Goal: Task Accomplishment & Management: Manage account settings

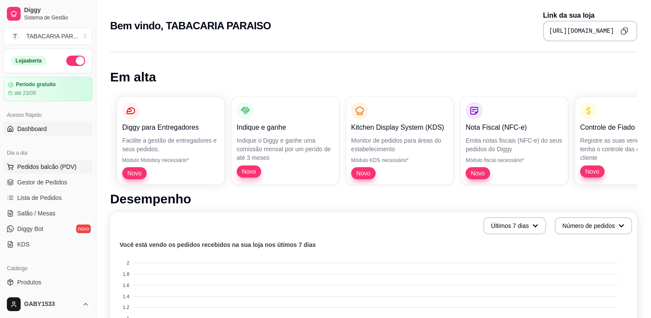
click at [50, 170] on span "Pedidos balcão (PDV)" at bounding box center [46, 166] width 59 height 9
click at [133, 173] on span "Novo" at bounding box center [135, 172] width 20 height 8
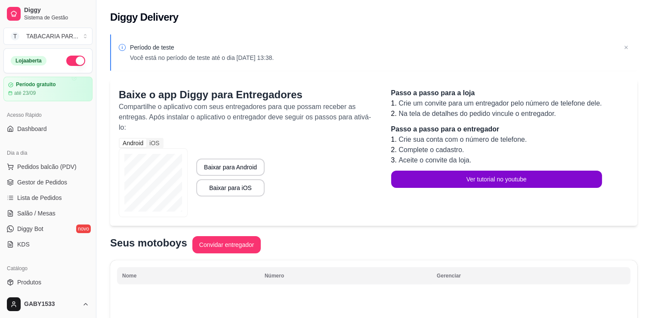
drag, startPoint x: 93, startPoint y: 108, endPoint x: 85, endPoint y: 104, distance: 8.3
click at [85, 104] on div "Diggy Sistema de Gestão T TABACARIA PAR ... Loja aberta Período gratuito até 23…" at bounding box center [48, 159] width 96 height 318
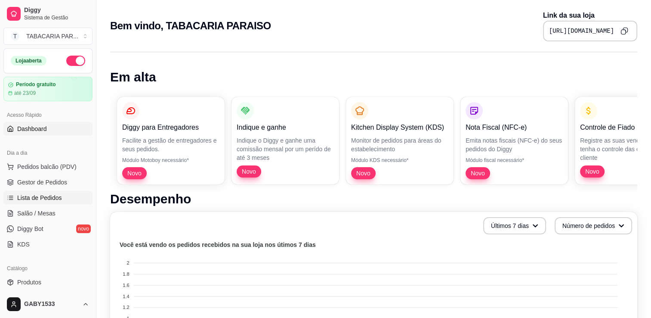
click at [53, 198] on span "Lista de Pedidos" at bounding box center [39, 197] width 45 height 9
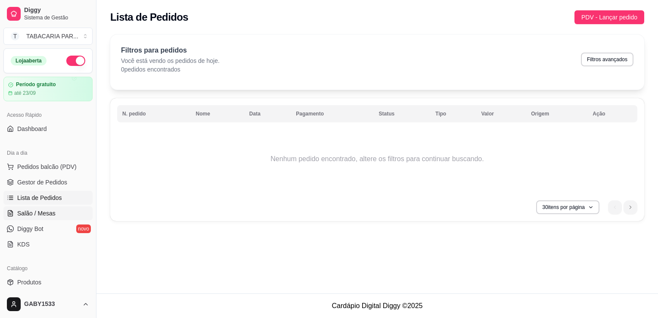
click at [43, 209] on span "Salão / Mesas" at bounding box center [36, 213] width 38 height 9
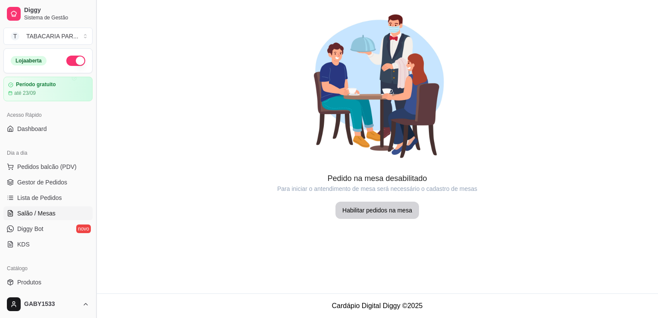
click at [93, 100] on button "Toggle Sidebar" at bounding box center [96, 159] width 7 height 318
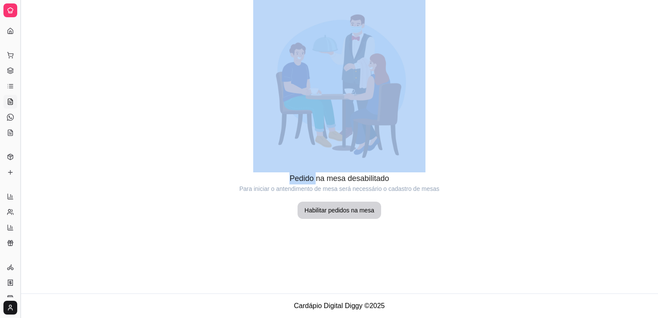
click at [93, 100] on div at bounding box center [339, 86] width 637 height 172
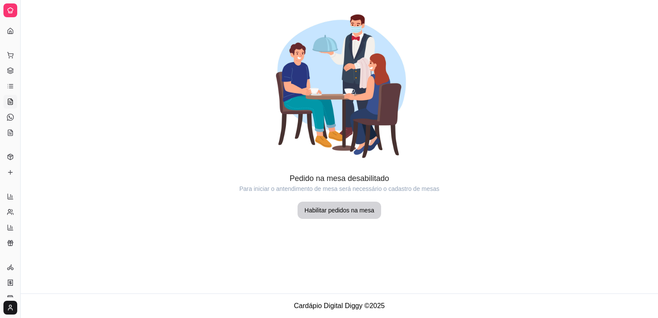
click at [16, 46] on div "Dia a dia" at bounding box center [9, 41] width 13 height 14
drag, startPoint x: 16, startPoint y: 46, endPoint x: -2, endPoint y: 42, distance: 18.7
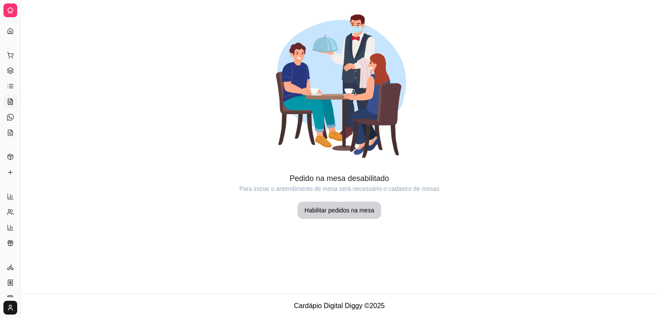
click at [0, 42] on html "Diggy Sistema de Gestão T TABACARIA PAR ... Loja aberta Período gratuito até 23…" at bounding box center [329, 159] width 658 height 318
click at [7, 16] on div at bounding box center [10, 10] width 14 height 14
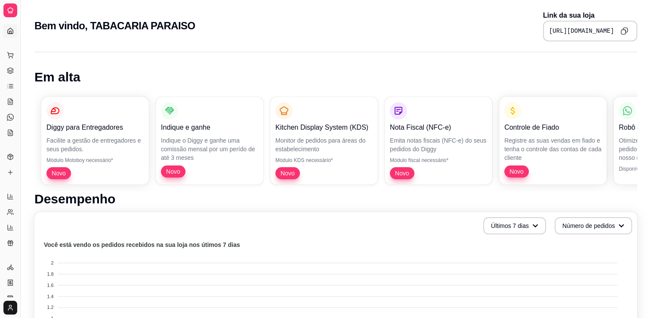
drag, startPoint x: 19, startPoint y: 133, endPoint x: 46, endPoint y: 132, distance: 28.0
click at [7, 145] on div "Catálogo" at bounding box center [9, 143] width 13 height 14
click at [19, 144] on button "Toggle Sidebar" at bounding box center [20, 159] width 7 height 318
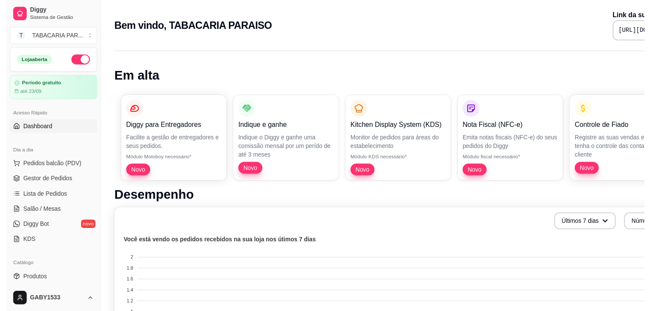
scroll to position [218, 0]
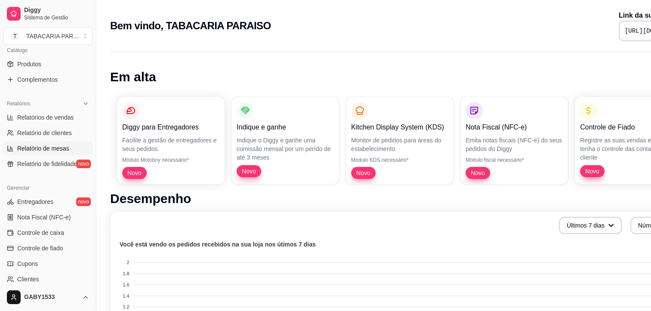
click at [19, 144] on div "Loja aberta Período gratuito até 23/09 Acesso Rápido Dashboard Dia a dia Pedido…" at bounding box center [48, 165] width 96 height 235
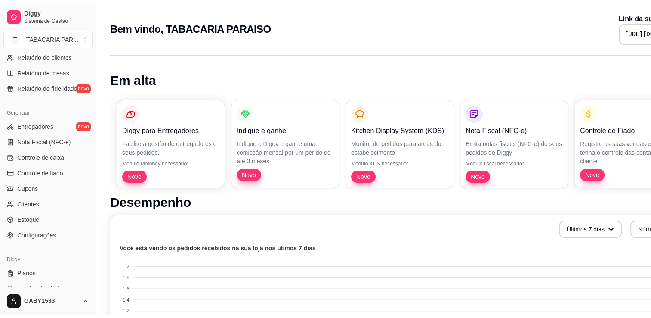
scroll to position [301, 0]
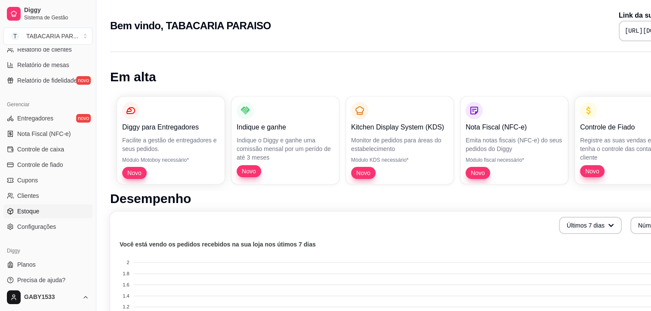
click at [44, 211] on link "Estoque" at bounding box center [47, 211] width 89 height 14
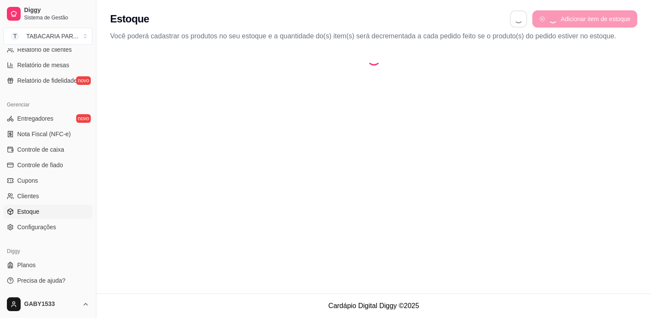
select select "QUANTITY_ORDER"
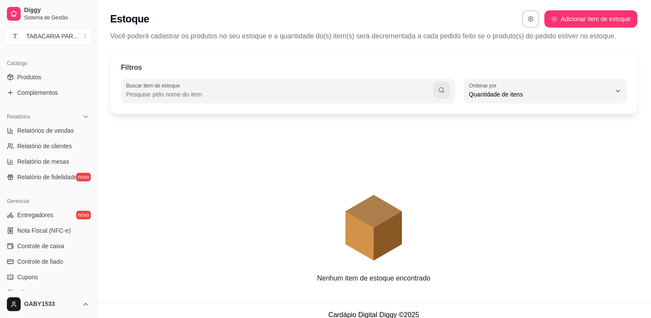
scroll to position [202, 0]
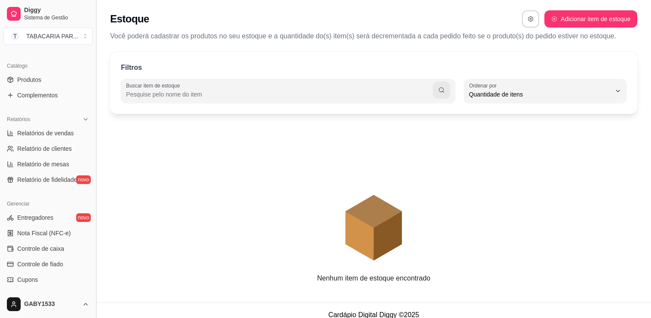
click at [93, 163] on button "Toggle Sidebar" at bounding box center [96, 159] width 7 height 318
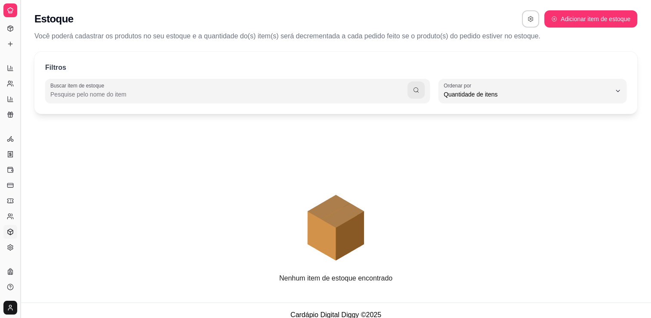
scroll to position [128, 0]
click at [2, 47] on div "Catálogo Produtos Complementos" at bounding box center [10, 37] width 20 height 36
click at [2, 51] on div "Catálogo Produtos Complementos" at bounding box center [10, 37] width 20 height 36
drag, startPoint x: 2, startPoint y: 51, endPoint x: 6, endPoint y: 60, distance: 10.2
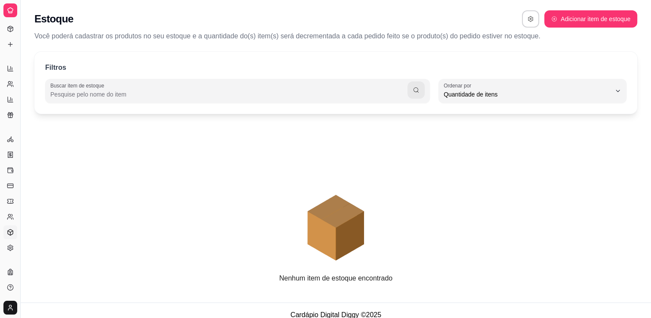
click at [6, 60] on div "Loja aberta Período gratuito até 23/09 Acesso Rápido Dashboard Dia a dia Pedido…" at bounding box center [10, 159] width 20 height 276
click at [6, 60] on div "Relatórios" at bounding box center [9, 55] width 13 height 14
click at [2, 82] on div "Catálogo Produtos Complementos" at bounding box center [10, 97] width 20 height 36
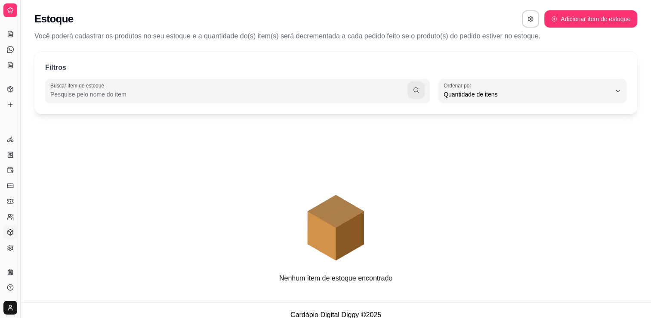
drag, startPoint x: 2, startPoint y: 82, endPoint x: 18, endPoint y: 92, distance: 18.6
click at [18, 92] on button "Toggle Sidebar" at bounding box center [20, 159] width 7 height 318
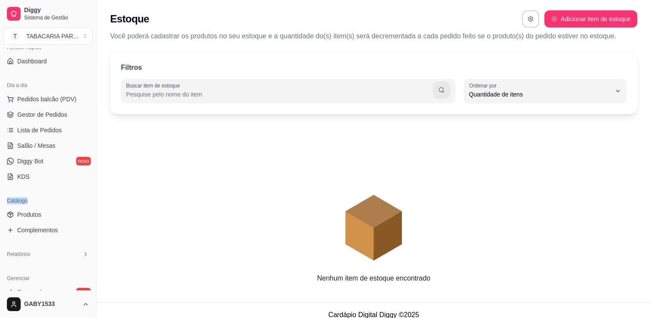
click at [18, 92] on div "Loja aberta Período gratuito até 23/09 Acesso Rápido Dashboard Dia a dia Pedido…" at bounding box center [48, 169] width 96 height 242
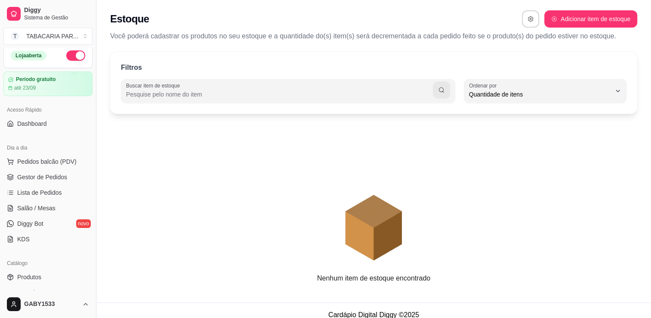
click at [133, 126] on icon "animation" at bounding box center [373, 197] width 527 height 151
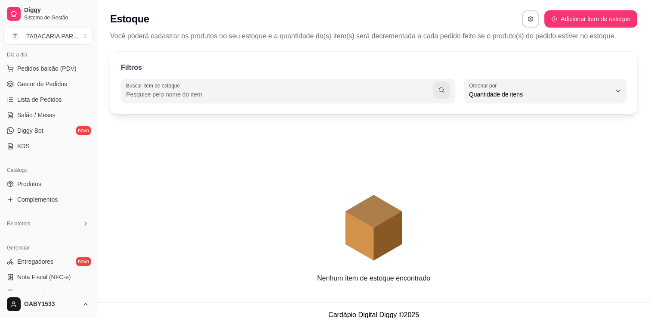
scroll to position [119, 0]
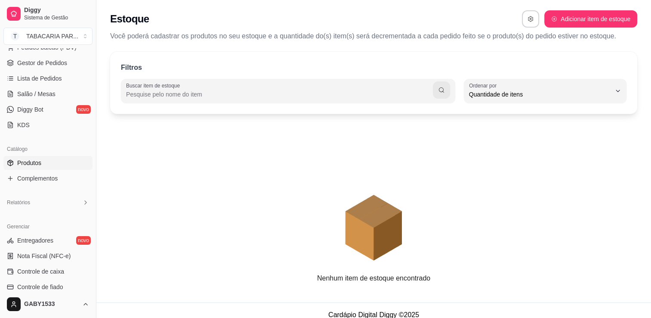
click at [66, 158] on link "Produtos" at bounding box center [47, 163] width 89 height 14
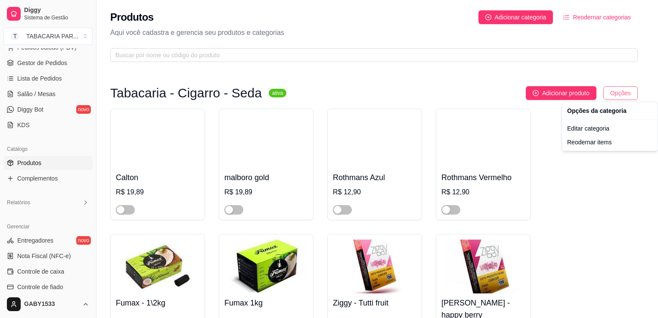
click at [613, 88] on html "Diggy Sistema de Gestão T TABACARIA PAR ... Loja aberta Período gratuito até 23…" at bounding box center [329, 159] width 658 height 318
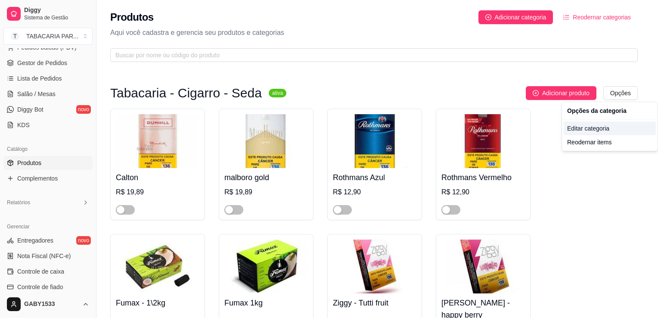
click at [597, 128] on div "Editar categoria" at bounding box center [610, 128] width 92 height 14
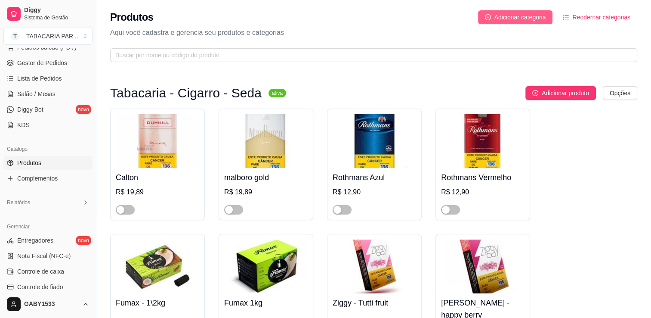
click at [516, 19] on span "Adicionar categoria" at bounding box center [521, 16] width 52 height 9
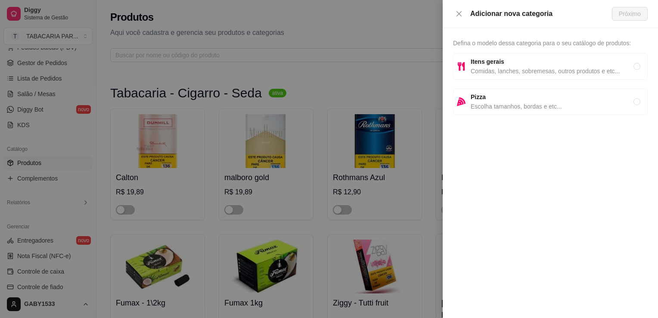
click at [354, 19] on div at bounding box center [329, 159] width 658 height 318
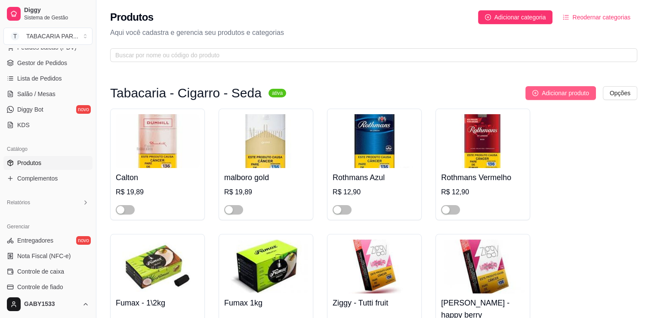
click at [555, 87] on button "Adicionar produto" at bounding box center [561, 93] width 71 height 14
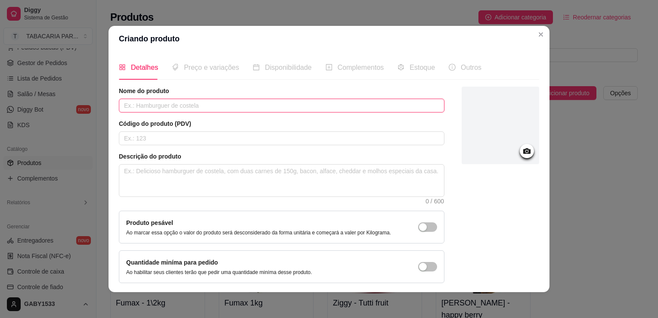
click at [157, 110] on input "text" at bounding box center [281, 106] width 325 height 14
type input "S"
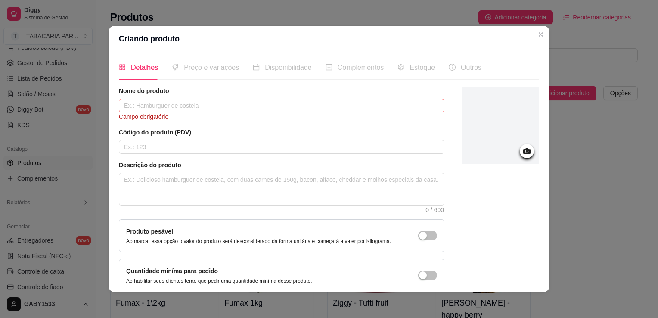
click at [522, 147] on div at bounding box center [527, 151] width 14 height 14
click at [522, 152] on icon at bounding box center [527, 151] width 10 height 10
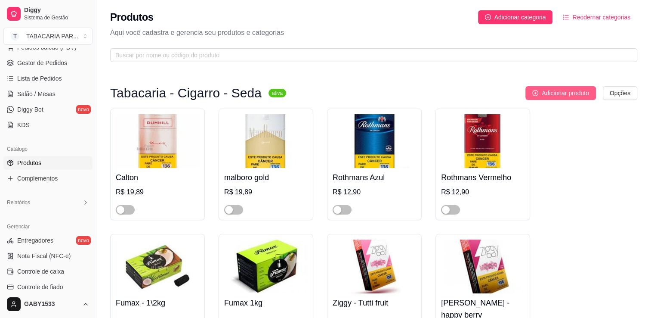
click at [540, 87] on button "Adicionar produto" at bounding box center [561, 93] width 71 height 14
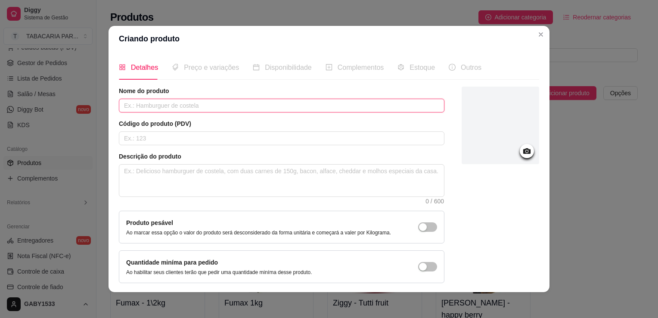
click at [253, 101] on input "text" at bounding box center [281, 106] width 325 height 14
type input "Sense - Melancia e Framboesa"
click at [202, 137] on input "text" at bounding box center [281, 138] width 325 height 14
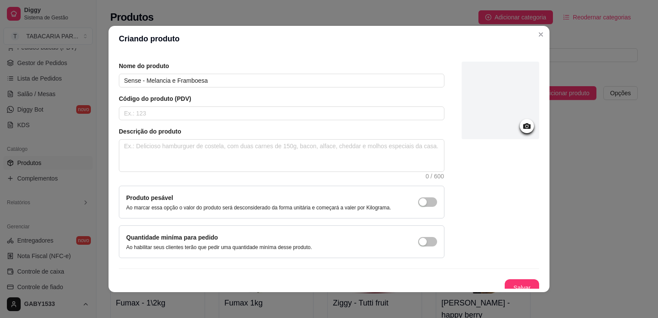
scroll to position [31, 0]
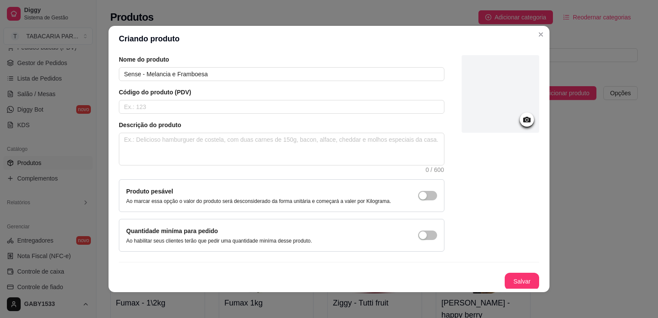
click at [523, 118] on icon at bounding box center [526, 120] width 7 height 6
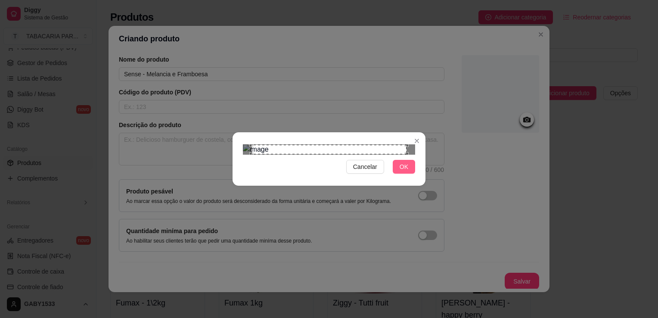
click at [409, 173] on button "OK" at bounding box center [404, 167] width 22 height 14
click at [401, 171] on span "OK" at bounding box center [404, 166] width 9 height 9
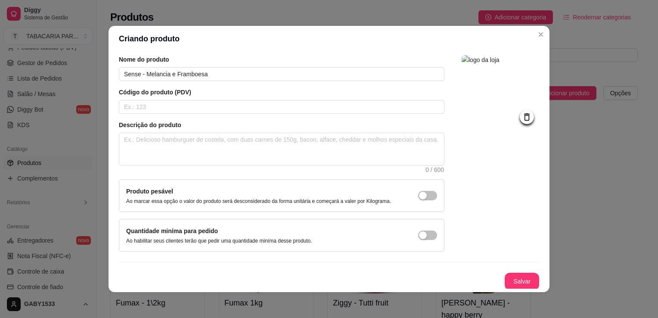
scroll to position [0, 0]
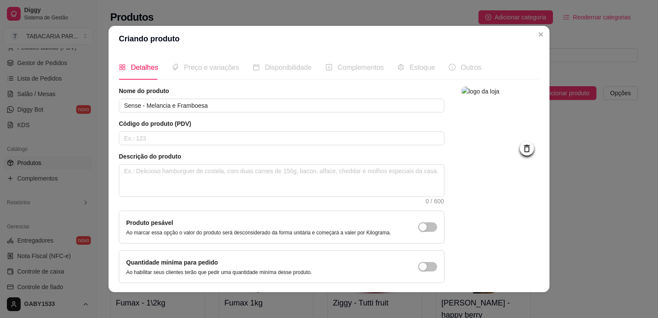
click at [229, 71] on span "Preço e variações" at bounding box center [211, 67] width 55 height 7
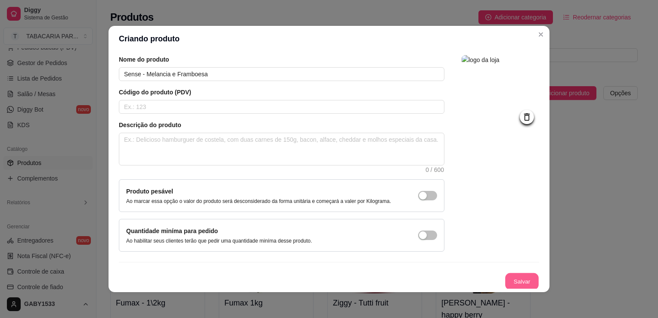
click at [511, 278] on button "Salvar" at bounding box center [522, 281] width 34 height 17
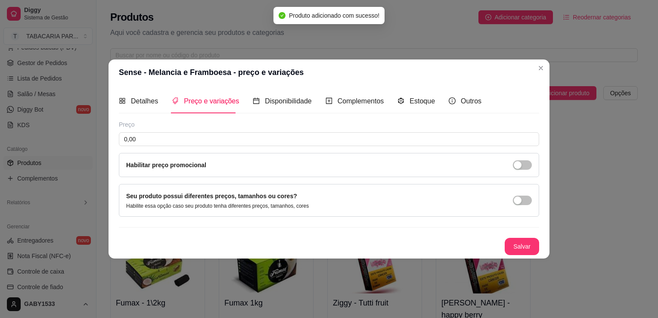
scroll to position [0, 0]
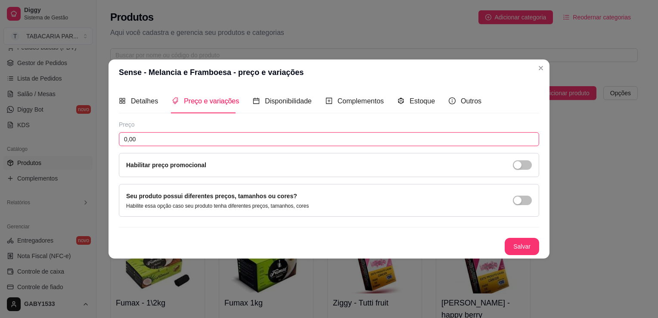
click at [201, 141] on input "0,00" at bounding box center [329, 139] width 420 height 14
click at [246, 135] on input "0,00" at bounding box center [329, 139] width 420 height 14
type input "12,99"
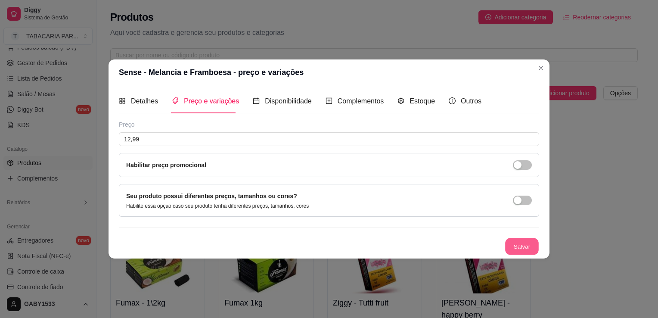
click at [524, 242] on button "Salvar" at bounding box center [522, 246] width 34 height 17
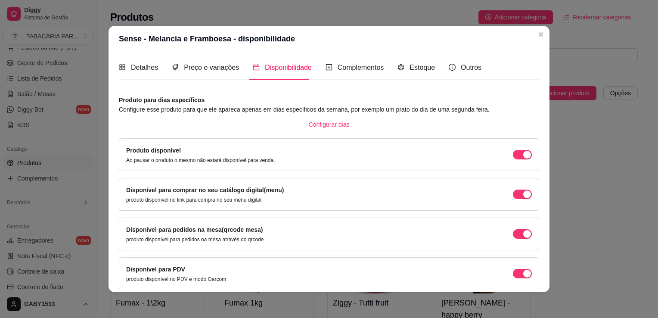
scroll to position [35, 0]
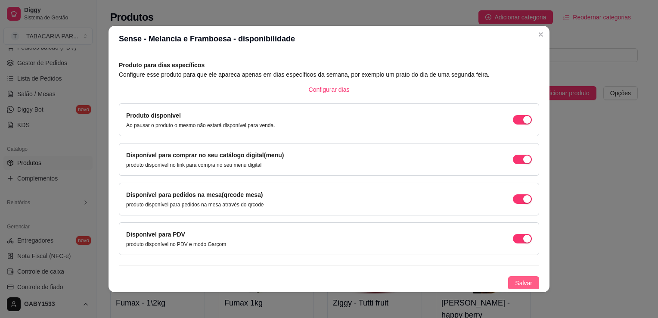
click at [517, 288] on button "Salvar" at bounding box center [523, 283] width 31 height 14
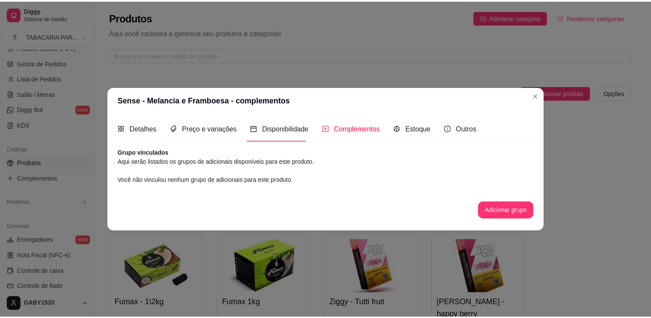
scroll to position [0, 0]
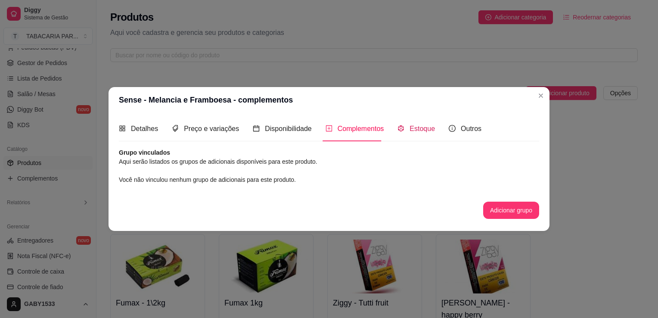
click at [415, 128] on span "Estoque" at bounding box center [421, 128] width 25 height 7
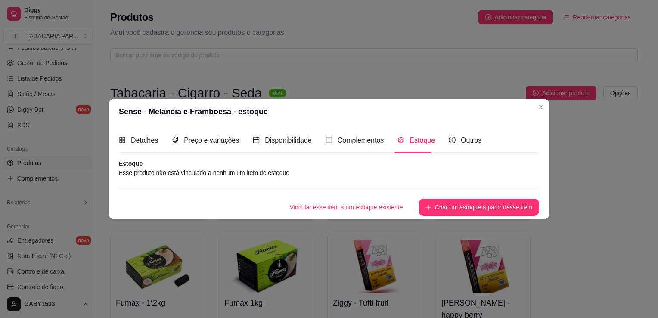
click at [202, 168] on article "Esse produto não está vinculado a nenhum um item de estoque" at bounding box center [329, 172] width 420 height 9
click at [191, 179] on div "Estoque Esse produto não está vinculado a nenhum um item de estoque Vincular es…" at bounding box center [329, 187] width 420 height 56
click at [237, 165] on article "Estoque" at bounding box center [329, 163] width 420 height 9
drag, startPoint x: 237, startPoint y: 165, endPoint x: 239, endPoint y: 169, distance: 4.7
click at [239, 169] on div "Estoque Esse produto não está vinculado a nenhum um item de estoque Vincular es…" at bounding box center [329, 187] width 420 height 56
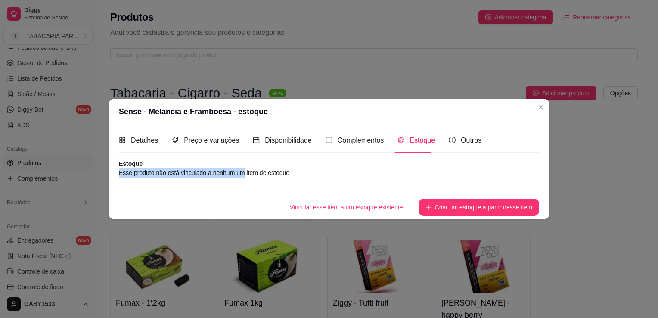
click at [239, 169] on article "Esse produto não está vinculado a nenhum um item de estoque" at bounding box center [329, 172] width 420 height 9
click at [297, 178] on div "Estoque Esse produto não está vinculado a nenhum um item de estoque Vincular es…" at bounding box center [329, 187] width 420 height 56
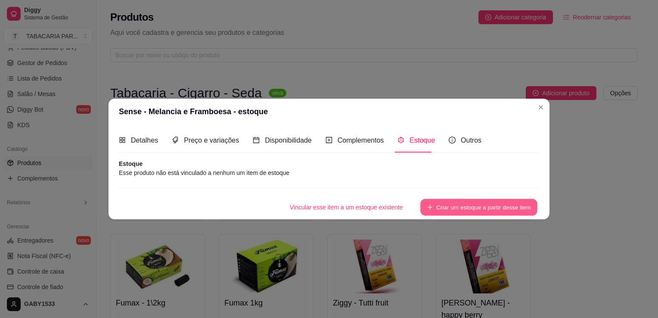
click at [458, 209] on button "Criar um estoque a partir desse item" at bounding box center [478, 207] width 117 height 17
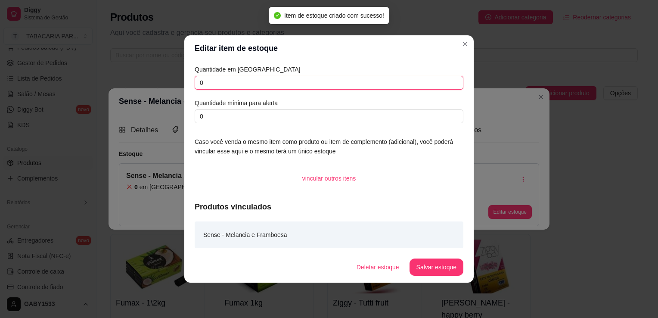
click at [287, 82] on input "0" at bounding box center [329, 83] width 269 height 14
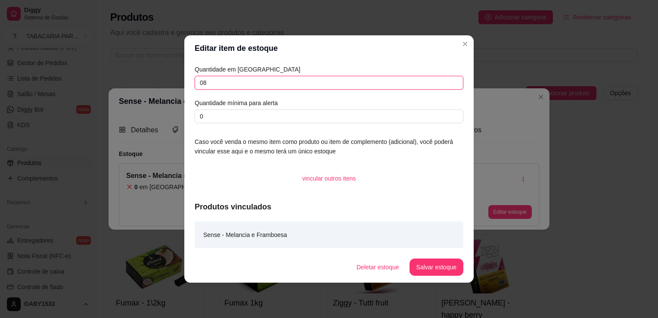
type input "0"
type input "8"
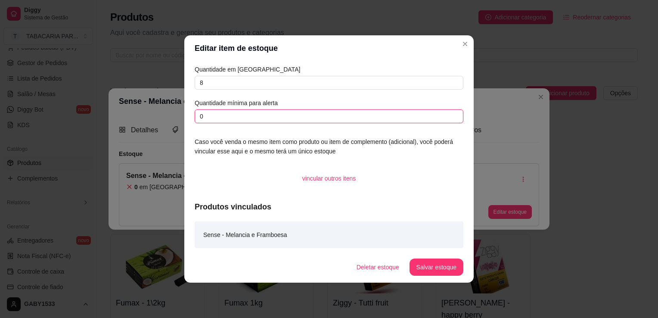
click at [281, 113] on input "0" at bounding box center [329, 116] width 269 height 14
type input "0"
type input "2"
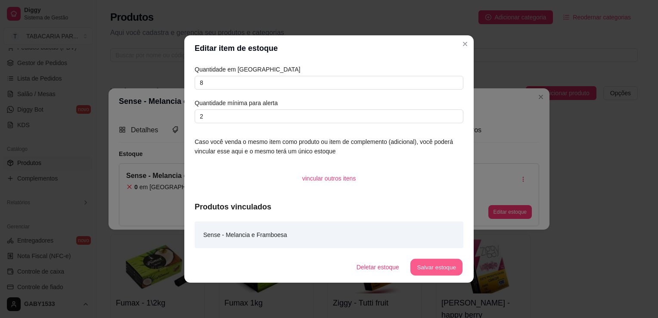
click at [447, 264] on button "Salvar estoque" at bounding box center [436, 267] width 53 height 17
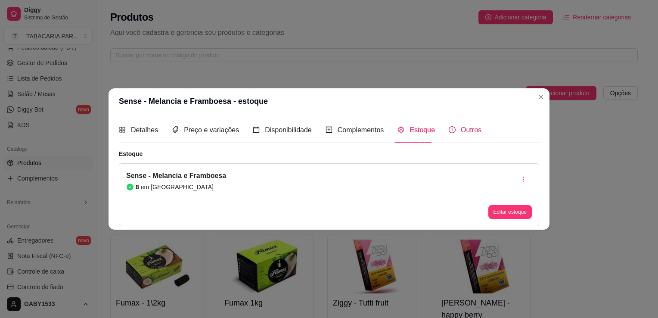
click at [469, 129] on span "Outros" at bounding box center [471, 129] width 21 height 7
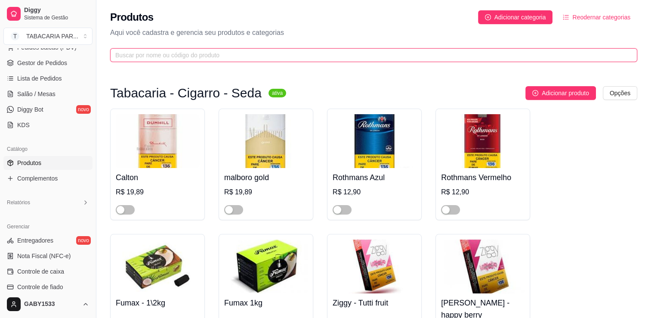
click at [399, 56] on input "text" at bounding box center [370, 54] width 510 height 9
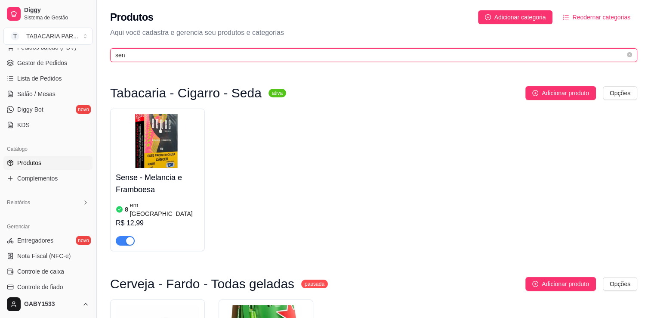
type input "sen"
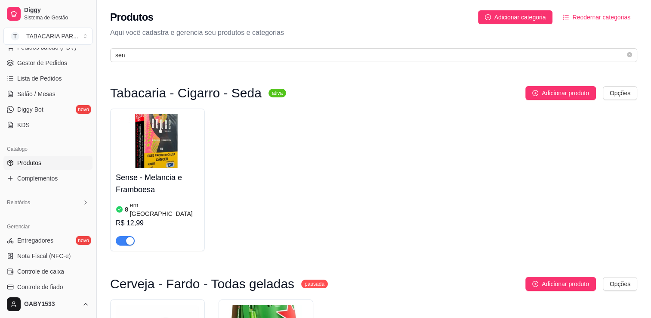
click at [93, 130] on button "Toggle Sidebar" at bounding box center [96, 159] width 7 height 318
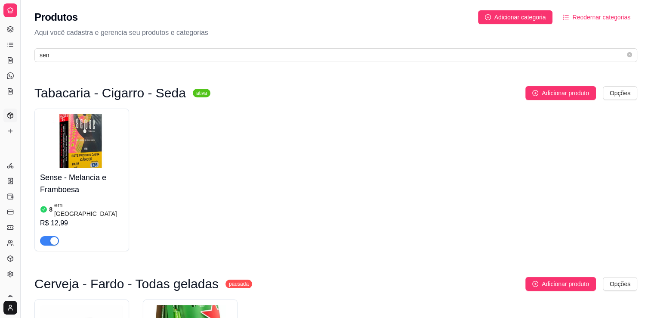
scroll to position [41, 0]
click at [3, 102] on div "Catálogo" at bounding box center [9, 102] width 13 height 14
click at [3, 102] on div "Loja aberta Período gratuito até 23/09 Acesso Rápido Dashboard Dia a dia Pedido…" at bounding box center [10, 159] width 20 height 276
click at [3, 102] on div "Catálogo" at bounding box center [9, 102] width 13 height 14
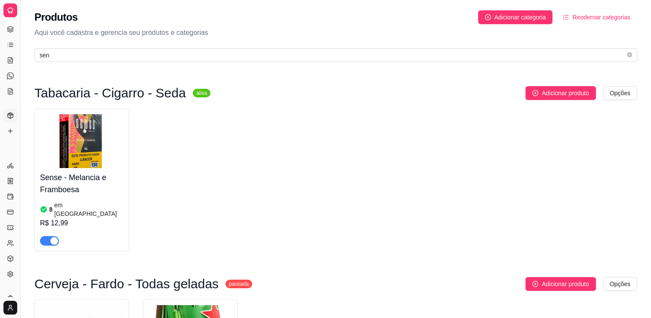
click at [10, 142] on span "Relatórios" at bounding box center [18, 141] width 23 height 7
drag, startPoint x: 10, startPoint y: 142, endPoint x: 15, endPoint y: 145, distance: 5.8
click at [15, 145] on div "Gerenciar" at bounding box center [9, 152] width 13 height 14
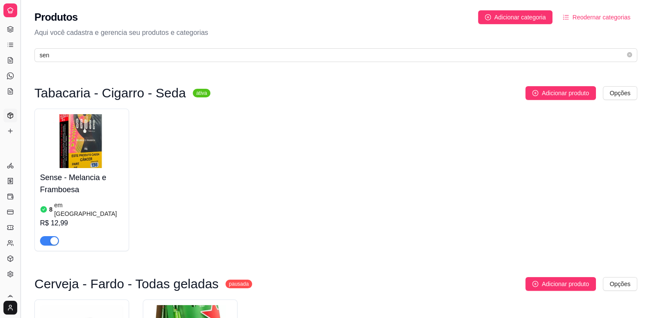
drag, startPoint x: 15, startPoint y: 145, endPoint x: 21, endPoint y: 149, distance: 7.1
click at [21, 149] on button "Toggle Sidebar" at bounding box center [20, 159] width 7 height 318
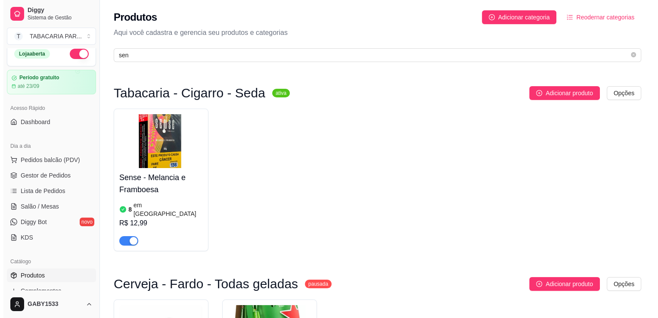
scroll to position [12, 0]
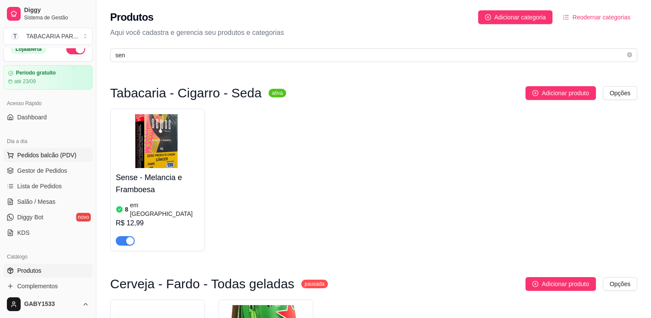
click at [59, 154] on span "Pedidos balcão (PDV)" at bounding box center [46, 155] width 59 height 9
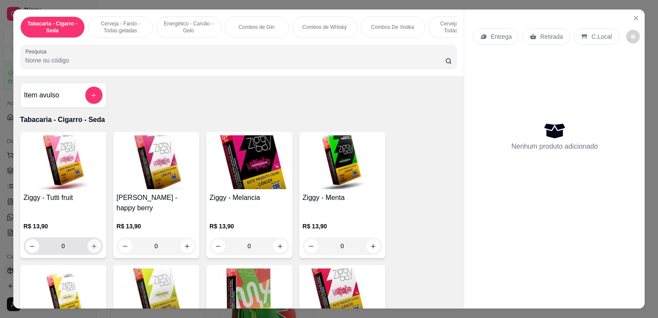
click at [94, 239] on button "increase-product-quantity" at bounding box center [94, 246] width 14 height 14
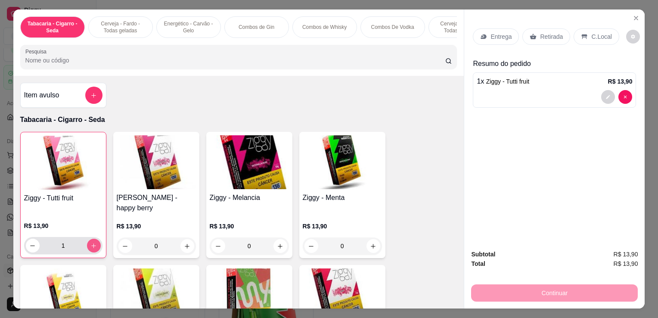
type input "1"
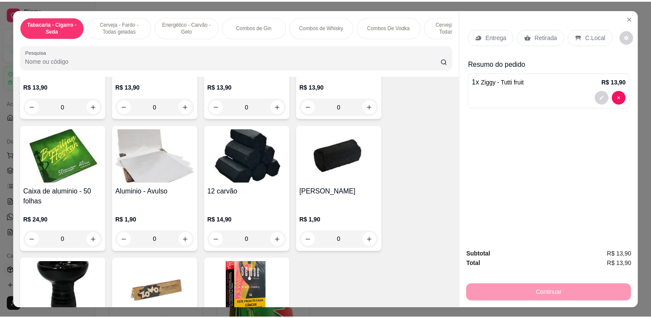
scroll to position [287, 0]
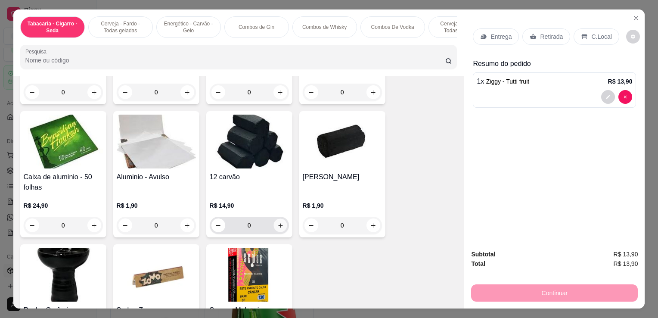
click at [281, 217] on div "0" at bounding box center [249, 225] width 76 height 17
type input "1"
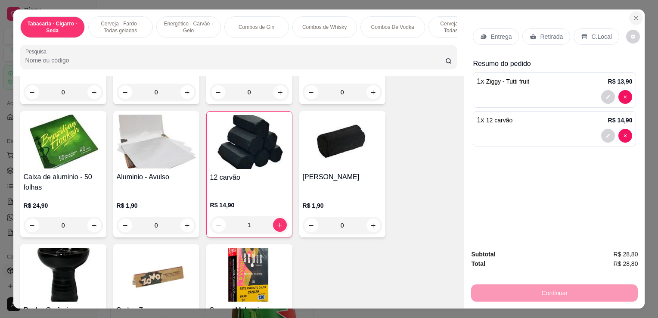
click at [632, 17] on icon "Close" at bounding box center [635, 18] width 7 height 7
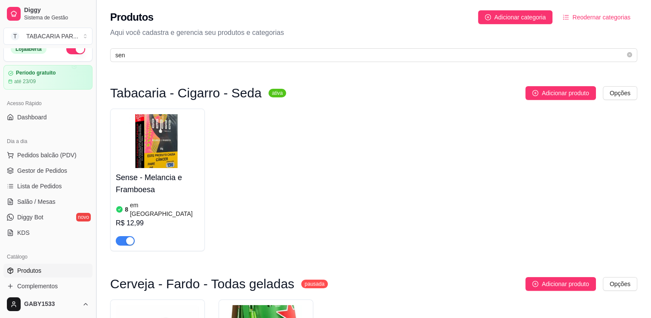
click at [93, 90] on button "Toggle Sidebar" at bounding box center [96, 159] width 7 height 318
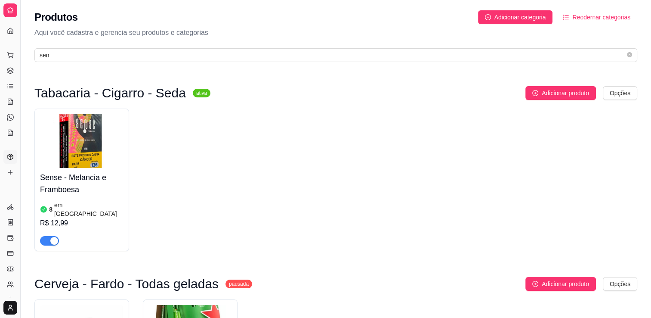
click at [17, 74] on button "Toggle Sidebar" at bounding box center [20, 159] width 7 height 318
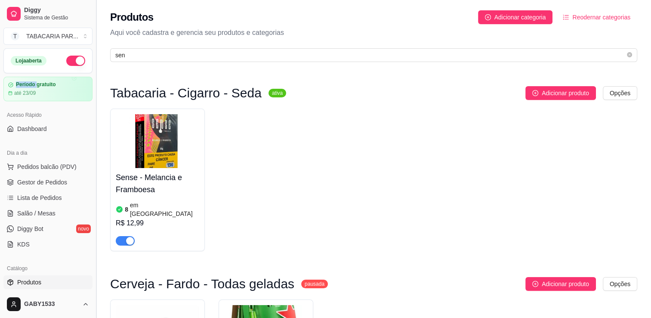
click at [17, 74] on div "Loja aberta Período gratuito até 23/09" at bounding box center [48, 74] width 96 height 53
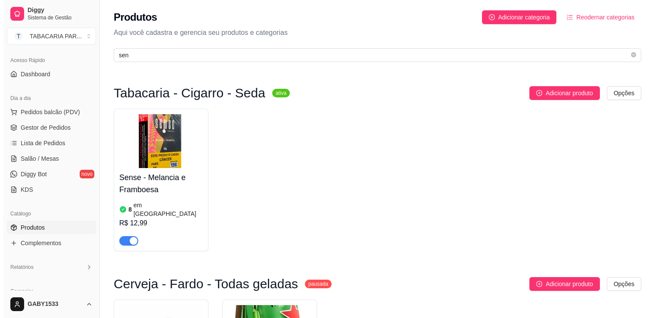
scroll to position [55, 0]
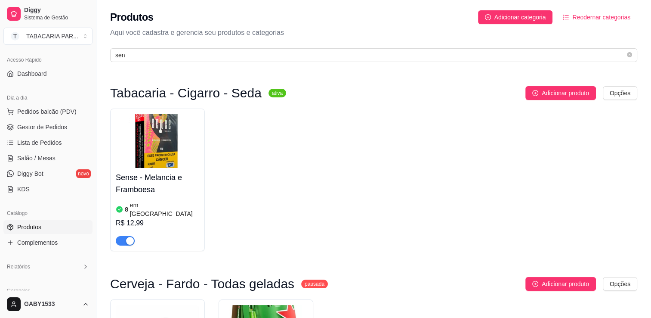
click at [40, 223] on span "Produtos" at bounding box center [29, 227] width 24 height 9
click at [556, 91] on span "Adicionar produto" at bounding box center [565, 92] width 47 height 9
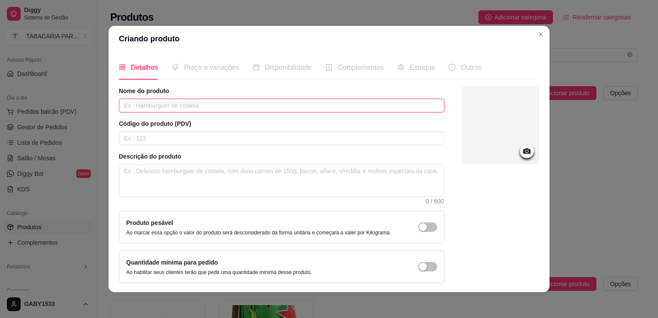
click at [370, 108] on input "text" at bounding box center [281, 106] width 325 height 14
type input "m"
click at [370, 108] on input "sense-" at bounding box center [281, 106] width 325 height 14
type input "sense-"
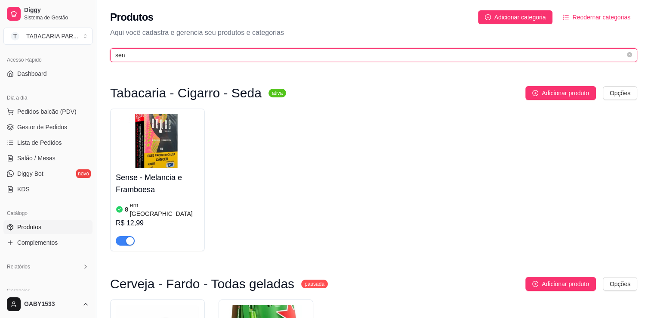
click at [429, 55] on input "sen" at bounding box center [370, 54] width 510 height 9
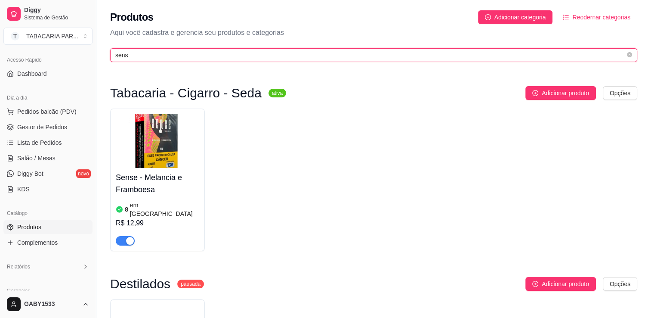
type input "sense"
click at [628, 57] on icon "close-circle" at bounding box center [629, 54] width 5 height 5
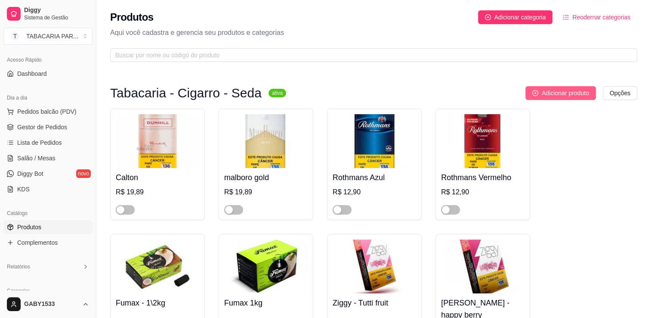
click at [570, 96] on span "Adicionar produto" at bounding box center [565, 92] width 47 height 9
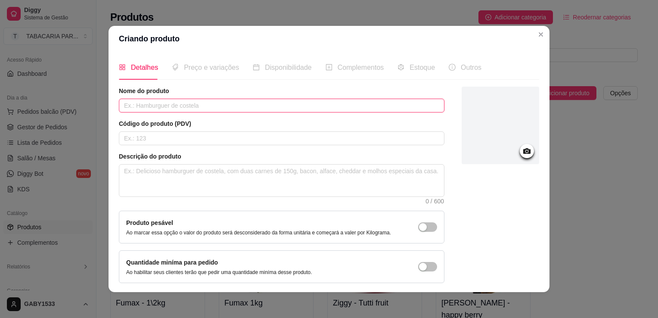
click at [276, 109] on input "text" at bounding box center [281, 106] width 325 height 14
click at [523, 150] on icon at bounding box center [526, 151] width 7 height 6
click at [522, 151] on icon at bounding box center [527, 151] width 10 height 10
click at [522, 148] on icon at bounding box center [527, 151] width 10 height 10
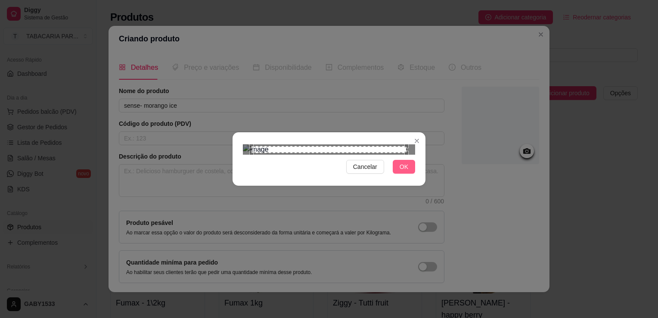
click at [403, 171] on span "OK" at bounding box center [404, 166] width 9 height 9
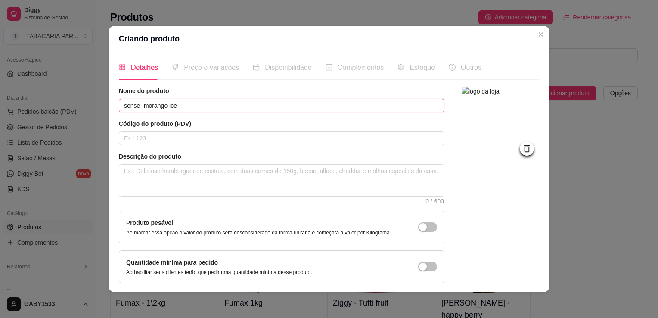
click at [122, 108] on input "sense- morango ice" at bounding box center [281, 106] width 325 height 14
click at [221, 70] on span "Preço e variações" at bounding box center [211, 67] width 55 height 7
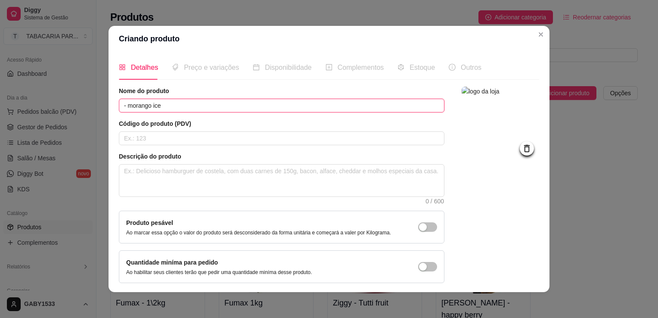
click at [129, 106] on input "- morango ice" at bounding box center [281, 106] width 325 height 14
click at [119, 108] on input "- Sorango ice" at bounding box center [281, 106] width 325 height 14
click at [167, 110] on input "Sorango ice" at bounding box center [281, 106] width 325 height 14
type input "S"
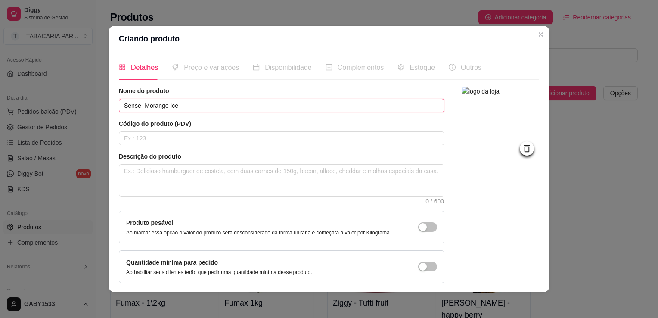
type input "Sense- Morango Ice"
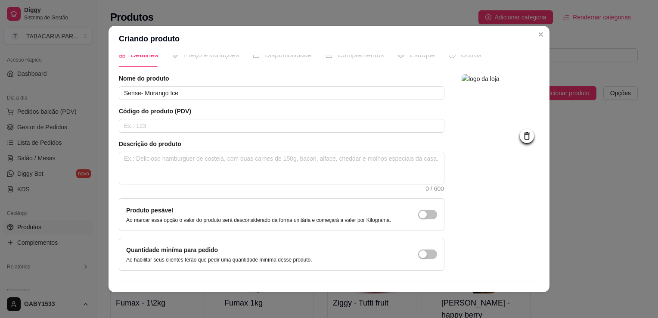
scroll to position [31, 0]
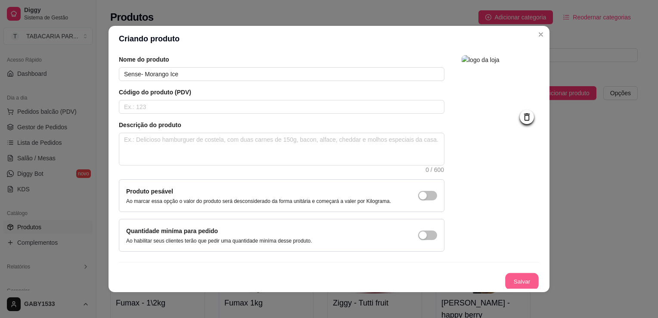
click at [509, 282] on button "Salvar" at bounding box center [522, 281] width 34 height 17
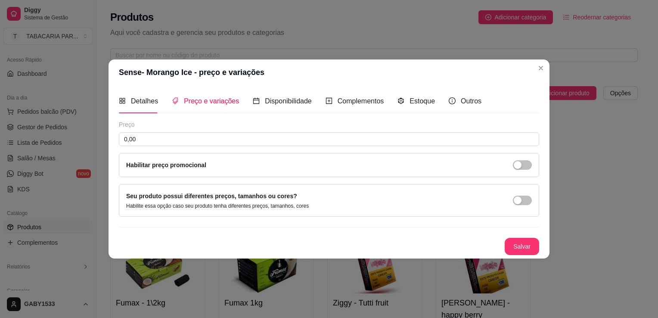
scroll to position [0, 0]
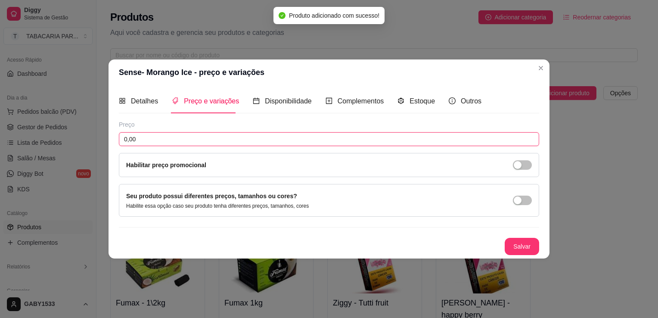
click at [409, 140] on input "0,00" at bounding box center [329, 139] width 420 height 14
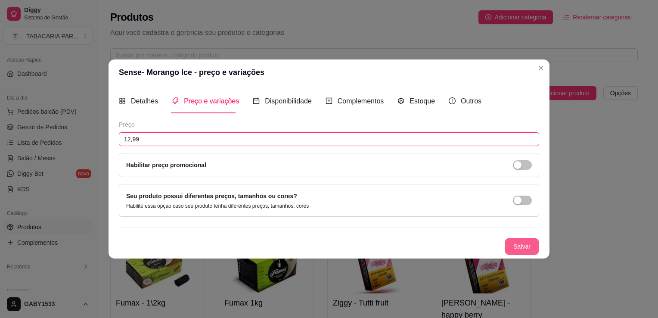
type input "12,99"
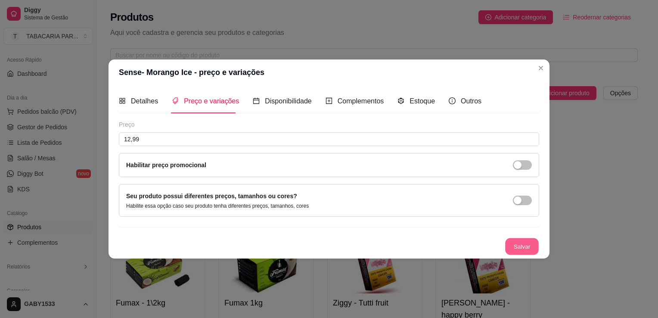
click at [532, 245] on button "Salvar" at bounding box center [522, 246] width 34 height 17
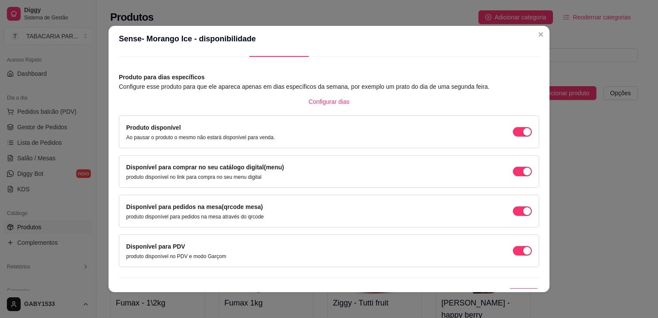
scroll to position [35, 0]
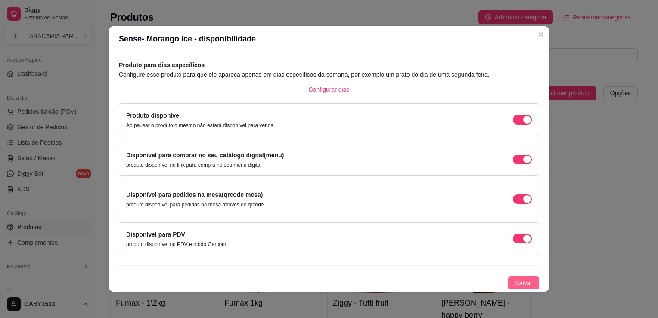
click at [523, 278] on button "Salvar" at bounding box center [523, 283] width 31 height 14
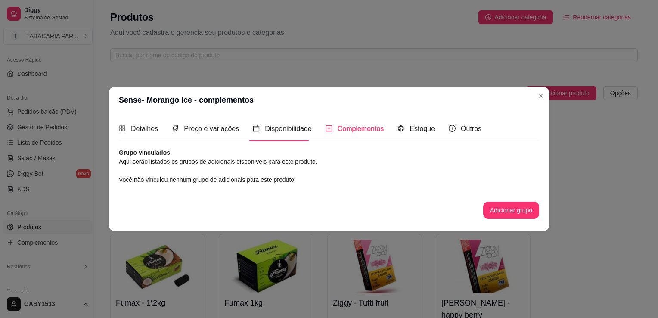
scroll to position [0, 0]
click at [508, 216] on button "Adicionar grupo" at bounding box center [511, 209] width 54 height 17
click at [416, 125] on span "Estoque" at bounding box center [421, 128] width 25 height 7
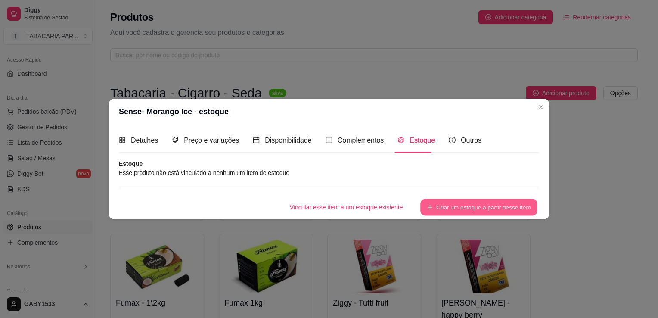
click at [438, 207] on button "Criar um estoque a partir desse item" at bounding box center [478, 207] width 117 height 17
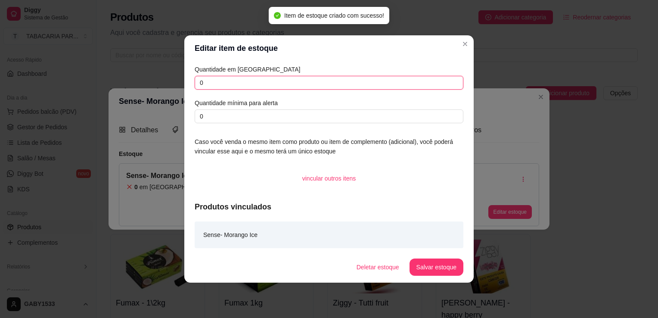
click at [341, 77] on input "0" at bounding box center [329, 83] width 269 height 14
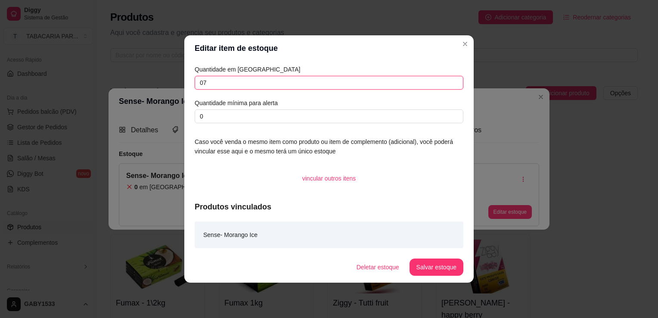
type input "0"
type input "7"
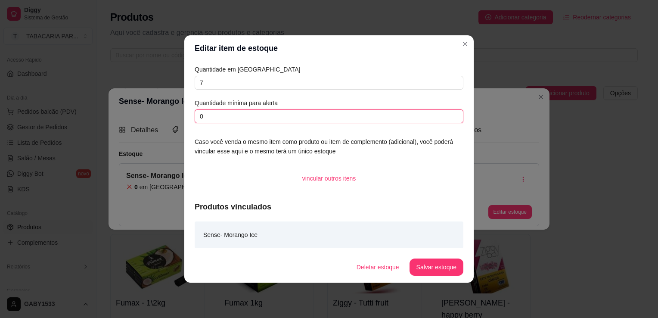
click at [362, 116] on input "0" at bounding box center [329, 116] width 269 height 14
type input "2"
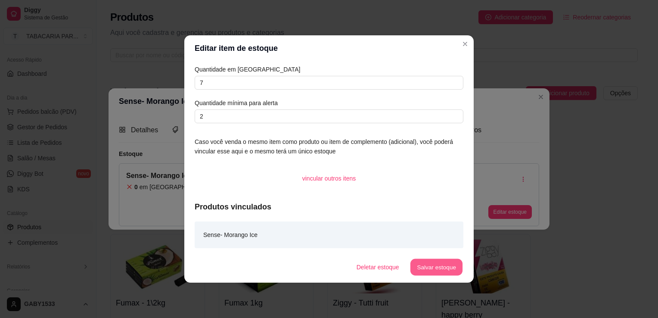
click at [427, 269] on button "Salvar estoque" at bounding box center [436, 267] width 53 height 17
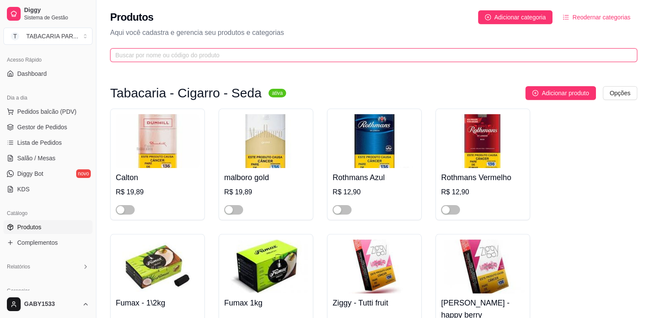
drag, startPoint x: 516, startPoint y: 47, endPoint x: 514, endPoint y: 54, distance: 6.8
click at [514, 54] on div "Produtos Adicionar categoria Reodernar categorias Aqui você cadastra e gerencia…" at bounding box center [373, 33] width 555 height 67
click at [514, 54] on input "text" at bounding box center [370, 54] width 510 height 9
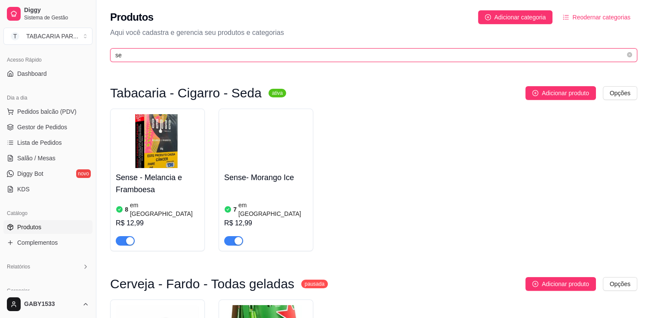
type input "s"
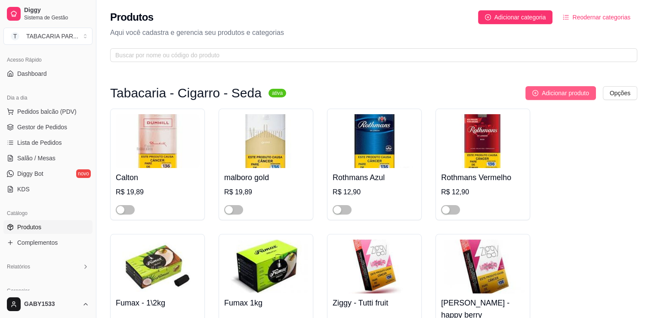
click at [573, 98] on button "Adicionar produto" at bounding box center [561, 93] width 71 height 14
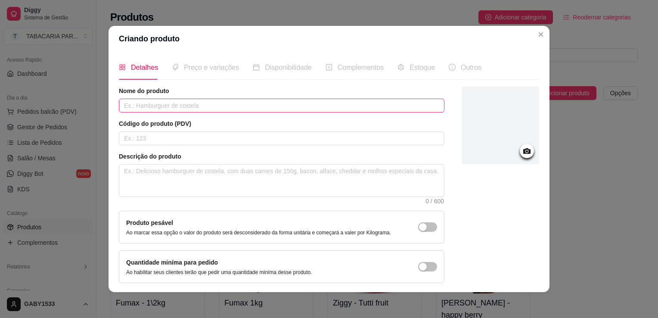
click at [364, 106] on input "text" at bounding box center [281, 106] width 325 height 14
type input "Sense- Uva Ice"
click at [520, 156] on div at bounding box center [527, 151] width 14 height 14
click at [526, 151] on circle at bounding box center [527, 151] width 2 height 2
click at [523, 148] on icon at bounding box center [526, 151] width 7 height 6
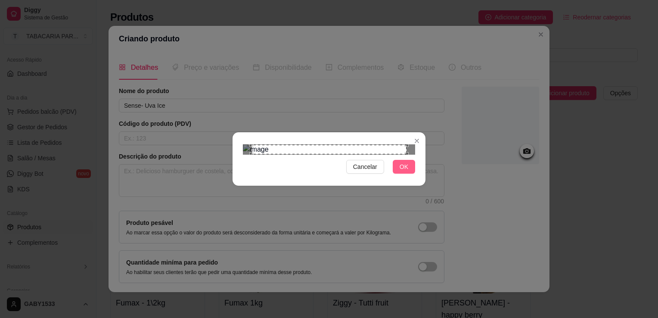
click at [397, 173] on button "OK" at bounding box center [404, 167] width 22 height 14
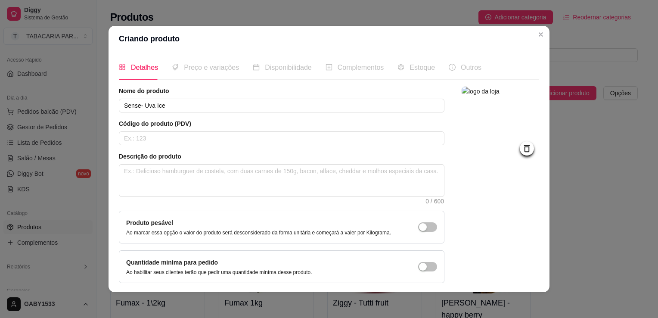
scroll to position [31, 0]
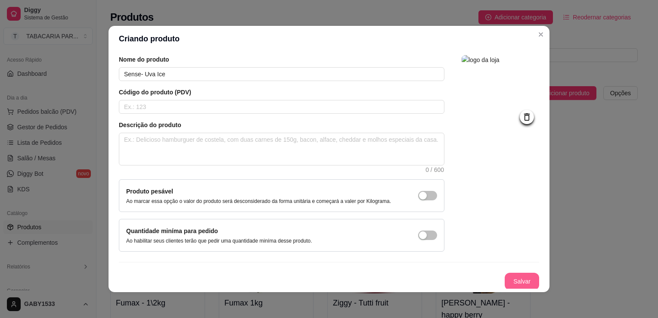
click at [520, 280] on button "Salvar" at bounding box center [522, 281] width 34 height 17
click at [520, 280] on div "Salvar" at bounding box center [329, 281] width 420 height 17
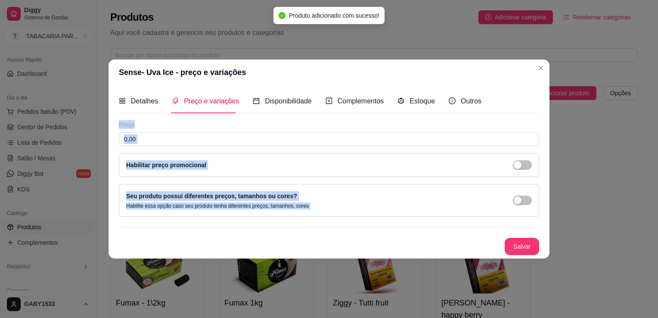
scroll to position [0, 0]
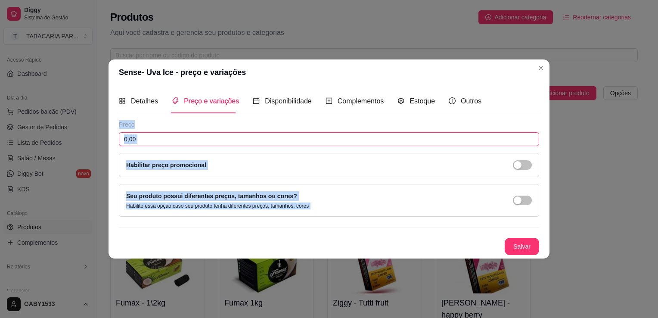
click at [425, 140] on input "0,00" at bounding box center [329, 139] width 420 height 14
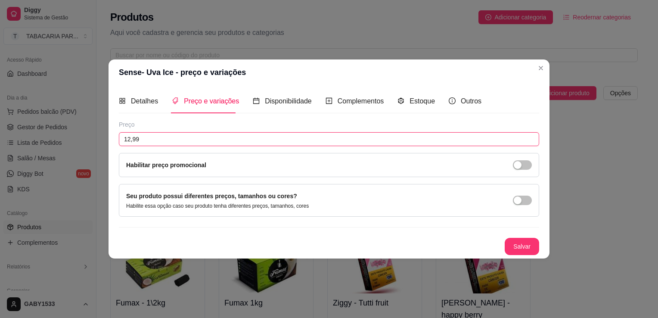
type input "12,99"
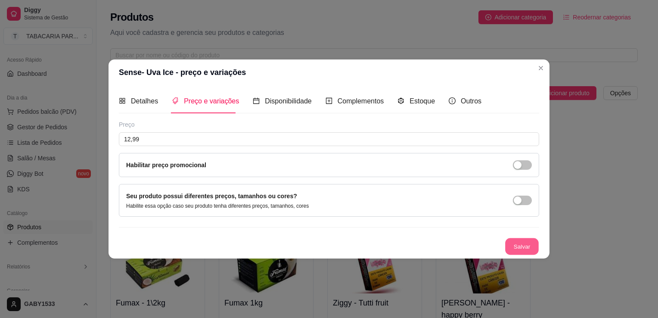
click at [529, 245] on button "Salvar" at bounding box center [522, 246] width 34 height 17
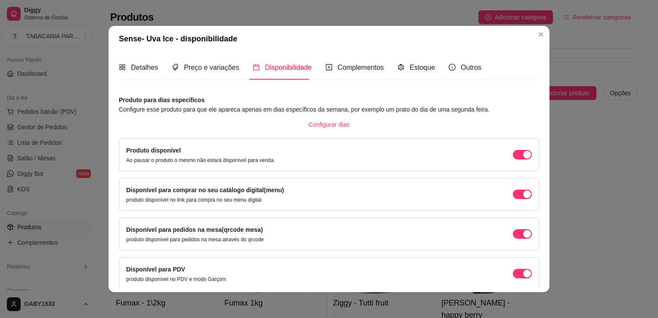
scroll to position [35, 0]
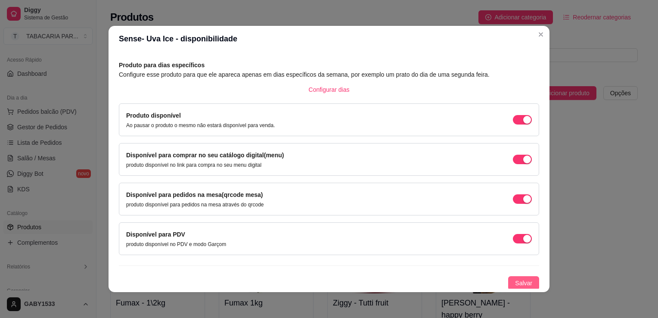
click at [515, 280] on span "Salvar" at bounding box center [523, 282] width 17 height 9
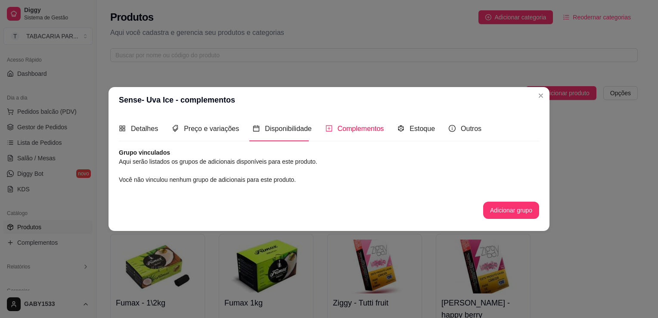
scroll to position [0, 0]
click at [420, 125] on span "Estoque" at bounding box center [421, 128] width 25 height 7
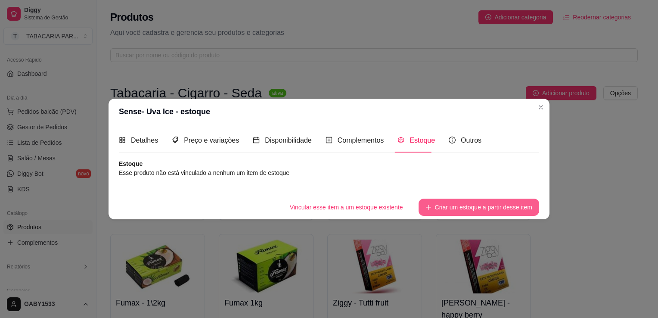
click at [467, 205] on button "Criar um estoque a partir desse item" at bounding box center [478, 206] width 121 height 17
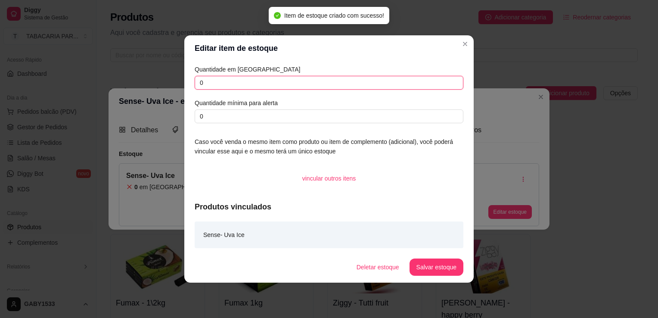
click at [335, 87] on input "0" at bounding box center [329, 83] width 269 height 14
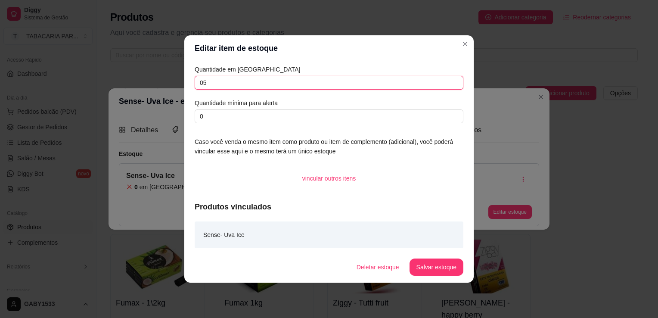
type input "0"
type input "5"
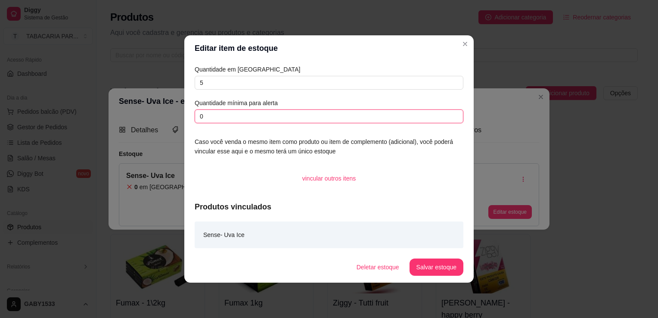
click at [318, 113] on input "0" at bounding box center [329, 116] width 269 height 14
type input "2"
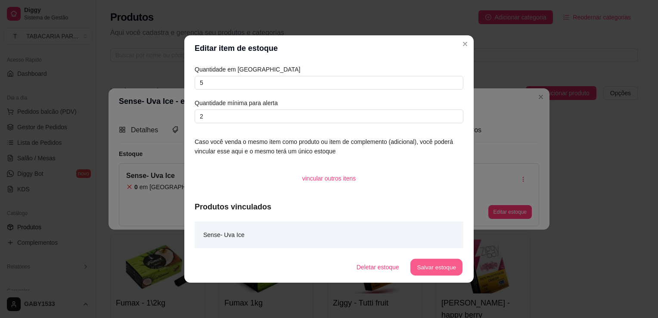
click at [449, 267] on button "Salvar estoque" at bounding box center [436, 267] width 53 height 17
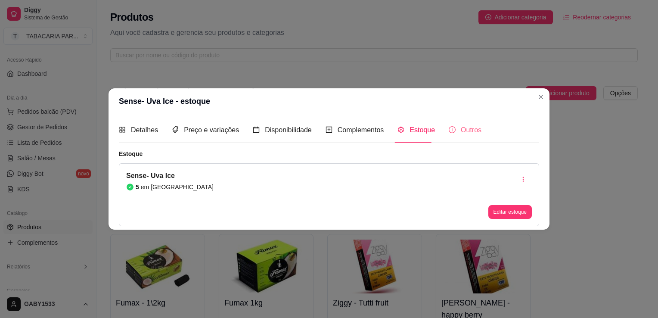
click at [471, 137] on div "Outros" at bounding box center [465, 130] width 33 height 25
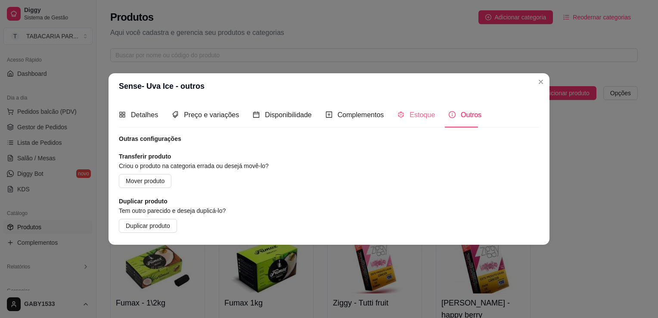
click at [413, 109] on div "Estoque" at bounding box center [415, 114] width 37 height 25
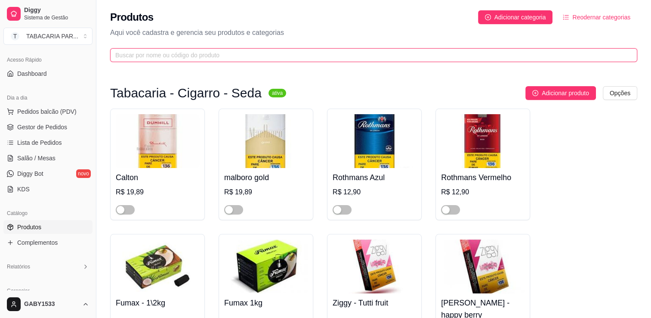
click at [439, 58] on input "text" at bounding box center [370, 54] width 510 height 9
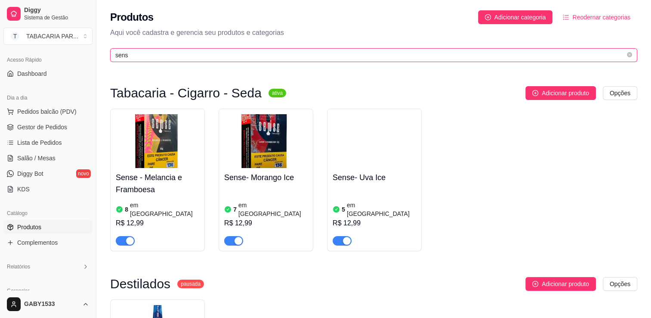
type input "sense"
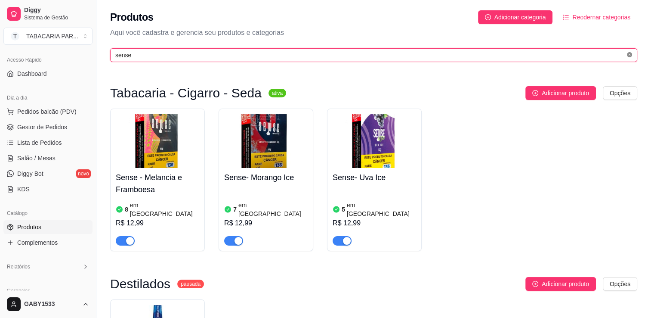
click at [628, 56] on icon "close-circle" at bounding box center [629, 54] width 5 height 5
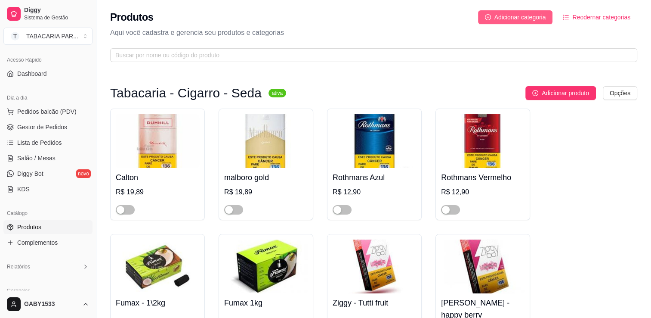
click at [534, 17] on span "Adicionar categoria" at bounding box center [521, 16] width 52 height 9
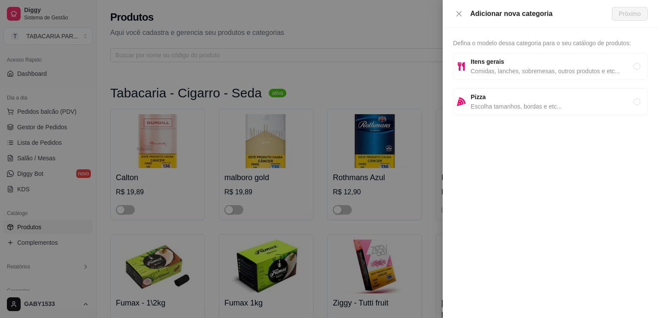
click at [380, 35] on div at bounding box center [329, 159] width 658 height 318
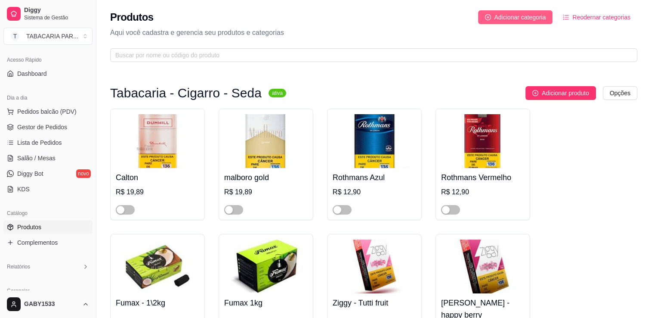
click at [524, 12] on button "Adicionar categoria" at bounding box center [515, 17] width 75 height 14
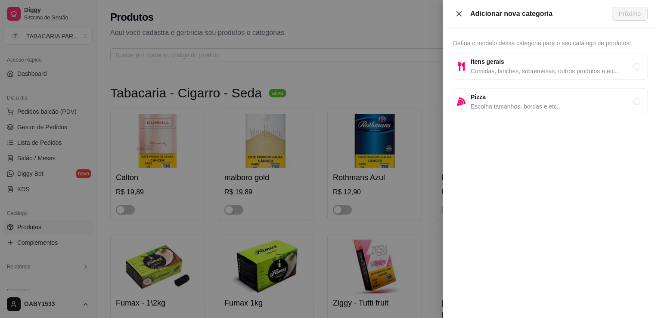
click at [463, 12] on button "Close" at bounding box center [459, 14] width 12 height 8
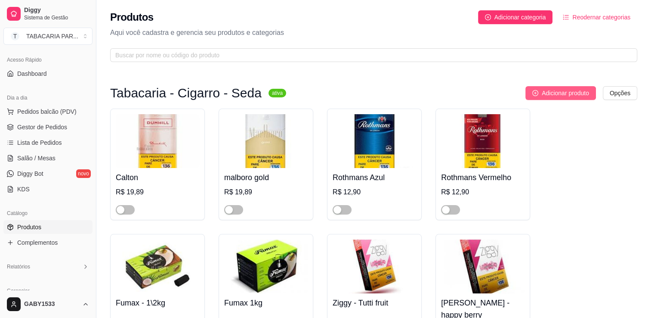
click at [543, 92] on span "Adicionar produto" at bounding box center [565, 92] width 47 height 9
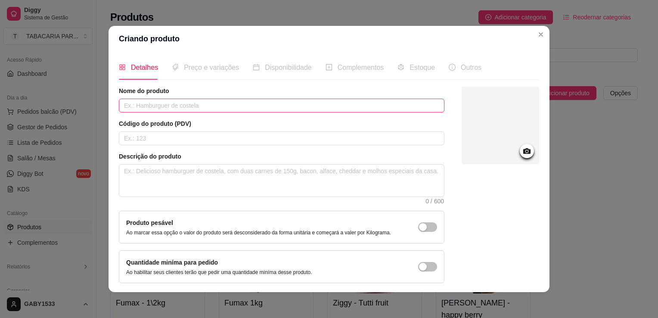
click at [243, 100] on input "text" at bounding box center [281, 106] width 325 height 14
type input "s"
type input "Sense- Melancia e Framboesa"
click at [523, 149] on icon at bounding box center [526, 151] width 7 height 6
click at [522, 150] on icon at bounding box center [527, 151] width 10 height 10
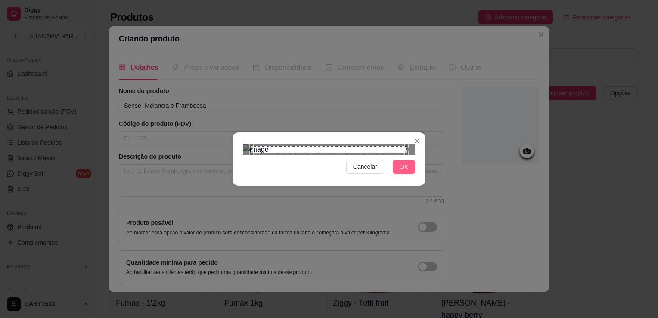
click at [403, 171] on span "OK" at bounding box center [404, 166] width 9 height 9
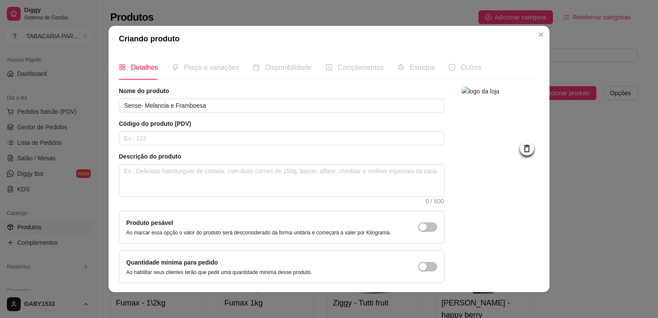
scroll to position [31, 0]
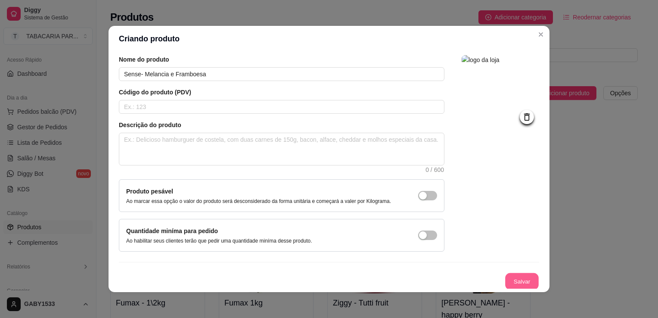
click at [513, 284] on button "Salvar" at bounding box center [522, 281] width 34 height 17
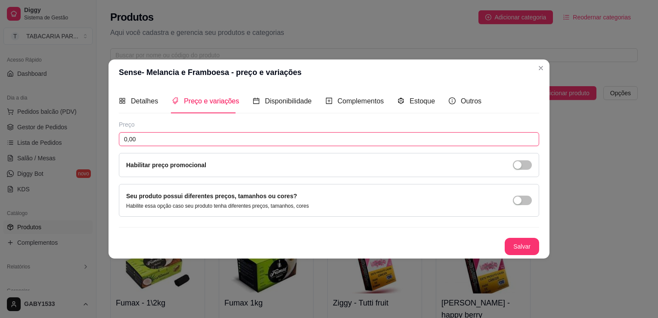
click at [328, 135] on input "0,00" at bounding box center [329, 139] width 420 height 14
type input "12,99"
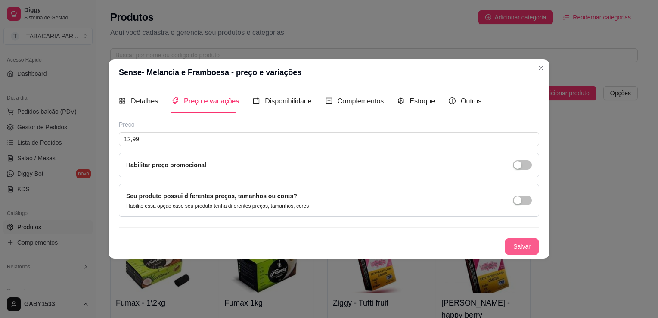
click at [523, 248] on button "Salvar" at bounding box center [522, 246] width 34 height 17
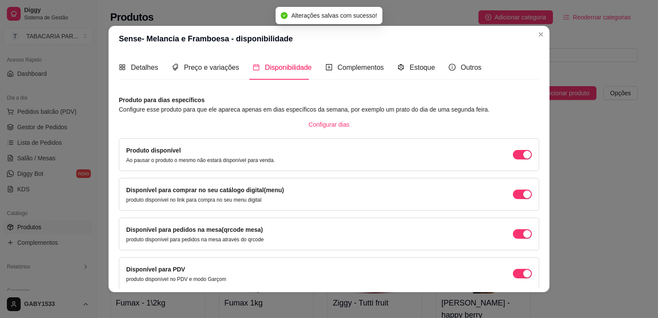
scroll to position [35, 0]
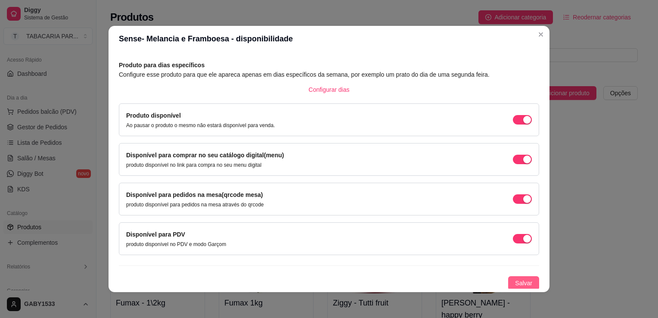
click at [515, 282] on span "Salvar" at bounding box center [523, 282] width 17 height 9
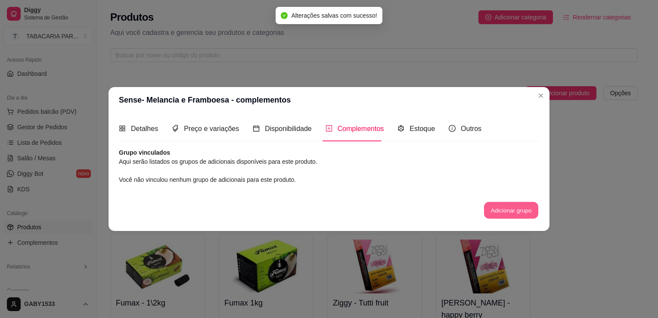
click at [521, 213] on button "Adicionar grupo" at bounding box center [511, 209] width 54 height 17
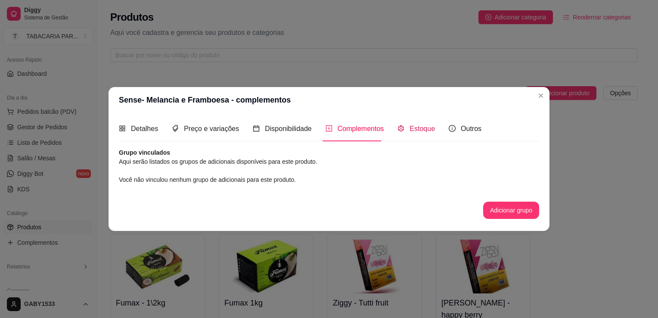
click at [422, 132] on span "Estoque" at bounding box center [421, 128] width 25 height 7
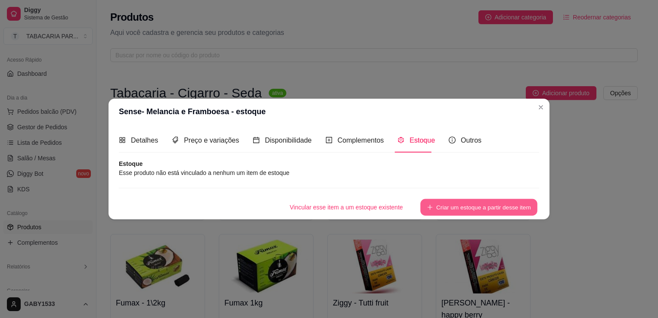
click at [475, 207] on button "Criar um estoque a partir desse item" at bounding box center [478, 207] width 117 height 17
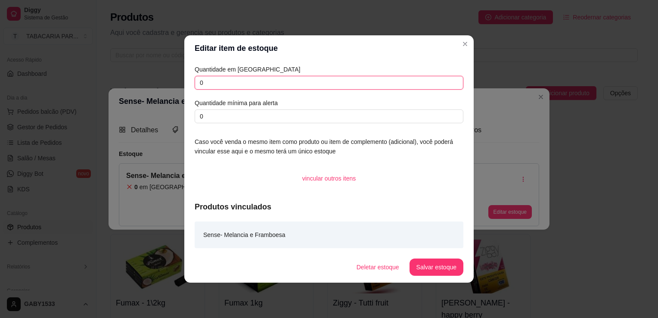
click at [424, 84] on input "0" at bounding box center [329, 83] width 269 height 14
type input "8"
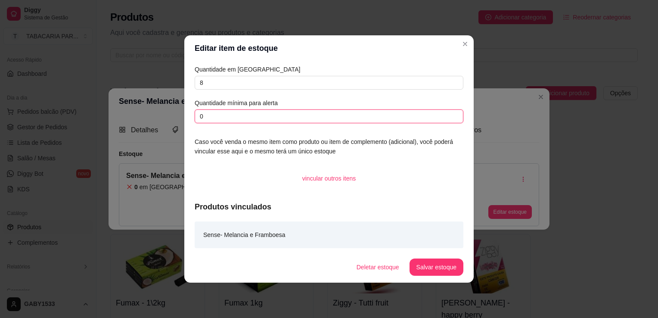
click at [389, 120] on input "0" at bounding box center [329, 116] width 269 height 14
type input "2"
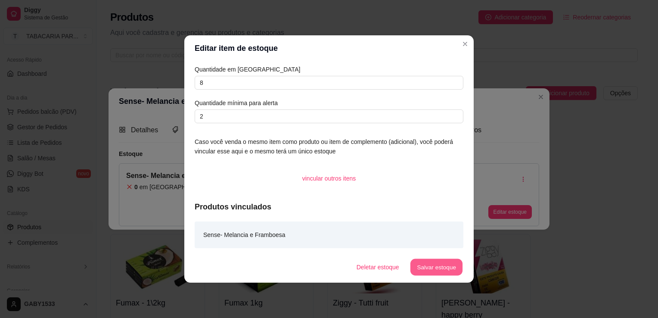
click at [437, 273] on button "Salvar estoque" at bounding box center [436, 267] width 53 height 17
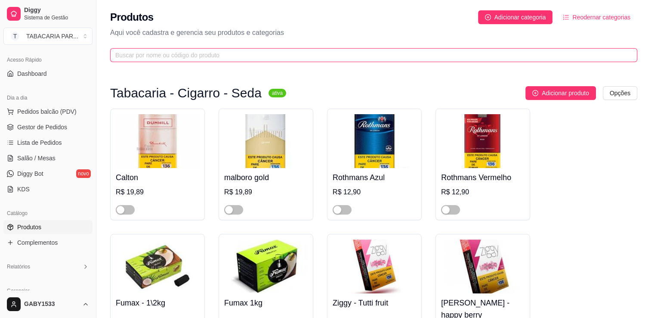
click at [488, 54] on input "text" at bounding box center [370, 54] width 510 height 9
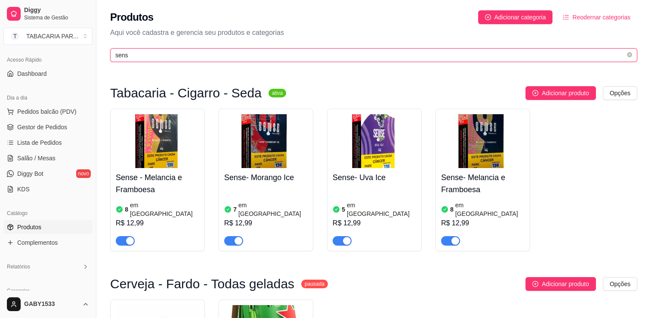
type input "sense"
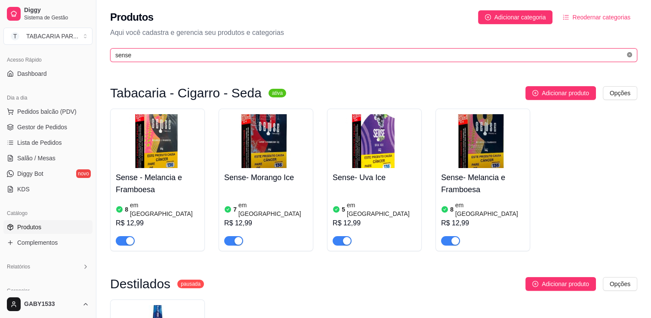
click at [629, 54] on icon "close-circle" at bounding box center [629, 54] width 5 height 5
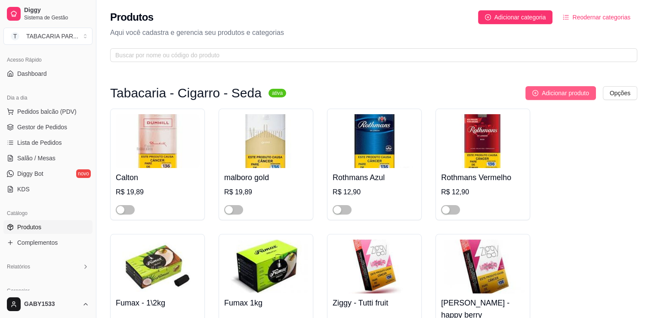
click at [582, 96] on span "Adicionar produto" at bounding box center [565, 92] width 47 height 9
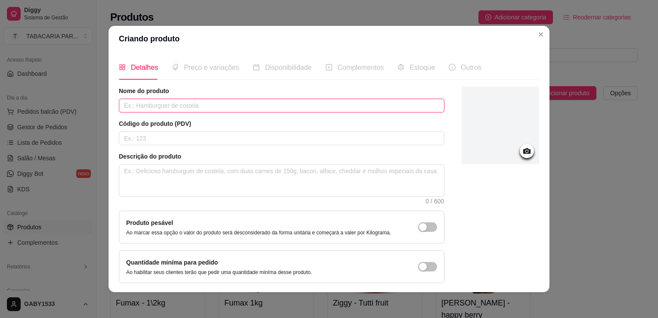
click at [350, 104] on input "text" at bounding box center [281, 106] width 325 height 14
type input "s"
type input "Sense- Kiwi e Melao ICE"
click at [509, 151] on div at bounding box center [499, 125] width 77 height 77
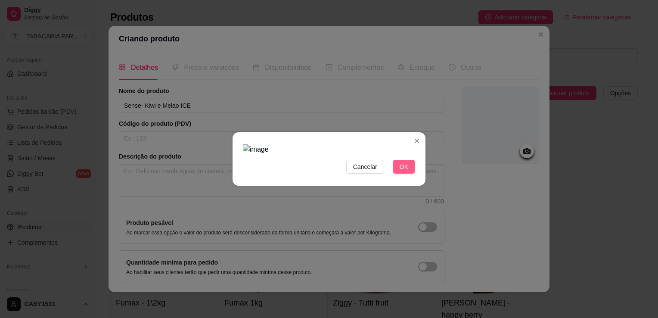
click at [404, 167] on span "OK" at bounding box center [404, 166] width 9 height 9
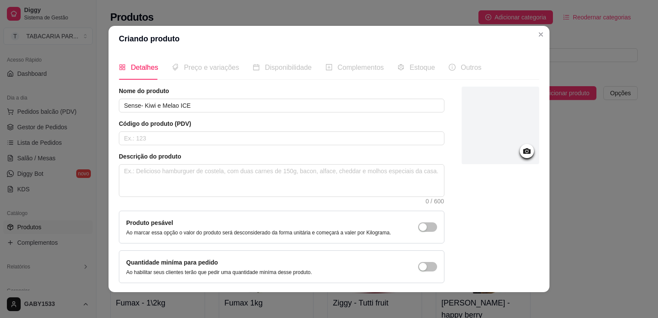
click at [522, 153] on icon at bounding box center [527, 151] width 10 height 10
click at [522, 148] on icon at bounding box center [527, 151] width 10 height 10
click at [522, 151] on icon at bounding box center [527, 151] width 10 height 10
click at [520, 140] on div at bounding box center [499, 125] width 77 height 77
click at [522, 149] on icon at bounding box center [527, 151] width 10 height 10
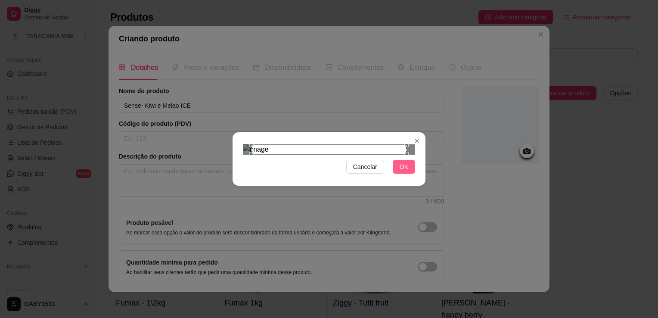
click at [407, 171] on span "OK" at bounding box center [404, 166] width 9 height 9
click at [405, 171] on span "OK" at bounding box center [404, 166] width 9 height 9
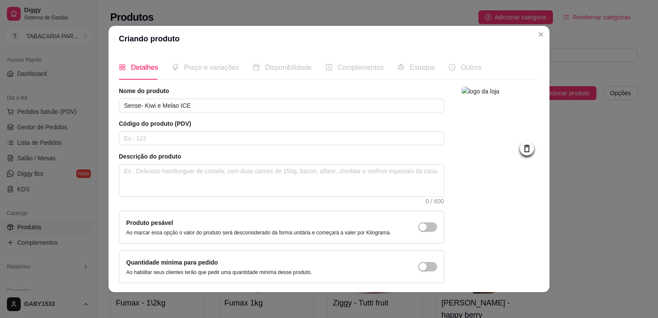
scroll to position [31, 0]
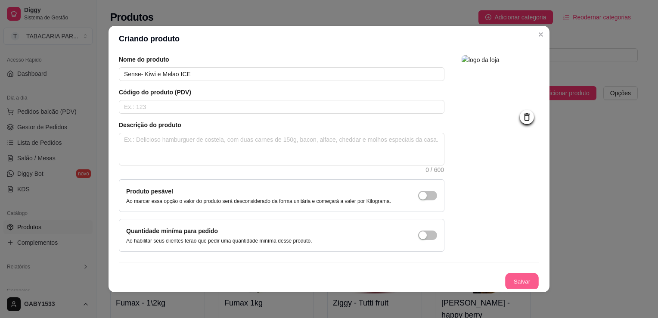
click at [510, 283] on button "Salvar" at bounding box center [522, 281] width 34 height 17
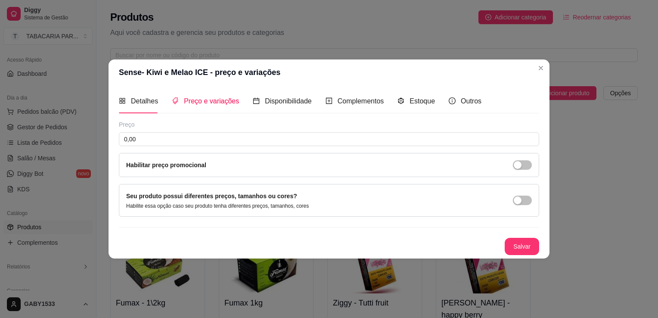
scroll to position [0, 0]
click at [284, 100] on span "Disponibilidade" at bounding box center [288, 100] width 47 height 7
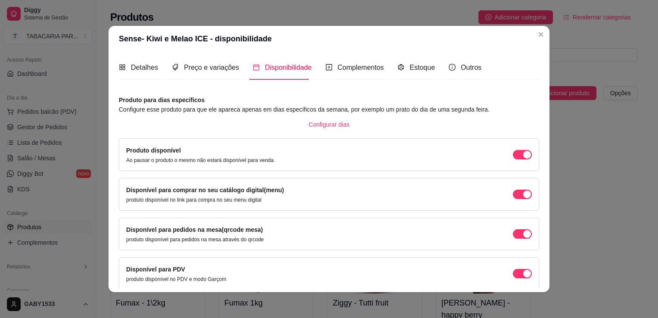
scroll to position [35, 0]
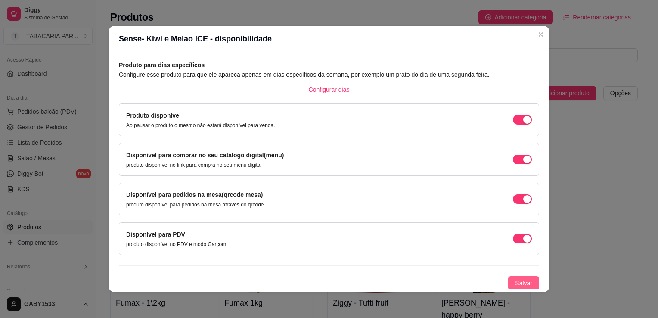
click at [515, 285] on span "Salvar" at bounding box center [523, 282] width 17 height 9
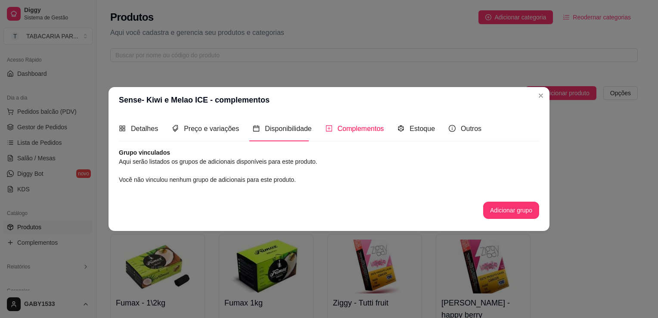
scroll to position [0, 0]
click at [418, 130] on span "Estoque" at bounding box center [421, 128] width 25 height 7
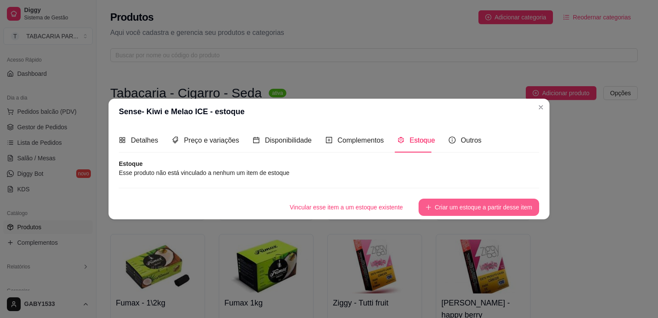
click at [449, 208] on button "Criar um estoque a partir desse item" at bounding box center [478, 206] width 121 height 17
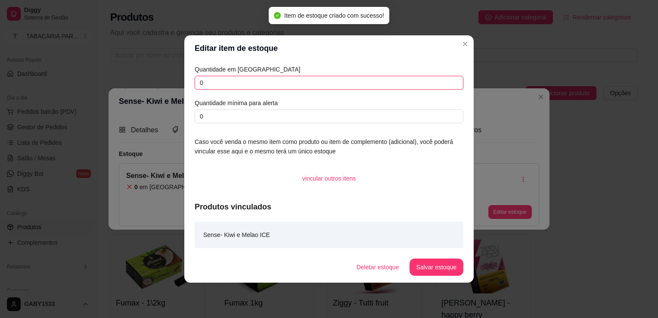
click at [295, 87] on input "0" at bounding box center [329, 83] width 269 height 14
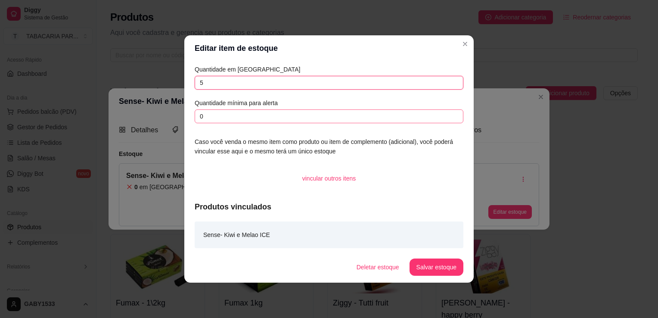
type input "5"
click at [300, 120] on input "0" at bounding box center [329, 116] width 269 height 14
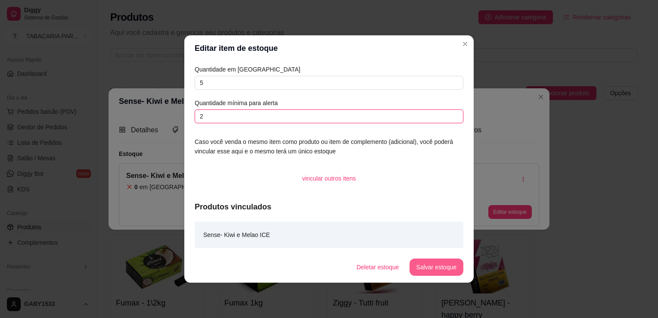
type input "2"
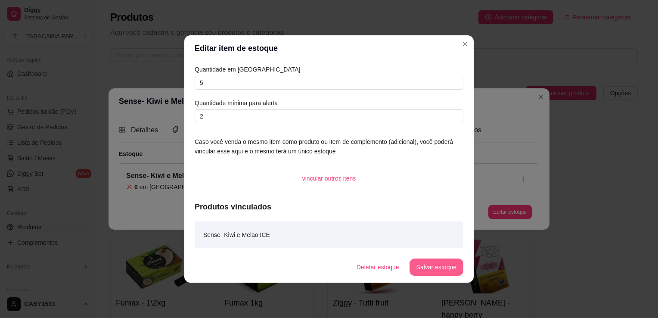
click at [434, 272] on button "Salvar estoque" at bounding box center [436, 266] width 54 height 17
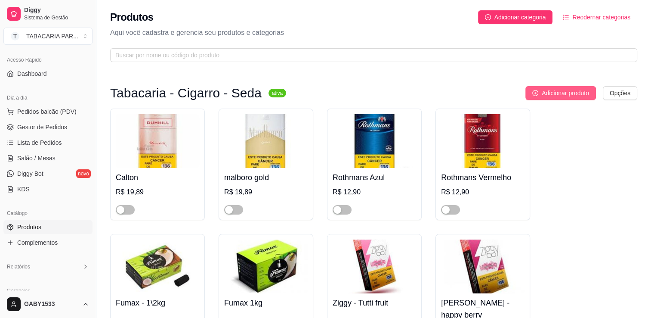
click at [556, 94] on span "Adicionar produto" at bounding box center [565, 92] width 47 height 9
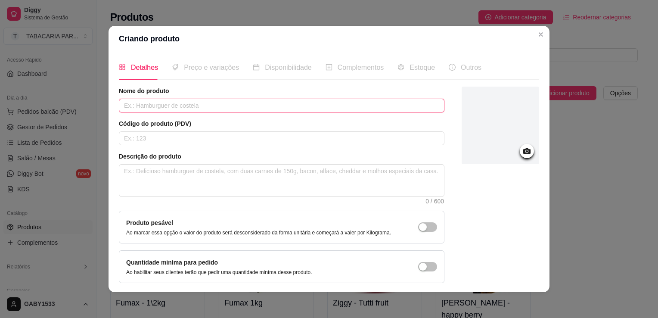
click at [277, 102] on input "text" at bounding box center [281, 106] width 325 height 14
type input "Sense- HORTELA Ice"
click at [203, 70] on span "Preço e variações" at bounding box center [211, 67] width 55 height 7
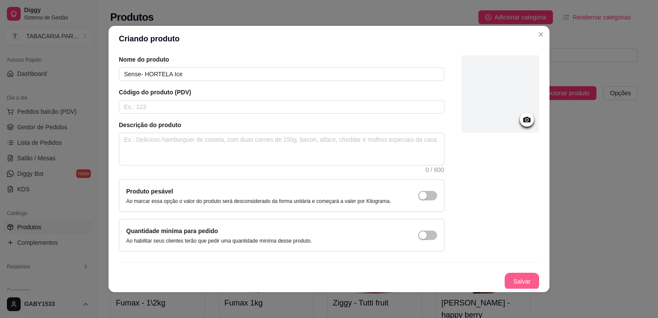
click at [516, 282] on button "Salvar" at bounding box center [522, 281] width 34 height 17
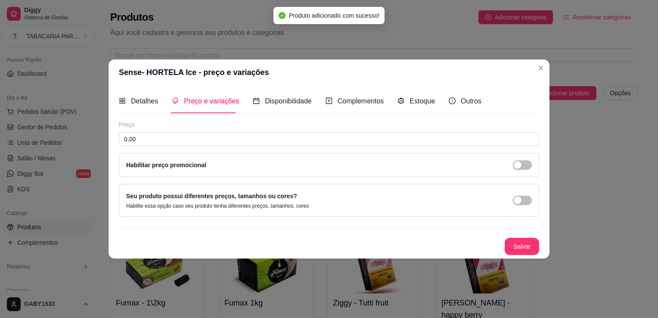
scroll to position [0, 0]
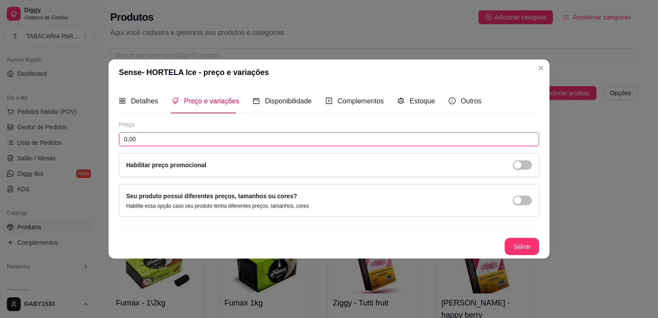
click at [311, 139] on input "0,00" at bounding box center [329, 139] width 420 height 14
type input "12,99"
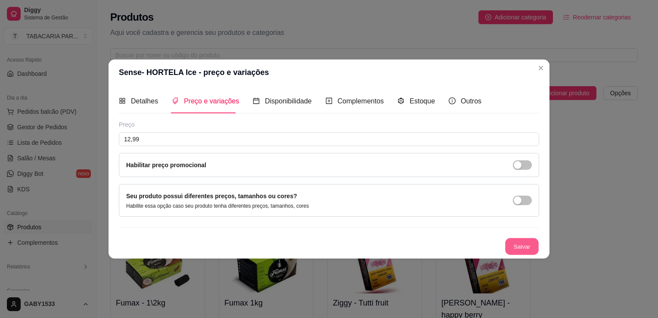
click at [523, 249] on button "Salvar" at bounding box center [522, 246] width 34 height 17
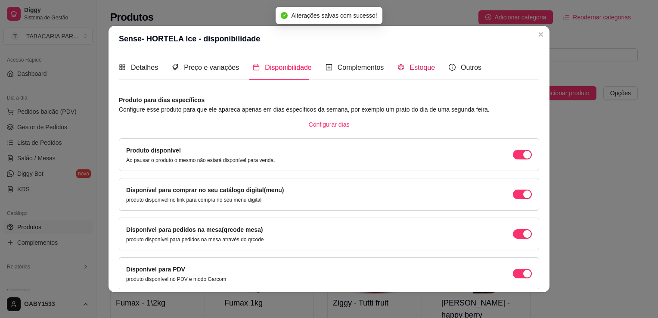
click at [400, 67] on div "Estoque" at bounding box center [415, 67] width 37 height 11
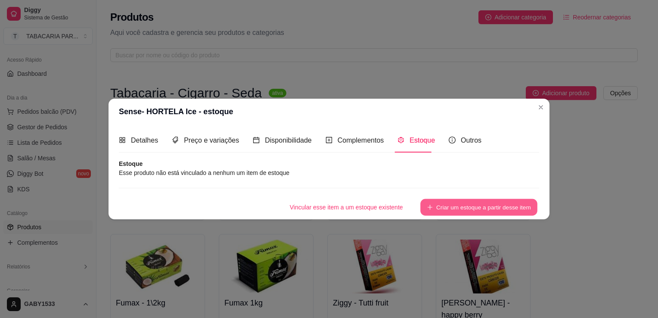
click at [446, 201] on button "Criar um estoque a partir desse item" at bounding box center [478, 207] width 117 height 17
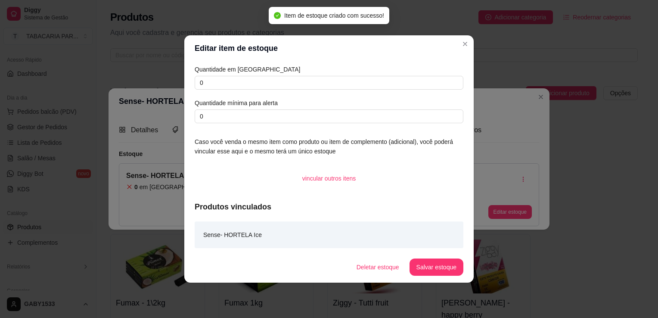
click at [341, 90] on div "Quantidade em estoque 0 Quantidade mínima para alerta 0" at bounding box center [329, 94] width 269 height 59
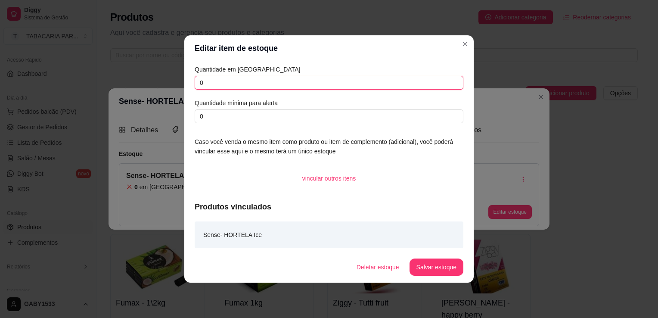
click at [341, 83] on input "0" at bounding box center [329, 83] width 269 height 14
type input "5"
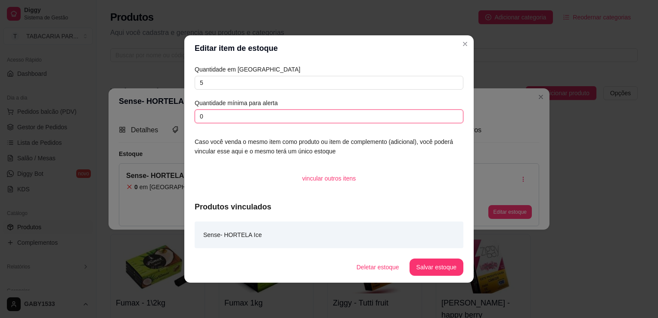
click at [322, 119] on input "0" at bounding box center [329, 116] width 269 height 14
type input "2"
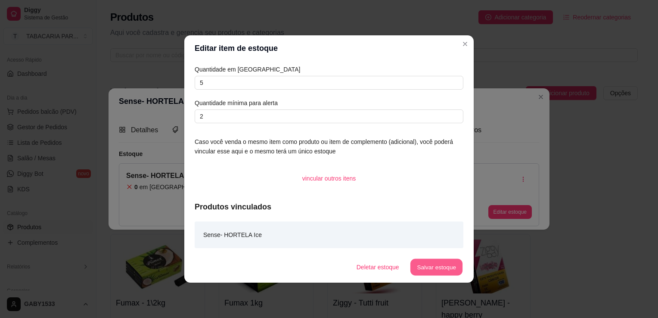
click at [418, 265] on button "Salvar estoque" at bounding box center [436, 267] width 53 height 17
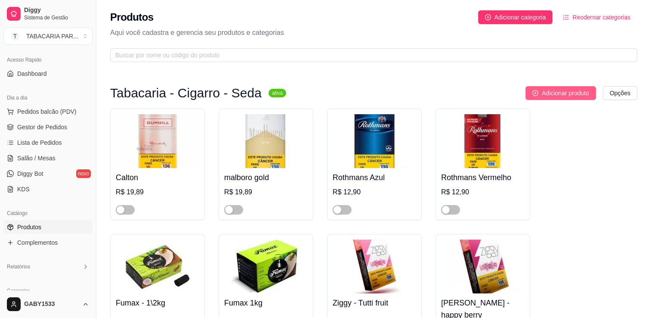
click at [547, 87] on button "Adicionar produto" at bounding box center [561, 93] width 71 height 14
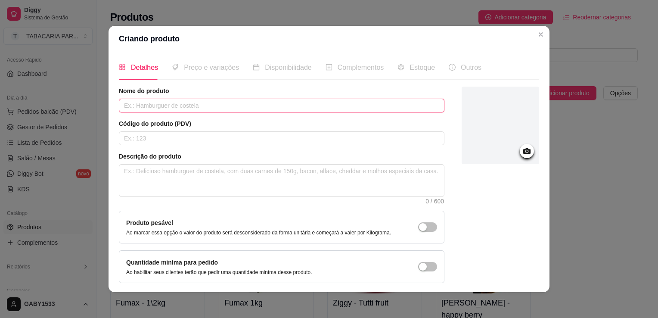
click at [215, 107] on input "text" at bounding box center [281, 106] width 325 height 14
type input "Sense- Morango e Melancia"
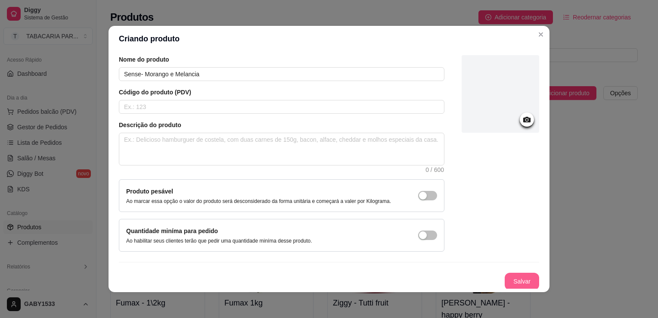
click at [514, 283] on button "Salvar" at bounding box center [522, 281] width 34 height 17
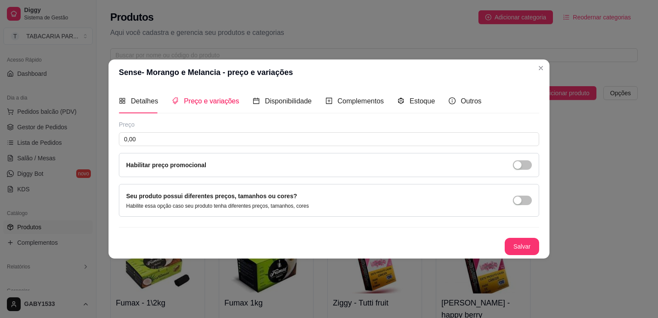
scroll to position [0, 0]
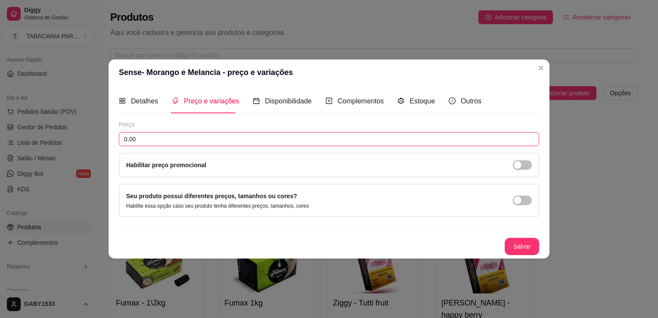
click at [258, 140] on input "0,00" at bounding box center [329, 139] width 420 height 14
type input "12,99"
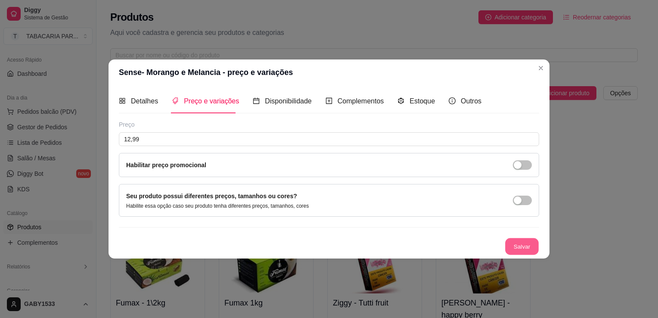
click at [521, 249] on button "Salvar" at bounding box center [522, 246] width 34 height 17
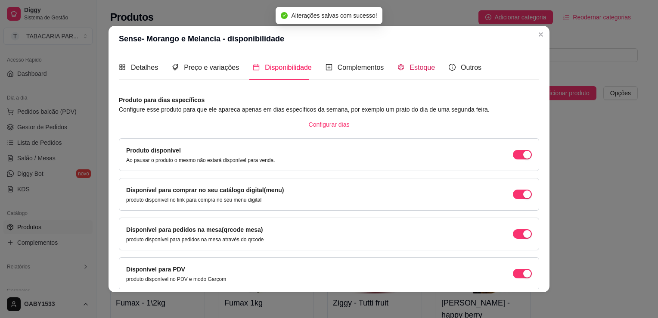
click at [397, 67] on icon "code-sandbox" at bounding box center [400, 67] width 7 height 7
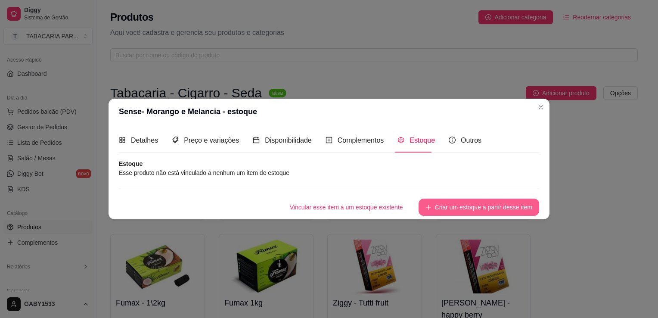
click at [461, 205] on button "Criar um estoque a partir desse item" at bounding box center [478, 206] width 121 height 17
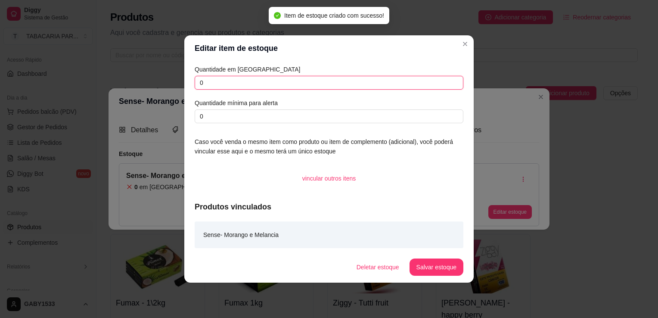
click at [346, 81] on input "0" at bounding box center [329, 83] width 269 height 14
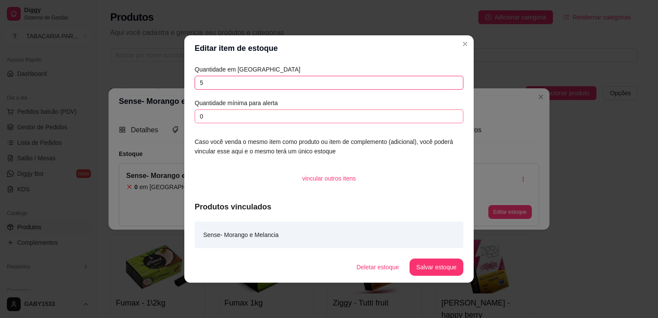
type input "5"
click at [356, 118] on input "0" at bounding box center [329, 116] width 269 height 14
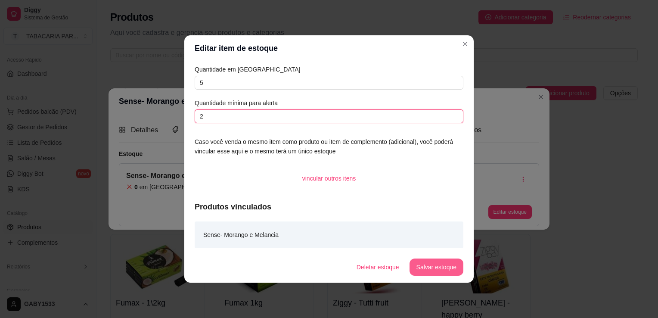
type input "2"
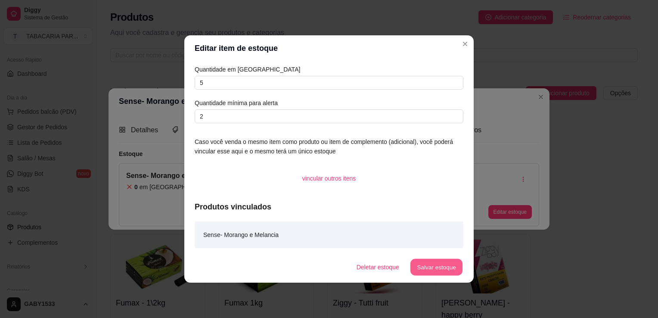
click at [437, 269] on button "Salvar estoque" at bounding box center [436, 267] width 53 height 17
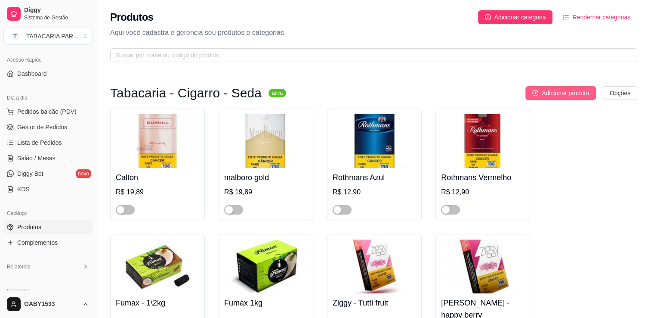
click at [580, 89] on span "Adicionar produto" at bounding box center [565, 92] width 47 height 9
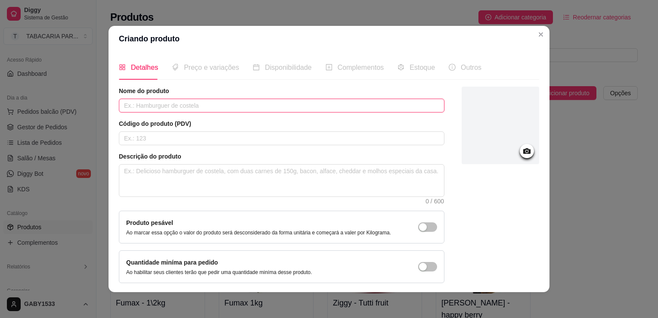
click at [316, 107] on input "text" at bounding box center [281, 106] width 325 height 14
click at [147, 106] on input "Sense- Magonana" at bounding box center [281, 106] width 325 height 14
type input "Sense- Mangonana"
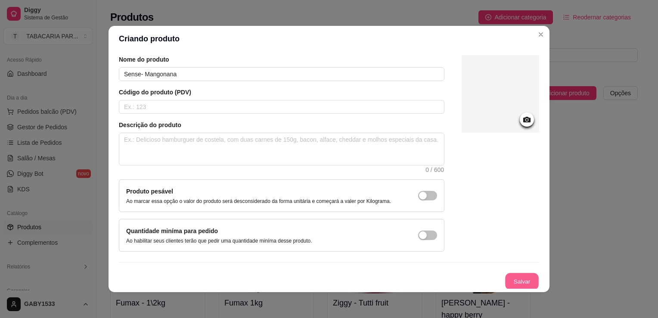
click at [514, 282] on button "Salvar" at bounding box center [522, 281] width 34 height 17
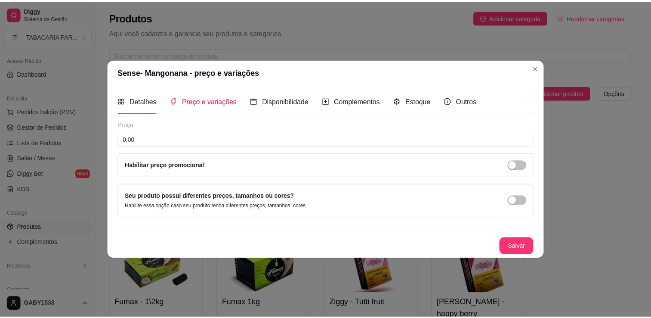
scroll to position [0, 0]
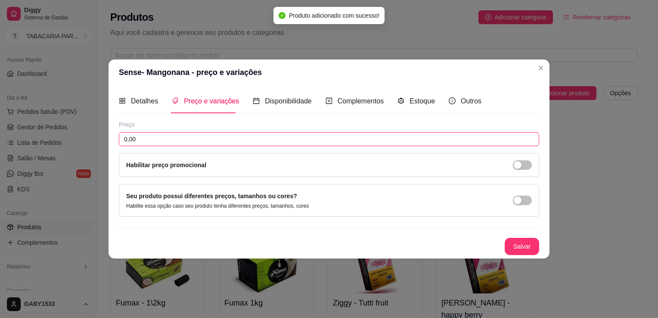
click at [290, 138] on input "0,00" at bounding box center [329, 139] width 420 height 14
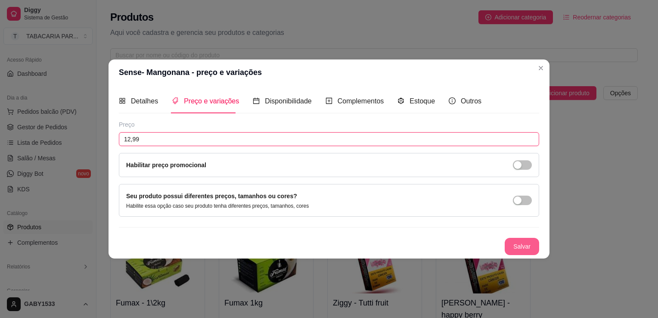
type input "12,99"
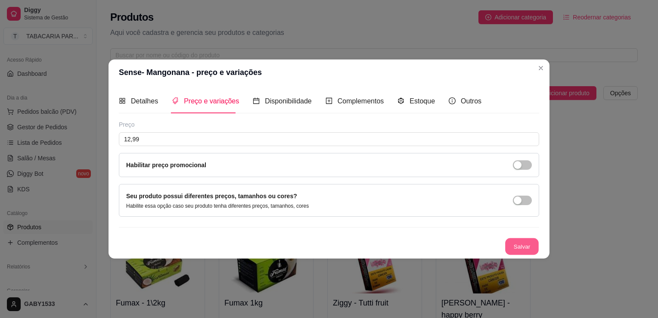
click at [520, 242] on button "Salvar" at bounding box center [522, 246] width 34 height 17
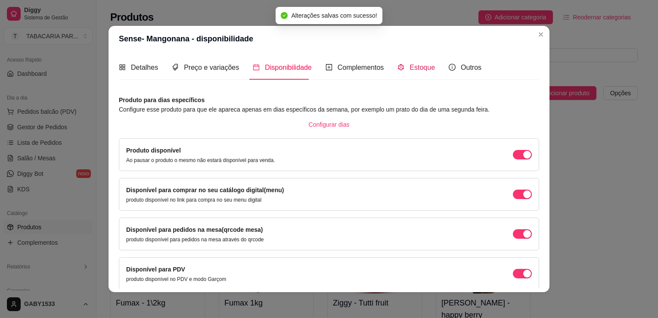
click at [409, 71] on span "Estoque" at bounding box center [421, 67] width 25 height 7
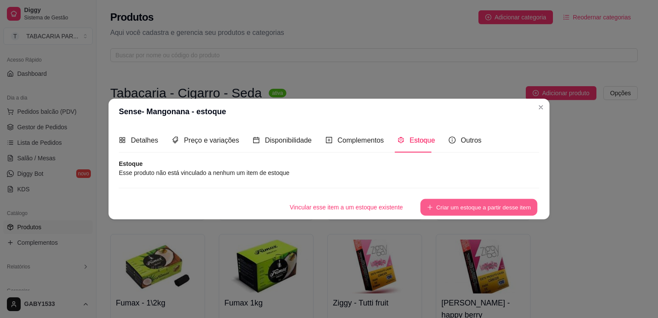
click at [477, 208] on button "Criar um estoque a partir desse item" at bounding box center [478, 207] width 117 height 17
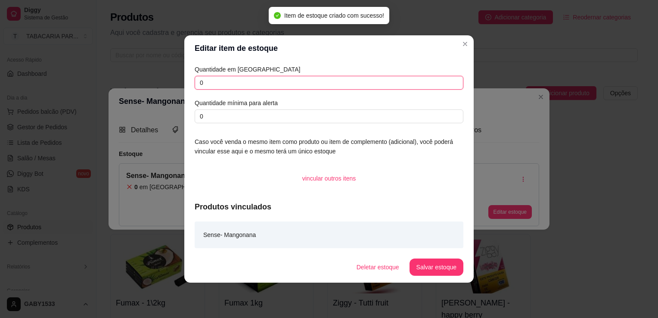
click at [306, 84] on input "0" at bounding box center [329, 83] width 269 height 14
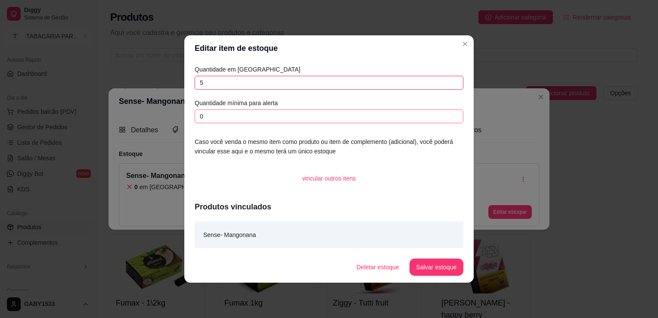
type input "5"
click at [319, 115] on input "0" at bounding box center [329, 116] width 269 height 14
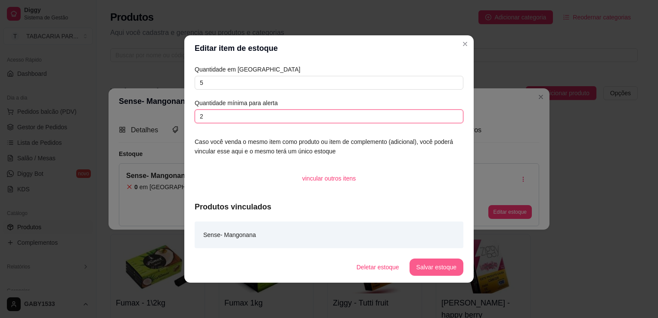
type input "2"
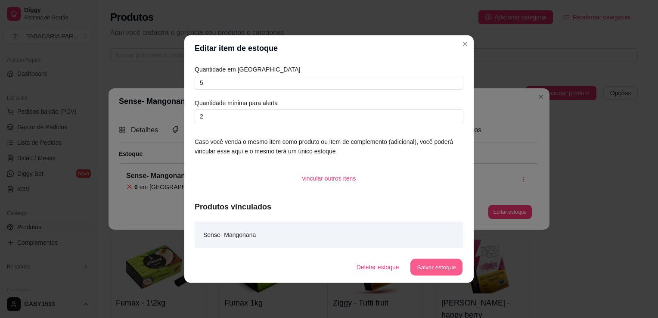
click at [443, 266] on button "Salvar estoque" at bounding box center [436, 267] width 53 height 17
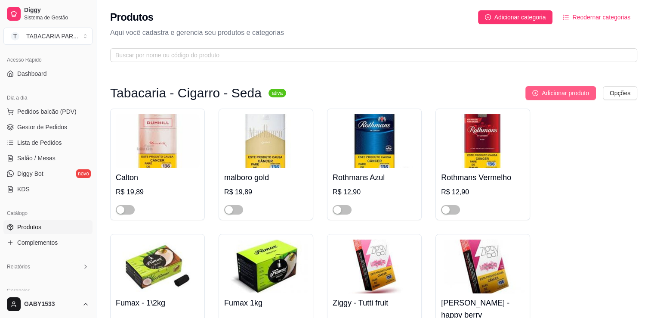
click at [549, 98] on button "Adicionar produto" at bounding box center [561, 93] width 71 height 14
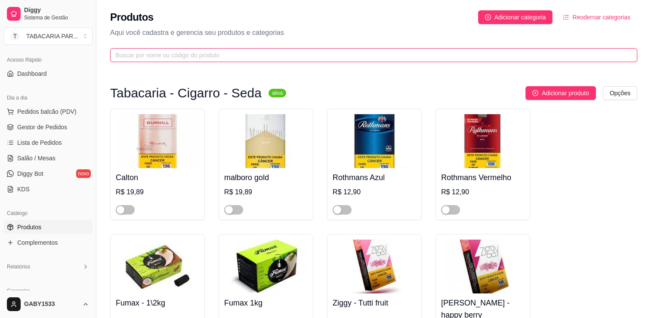
click at [494, 53] on input "text" at bounding box center [370, 54] width 510 height 9
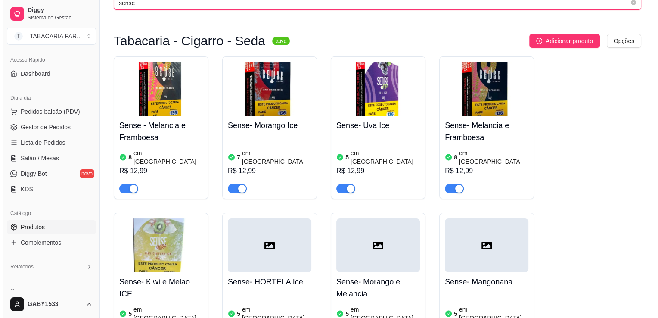
scroll to position [59, 0]
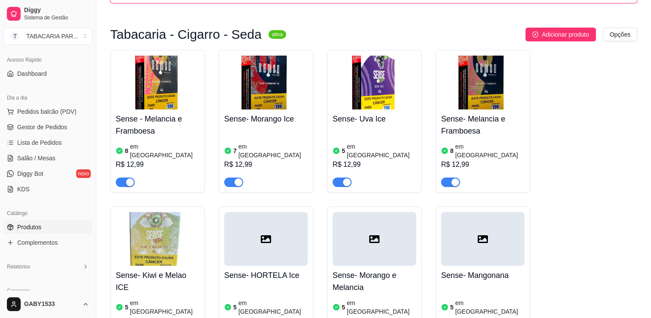
type input "sense"
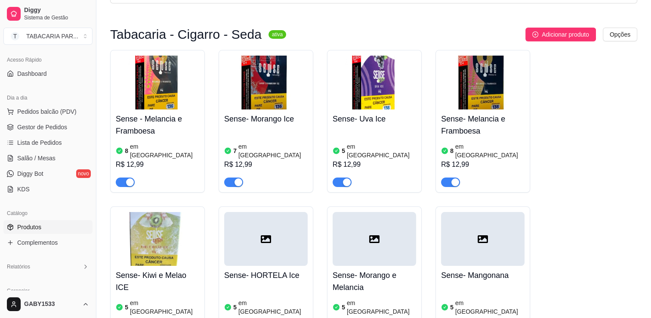
click at [258, 285] on div "5 em estoque R$ 12,99" at bounding box center [266, 314] width 84 height 59
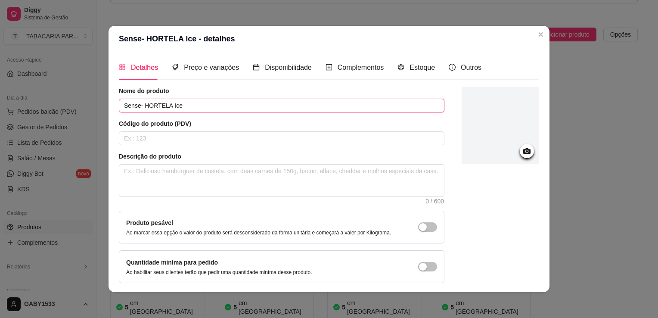
click at [165, 105] on input "Sense- HORTELA Ice" at bounding box center [281, 106] width 325 height 14
type input "Sense- Hortela Ice"
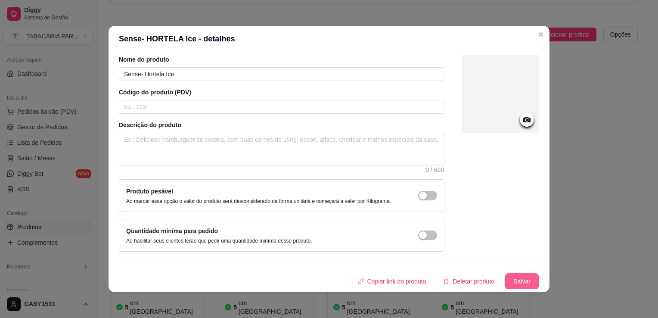
click at [511, 278] on button "Salvar" at bounding box center [522, 281] width 34 height 17
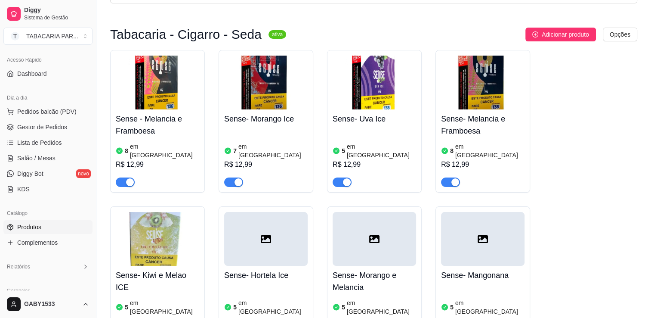
click at [376, 234] on icon at bounding box center [374, 239] width 10 height 10
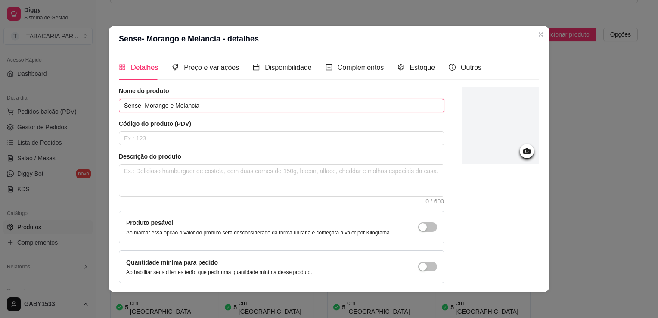
click at [227, 102] on input "Sense- Morango e Melancia" at bounding box center [281, 106] width 325 height 14
type input "Sense- Morango e Melancia Ice"
click at [522, 154] on icon at bounding box center [527, 151] width 10 height 10
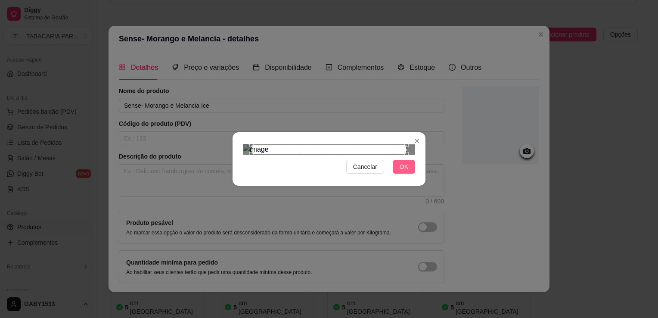
click at [405, 173] on button "OK" at bounding box center [404, 167] width 22 height 14
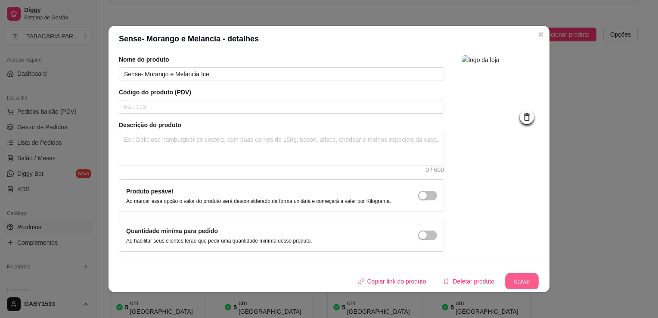
click at [512, 281] on button "Salvar" at bounding box center [522, 281] width 34 height 17
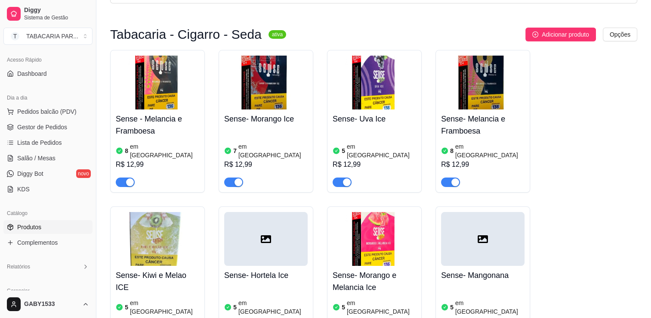
click at [480, 240] on div at bounding box center [483, 239] width 84 height 54
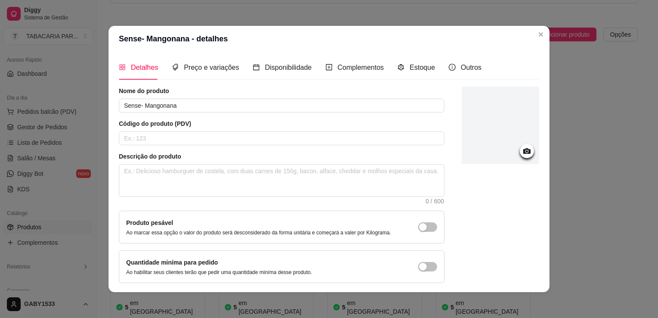
click at [526, 151] on circle at bounding box center [527, 151] width 2 height 2
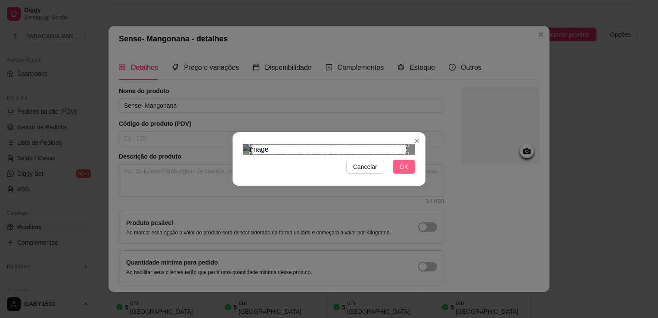
click at [398, 173] on button "OK" at bounding box center [404, 167] width 22 height 14
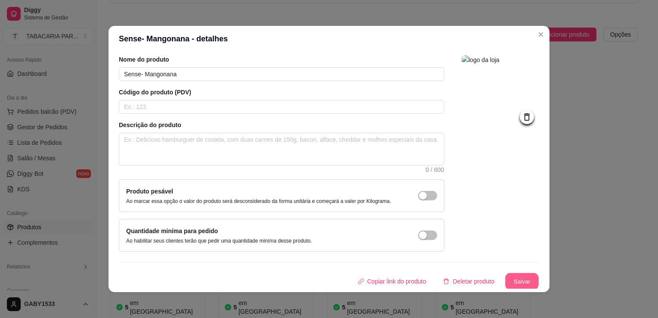
click at [510, 279] on button "Salvar" at bounding box center [522, 281] width 34 height 17
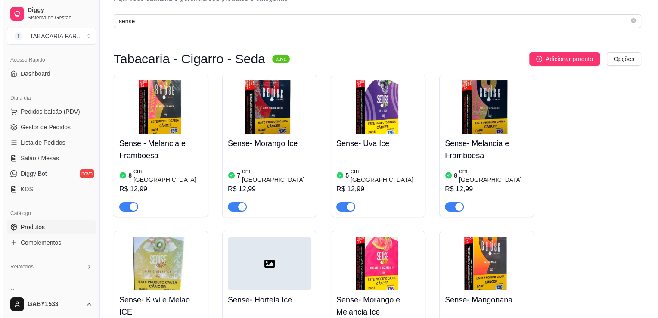
scroll to position [34, 0]
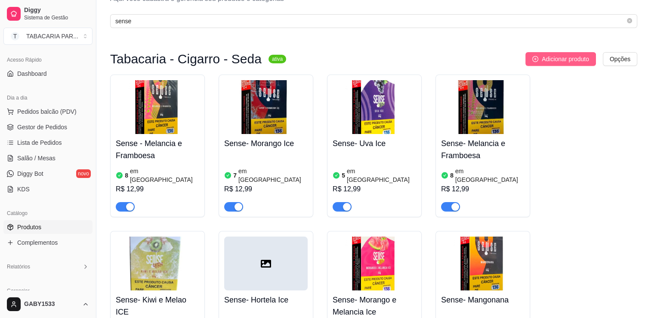
click at [587, 56] on span "Adicionar produto" at bounding box center [565, 58] width 47 height 9
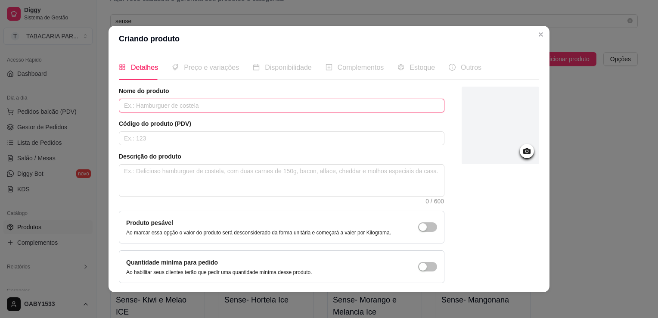
click at [257, 104] on input "text" at bounding box center [281, 106] width 325 height 14
click at [257, 104] on input "Zggi" at bounding box center [281, 106] width 325 height 14
type input "Zggi- Melancia"
click at [522, 149] on div at bounding box center [527, 151] width 14 height 14
click at [523, 149] on icon at bounding box center [526, 151] width 7 height 6
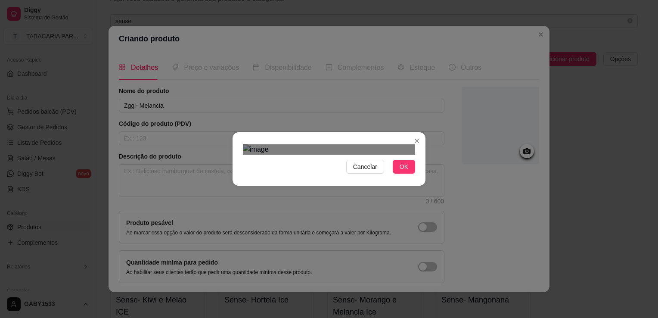
click at [267, 217] on div "Use the arrow keys to move the crop selection area" at bounding box center [320, 294] width 155 height 155
click at [238, 177] on div "Cancelar OK" at bounding box center [328, 159] width 193 height 36
click at [400, 171] on span "OK" at bounding box center [404, 166] width 9 height 9
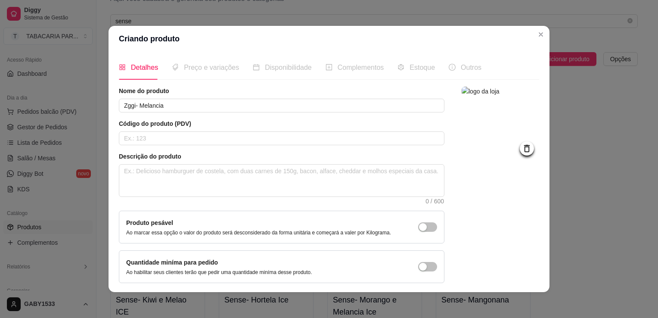
scroll to position [31, 0]
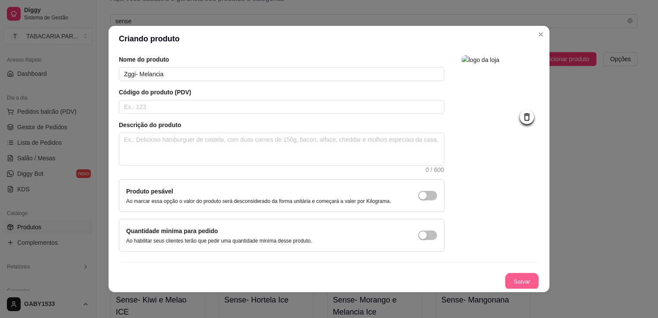
click at [516, 279] on button "Salvar" at bounding box center [522, 281] width 34 height 17
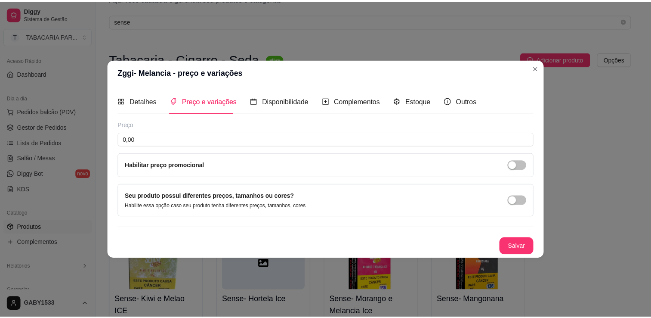
scroll to position [0, 0]
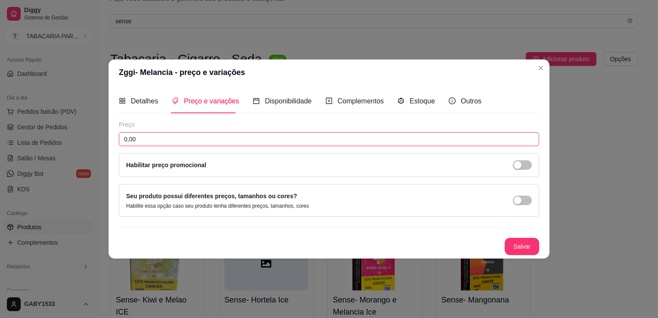
click at [356, 137] on input "0,00" at bounding box center [329, 139] width 420 height 14
type input "12,99"
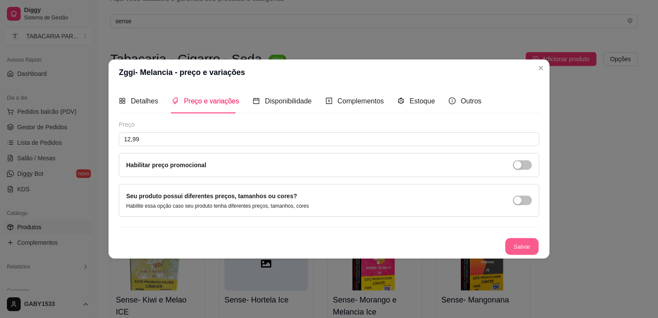
click at [529, 246] on button "Salvar" at bounding box center [522, 246] width 34 height 17
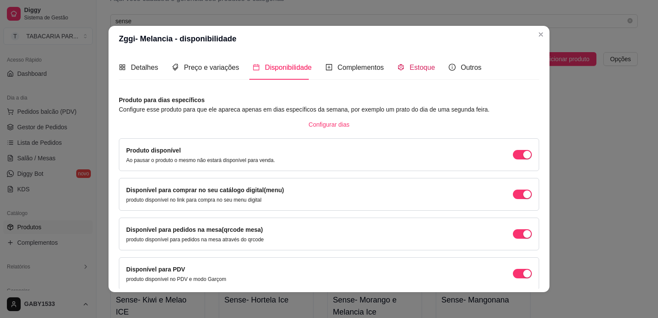
click at [403, 68] on div "Estoque" at bounding box center [415, 67] width 37 height 11
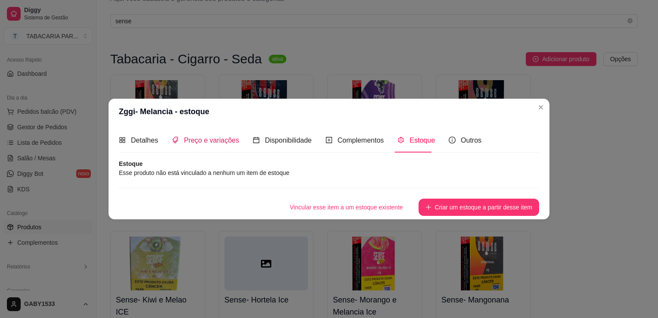
click at [223, 143] on span "Preço e variações" at bounding box center [211, 139] width 55 height 7
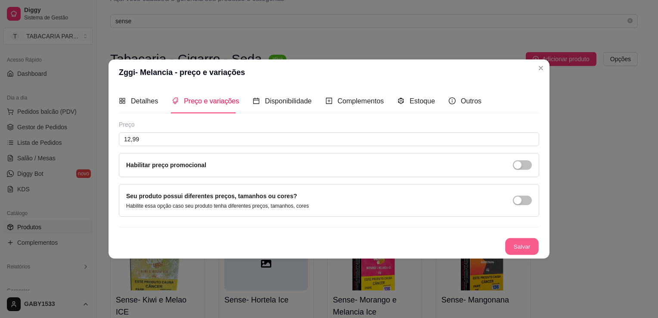
click at [522, 251] on button "Salvar" at bounding box center [522, 246] width 34 height 17
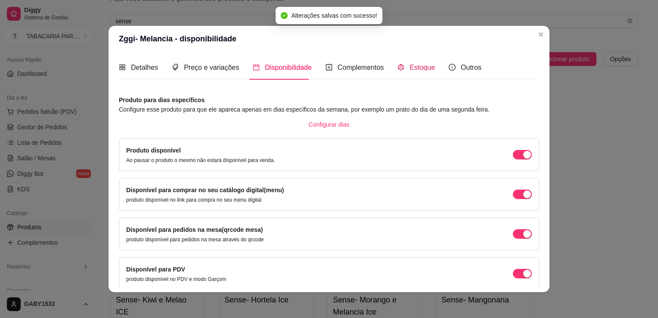
click at [416, 68] on span "Estoque" at bounding box center [421, 67] width 25 height 7
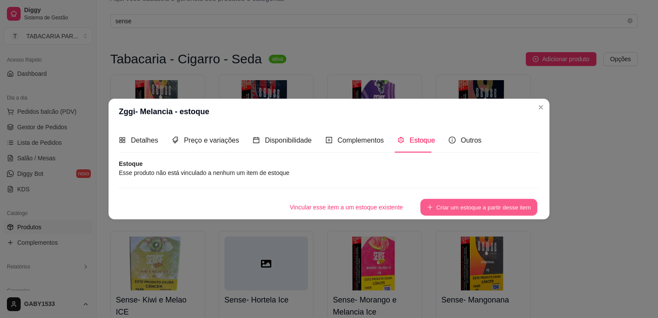
click at [443, 211] on button "Criar um estoque a partir desse item" at bounding box center [478, 207] width 117 height 17
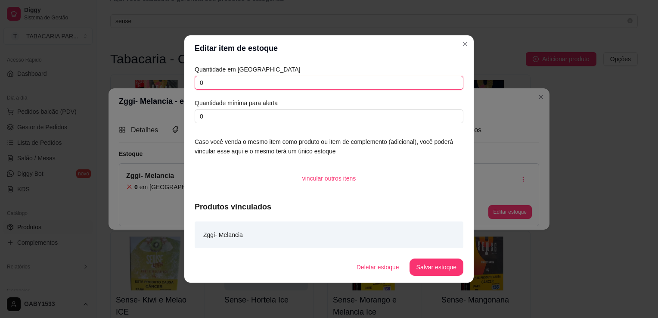
click at [263, 81] on input "0" at bounding box center [329, 83] width 269 height 14
type input "0"
type input "10"
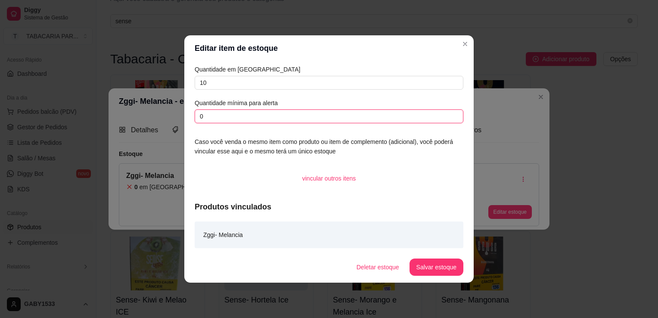
click at [274, 118] on input "0" at bounding box center [329, 116] width 269 height 14
type input "2"
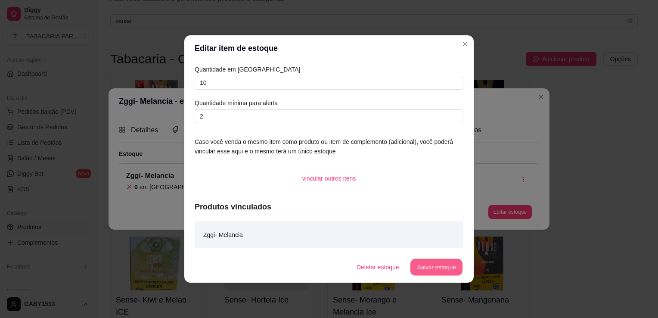
click at [439, 270] on button "Salvar estoque" at bounding box center [436, 267] width 53 height 17
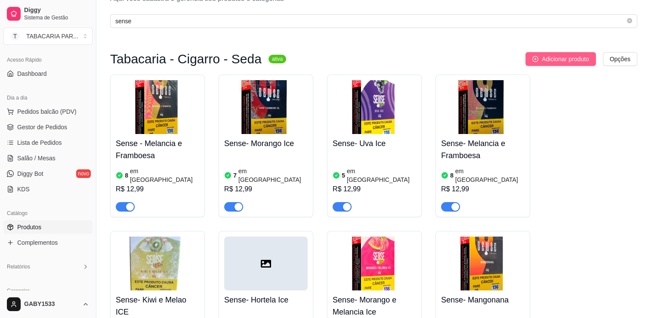
click at [549, 57] on span "Adicionar produto" at bounding box center [565, 58] width 47 height 9
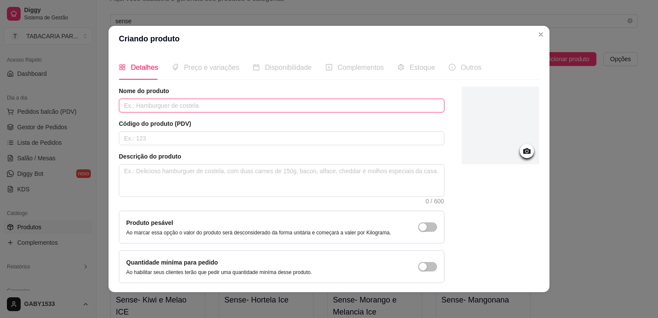
click at [309, 99] on input "text" at bounding box center [281, 106] width 325 height 14
click at [124, 106] on input "Zggy- Menta" at bounding box center [281, 106] width 325 height 14
click at [198, 99] on input "Ziggy- Menta" at bounding box center [281, 106] width 325 height 14
type input "Ziggy- Menta"
click at [522, 153] on icon at bounding box center [527, 151] width 10 height 10
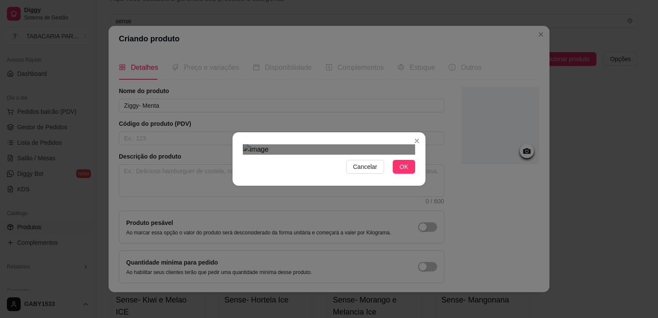
click at [406, 144] on img at bounding box center [329, 149] width 172 height 10
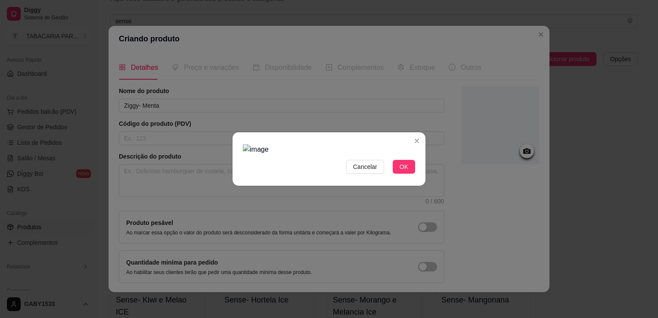
click at [380, 144] on img at bounding box center [329, 149] width 172 height 10
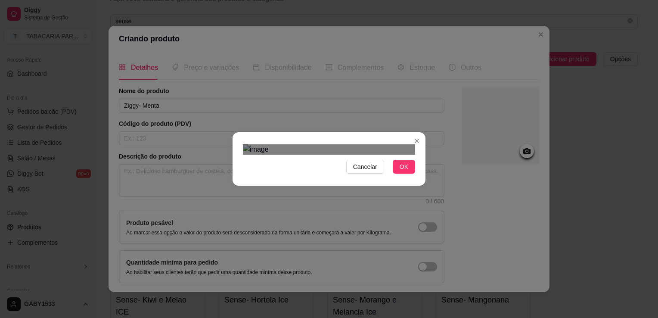
click at [355, 155] on img at bounding box center [329, 149] width 172 height 10
click at [356, 254] on div "Use the arrow keys to move the crop selection area" at bounding box center [326, 291] width 74 height 74
click at [367, 144] on div at bounding box center [329, 149] width 172 height 10
click at [386, 211] on div "Use the arrow keys to move the crop selection area" at bounding box center [346, 250] width 78 height 78
click at [288, 240] on div "Use the arrow keys to move the crop selection area" at bounding box center [321, 279] width 78 height 78
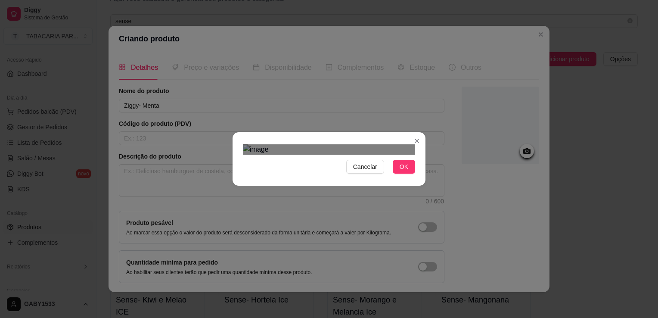
click at [301, 240] on div "Use the arrow keys to move the crop selection area" at bounding box center [321, 279] width 78 height 78
click at [270, 226] on div "Use the arrow keys to move the north west drag handle to change the crop select…" at bounding box center [270, 226] width 0 height 0
click at [259, 144] on div at bounding box center [329, 149] width 172 height 10
click at [368, 144] on div at bounding box center [329, 149] width 172 height 10
click at [410, 186] on section "Cancelar OK" at bounding box center [328, 158] width 193 height 53
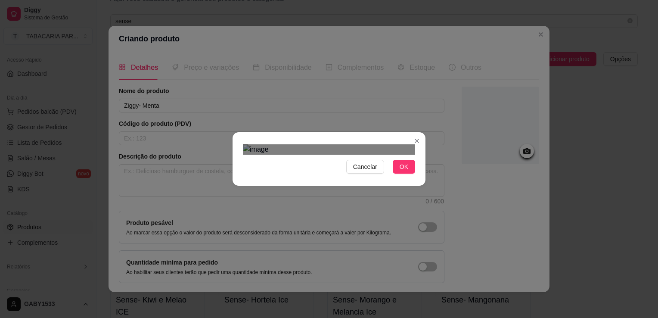
click at [259, 155] on div at bounding box center [329, 149] width 172 height 10
click at [403, 171] on span "OK" at bounding box center [404, 166] width 9 height 9
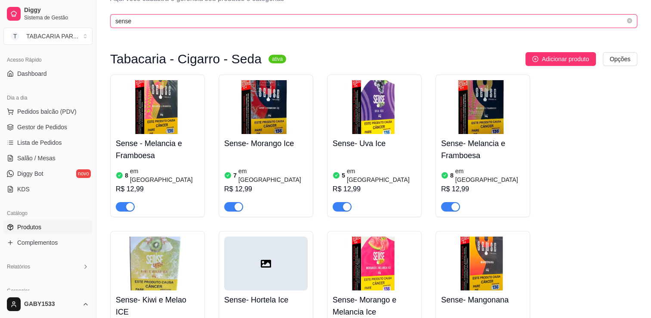
click at [439, 25] on input "sense" at bounding box center [370, 20] width 510 height 9
type input "s"
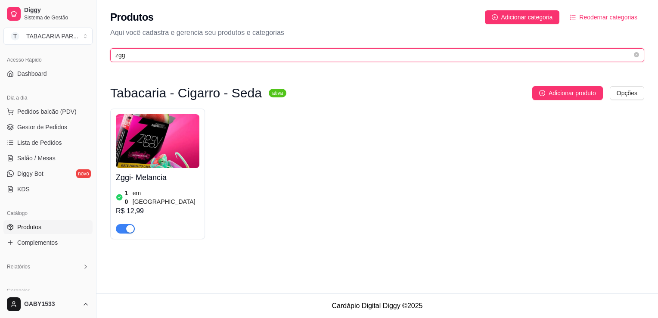
type input "zgg"
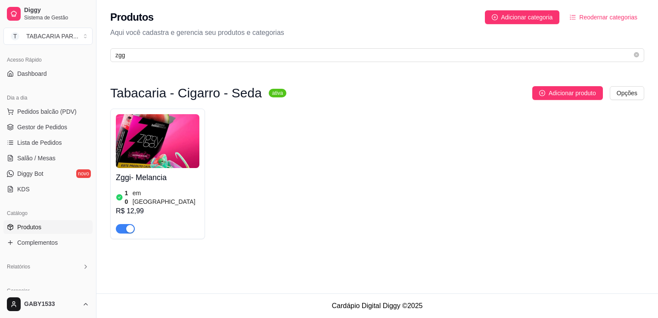
click at [156, 185] on div "Zggi- Melancia 10 em estoque R$ 12,99" at bounding box center [158, 200] width 84 height 65
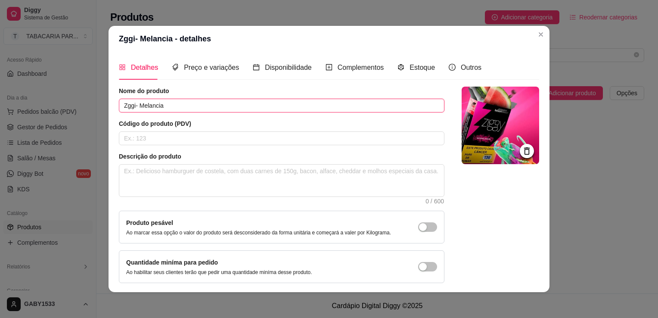
click at [134, 105] on input "Zggi- Melancia" at bounding box center [281, 106] width 325 height 14
type input "Ziggy- Melancia"
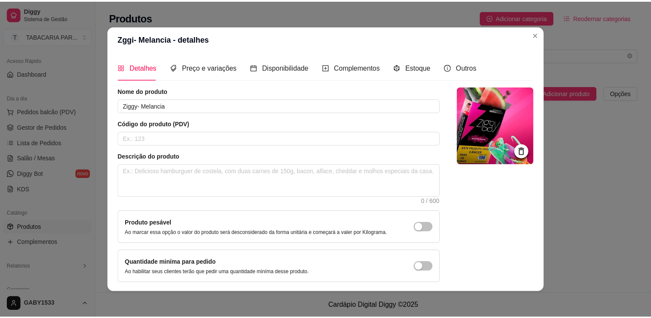
scroll to position [31, 0]
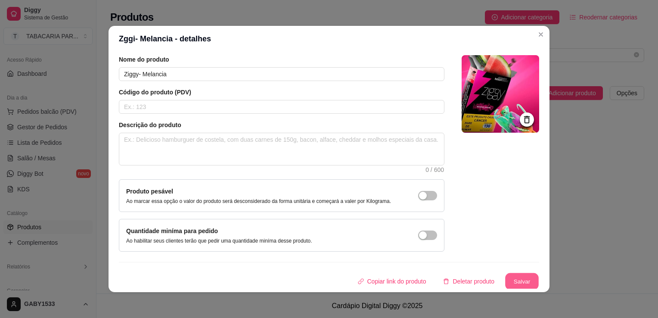
click at [515, 278] on button "Salvar" at bounding box center [522, 281] width 34 height 17
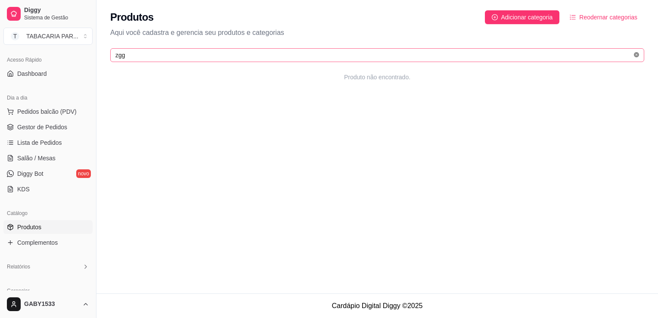
click at [638, 54] on icon "close-circle" at bounding box center [636, 54] width 5 height 5
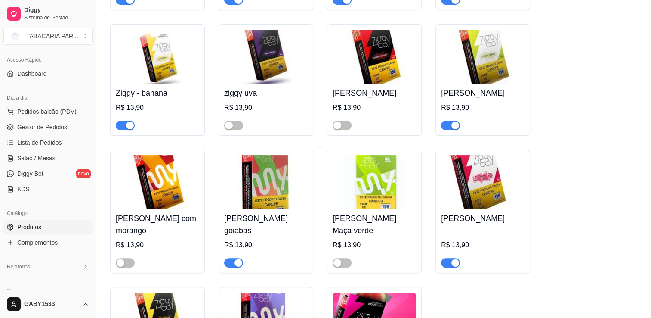
scroll to position [233, 0]
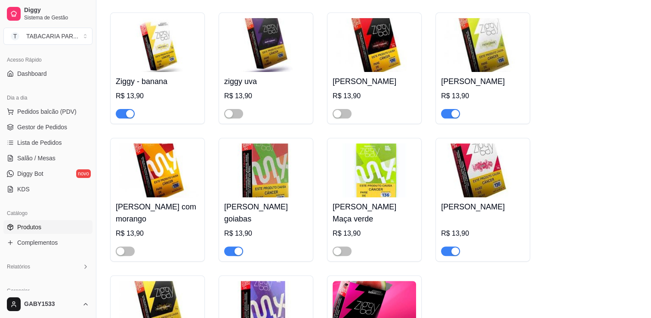
type input "ziggy"
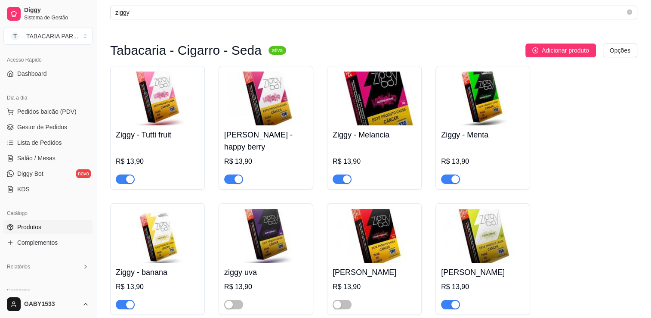
scroll to position [24, 0]
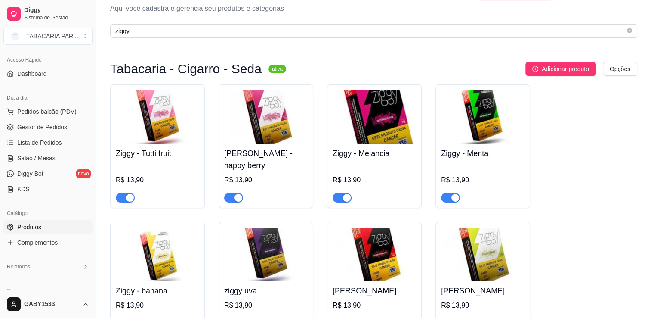
click at [491, 118] on img at bounding box center [483, 117] width 84 height 54
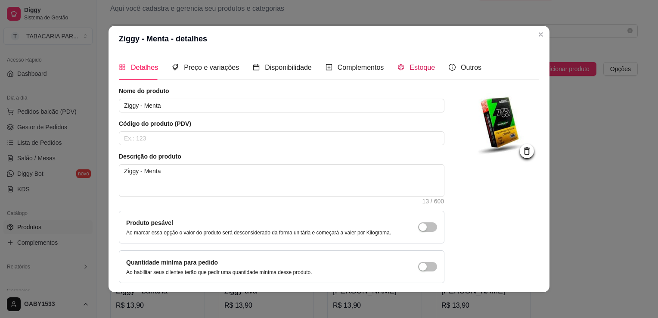
click at [398, 64] on span at bounding box center [400, 67] width 7 height 7
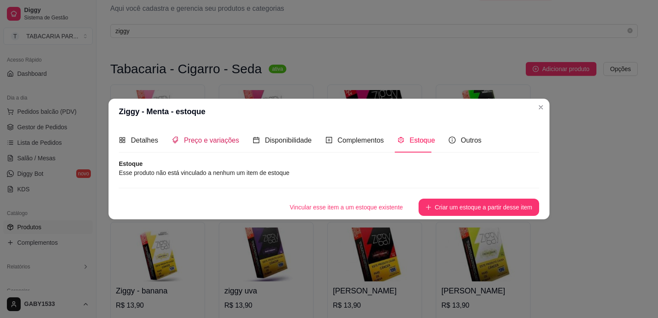
click at [223, 143] on span "Preço e variações" at bounding box center [211, 139] width 55 height 7
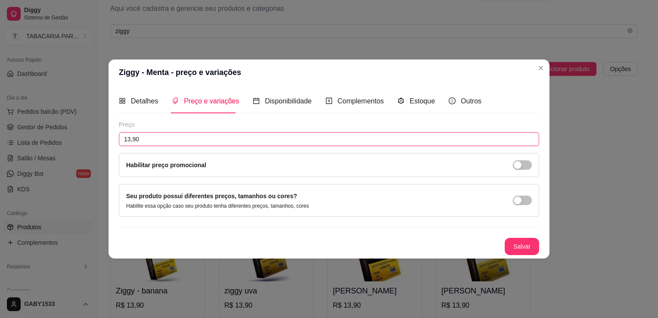
click at [223, 143] on input "13,90" at bounding box center [329, 139] width 420 height 14
type input "12,99"
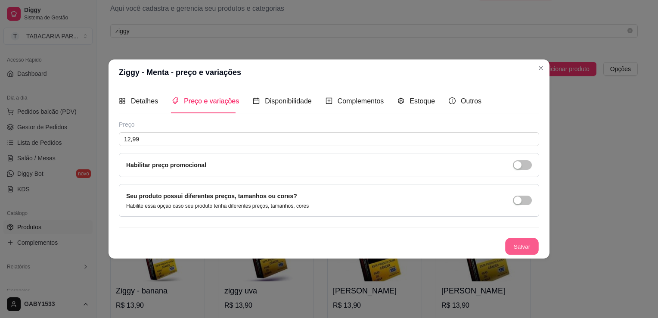
click at [510, 247] on button "Salvar" at bounding box center [522, 246] width 34 height 17
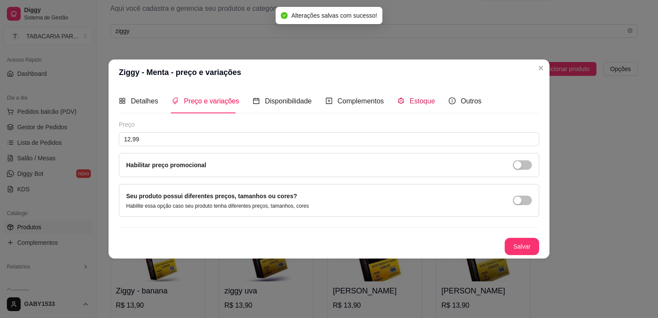
click at [426, 102] on span "Estoque" at bounding box center [421, 100] width 25 height 7
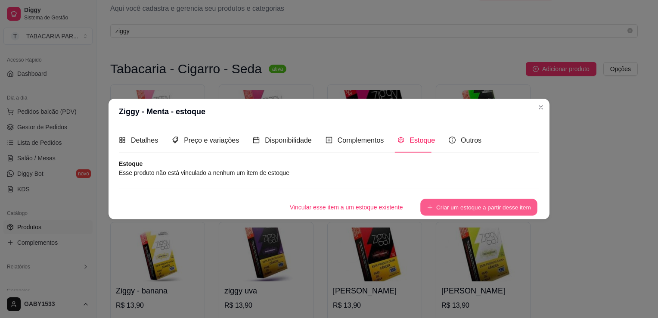
click at [479, 203] on button "Criar um estoque a partir desse item" at bounding box center [478, 207] width 117 height 17
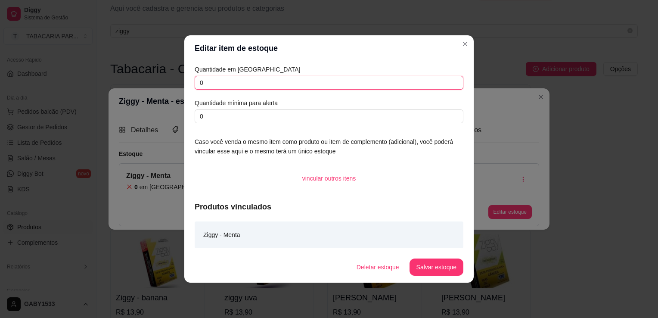
click at [248, 85] on input "0" at bounding box center [329, 83] width 269 height 14
type input "10"
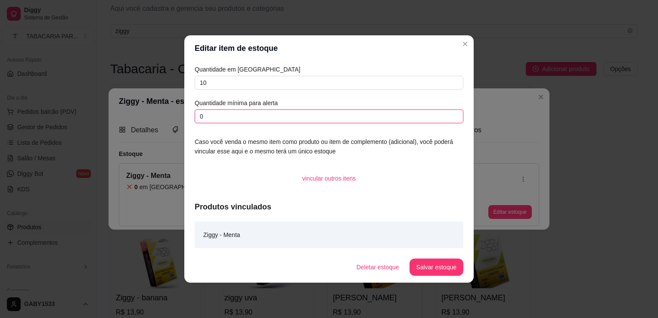
click at [259, 116] on input "0" at bounding box center [329, 116] width 269 height 14
type input "2"
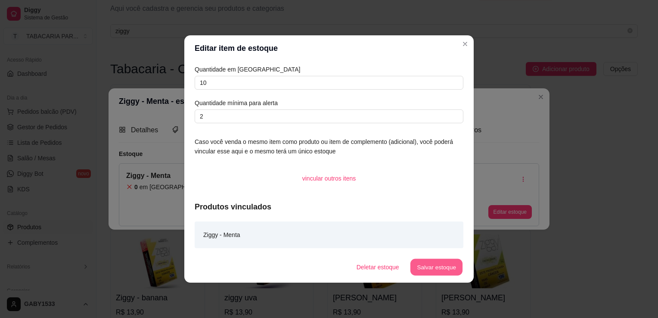
click at [427, 269] on button "Salvar estoque" at bounding box center [436, 267] width 53 height 17
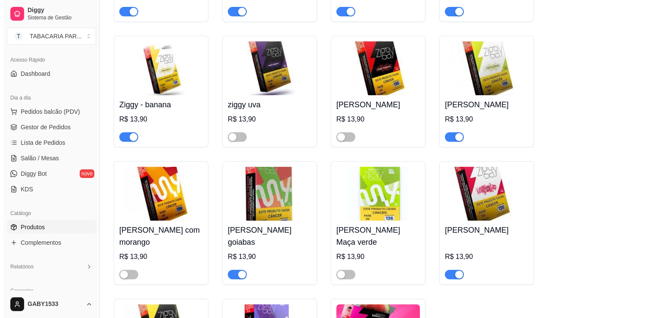
scroll to position [240, 0]
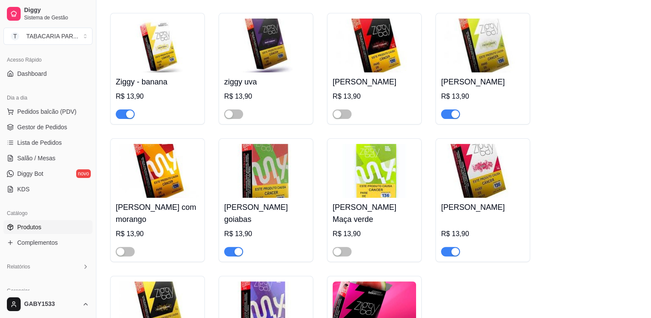
click at [242, 182] on img at bounding box center [266, 171] width 84 height 54
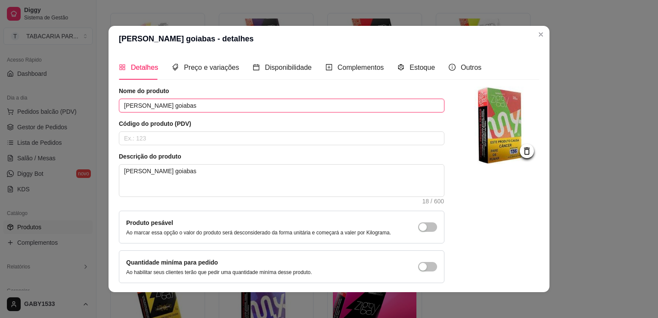
click at [136, 105] on input "[PERSON_NAME] goiabas" at bounding box center [281, 106] width 325 height 14
click at [137, 106] on input "[PERSON_NAME] goiabas" at bounding box center [281, 106] width 325 height 14
type input "Ziggy- Duas goiabas"
click at [208, 70] on span "Preço e variações" at bounding box center [211, 67] width 55 height 7
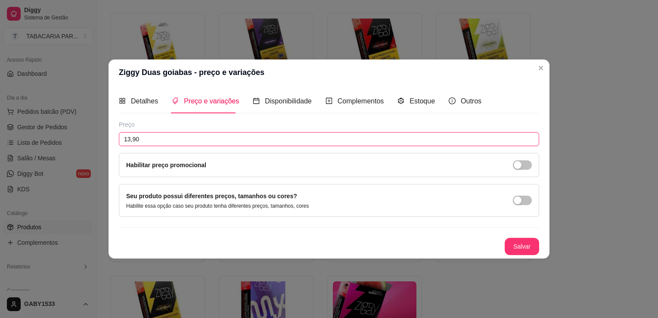
click at [170, 137] on input "13,90" at bounding box center [329, 139] width 420 height 14
type input "12,99"
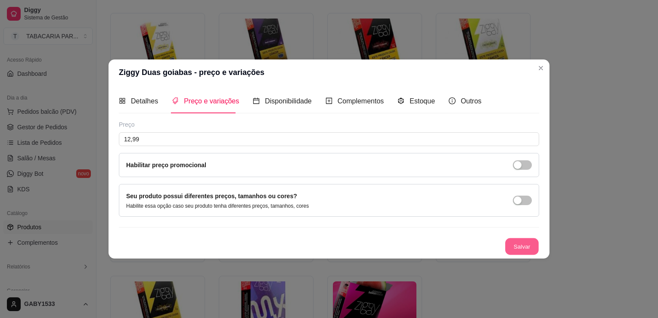
click at [513, 250] on button "Salvar" at bounding box center [522, 246] width 34 height 17
click at [413, 102] on span "Estoque" at bounding box center [421, 100] width 25 height 7
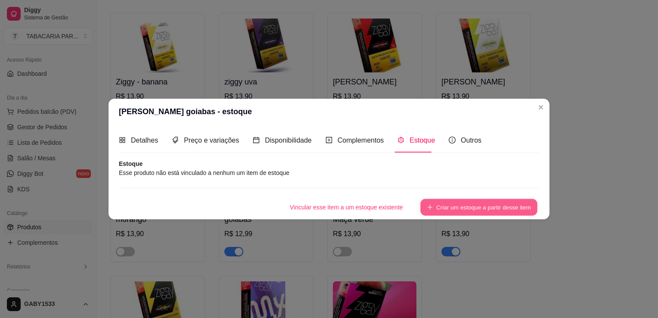
click at [461, 213] on button "Criar um estoque a partir desse item" at bounding box center [478, 207] width 117 height 17
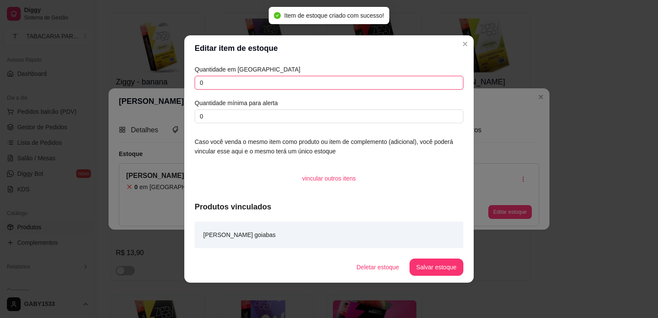
click at [313, 89] on input "0" at bounding box center [329, 83] width 269 height 14
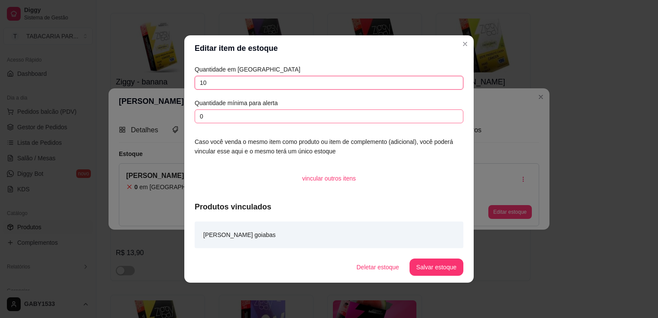
type input "10"
click at [322, 118] on input "0" at bounding box center [329, 116] width 269 height 14
type input "1"
type input "2"
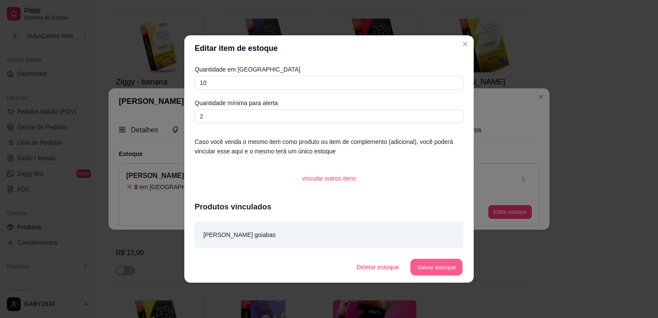
click at [442, 268] on button "Salvar estoque" at bounding box center [436, 267] width 53 height 17
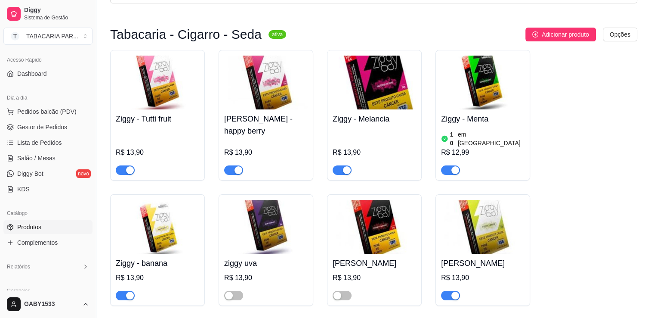
scroll to position [56, 0]
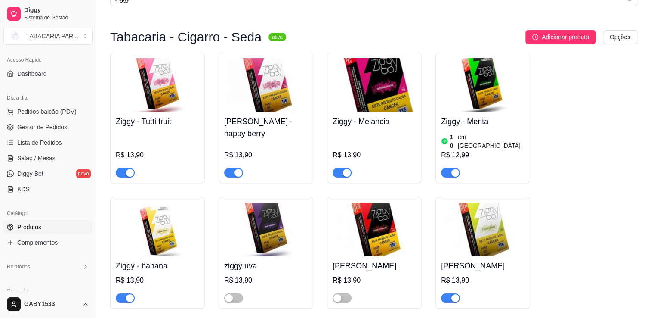
click at [192, 81] on img at bounding box center [158, 85] width 84 height 54
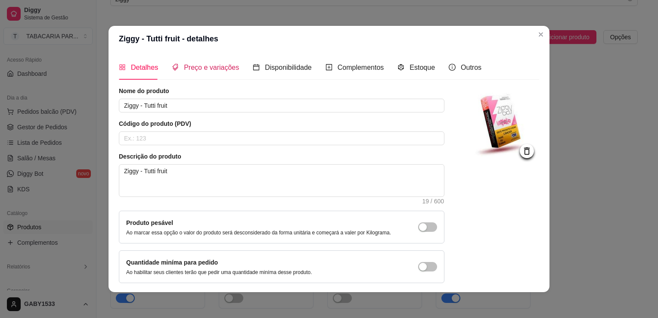
click at [209, 70] on span "Preço e variações" at bounding box center [211, 67] width 55 height 7
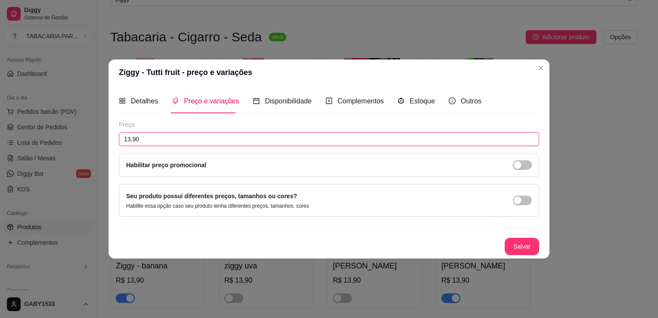
click at [194, 140] on input "13,90" at bounding box center [329, 139] width 420 height 14
type input "12,99"
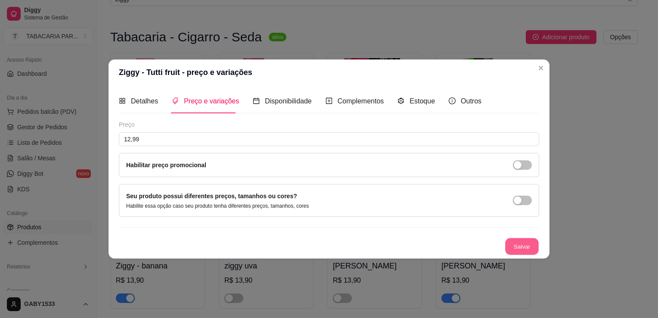
click at [529, 246] on button "Salvar" at bounding box center [522, 246] width 34 height 17
click at [417, 101] on span "Estoque" at bounding box center [421, 100] width 25 height 7
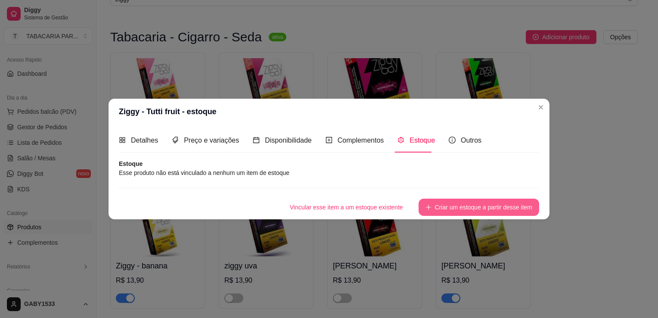
click at [442, 206] on button "Criar um estoque a partir desse item" at bounding box center [478, 206] width 121 height 17
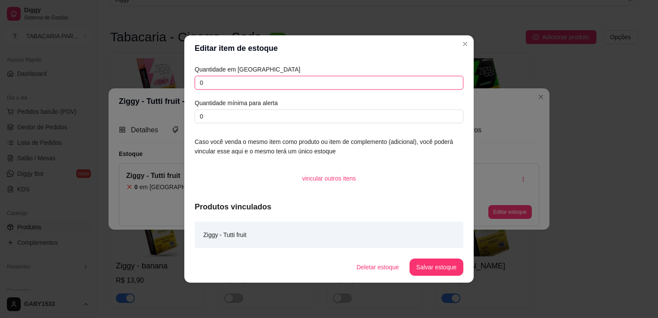
click at [371, 87] on input "0" at bounding box center [329, 83] width 269 height 14
type input "3"
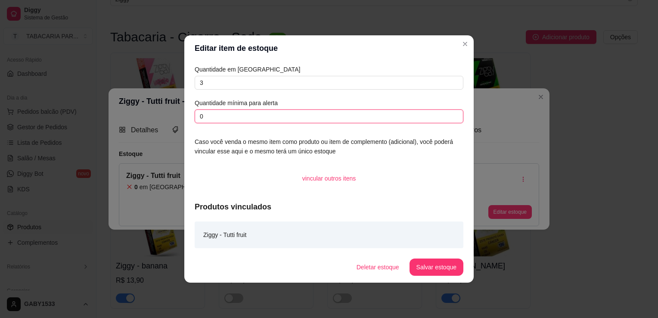
click at [376, 120] on input "0" at bounding box center [329, 116] width 269 height 14
type input "2"
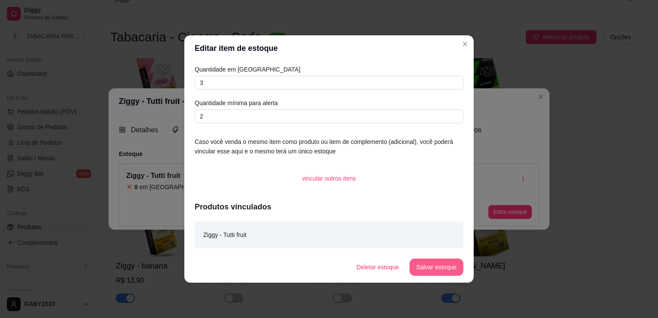
click at [453, 269] on button "Salvar estoque" at bounding box center [436, 266] width 54 height 17
click at [422, 269] on button "Salvar estoque" at bounding box center [436, 267] width 53 height 17
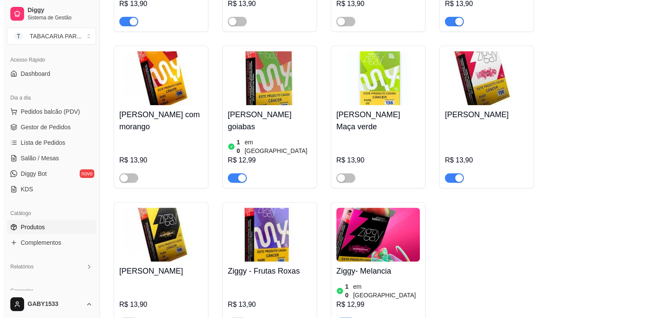
scroll to position [335, 0]
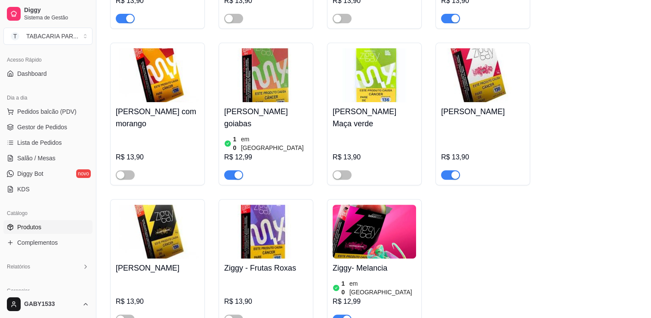
click at [484, 122] on div "R$ 13,90" at bounding box center [483, 150] width 84 height 59
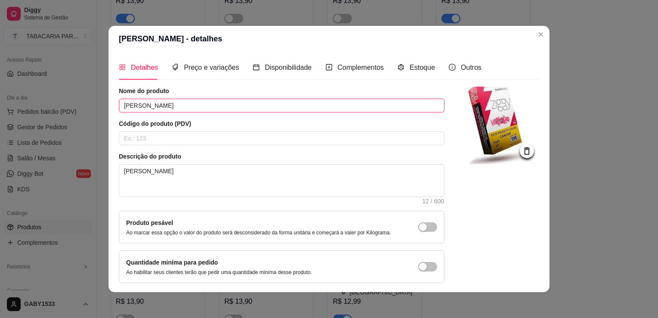
click at [310, 109] on input "[PERSON_NAME]" at bounding box center [281, 106] width 325 height 14
click at [228, 69] on span "Preço e variações" at bounding box center [211, 67] width 55 height 7
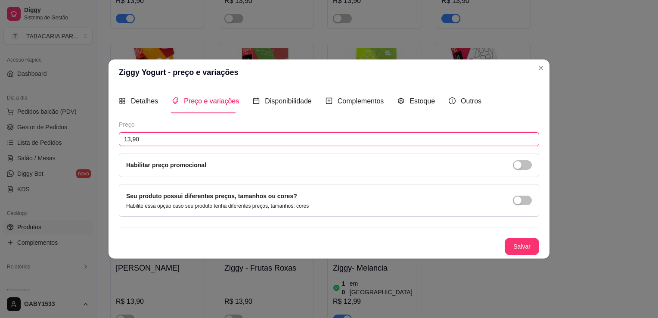
click at [183, 139] on input "13,90" at bounding box center [329, 139] width 420 height 14
type input "12,99"
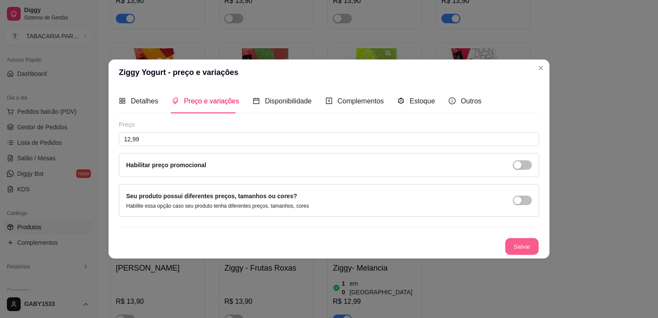
click at [530, 248] on button "Salvar" at bounding box center [522, 246] width 34 height 17
click at [413, 99] on span "Estoque" at bounding box center [421, 100] width 25 height 7
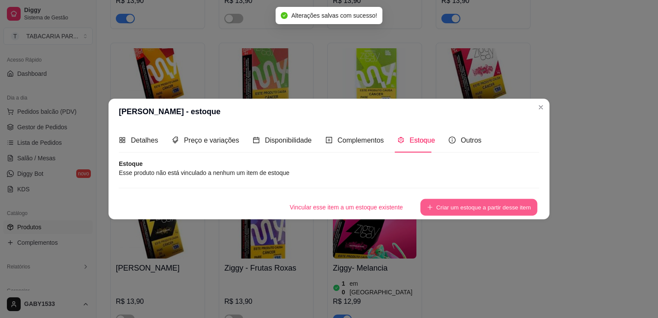
click at [430, 208] on icon "plus" at bounding box center [430, 207] width 6 height 6
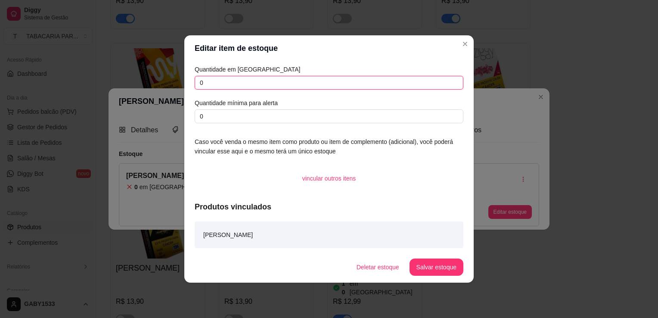
click at [367, 81] on input "0" at bounding box center [329, 83] width 269 height 14
type input "2"
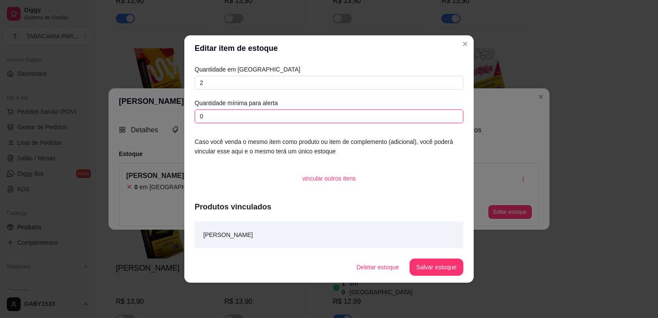
click at [372, 118] on input "0" at bounding box center [329, 116] width 269 height 14
type input "1"
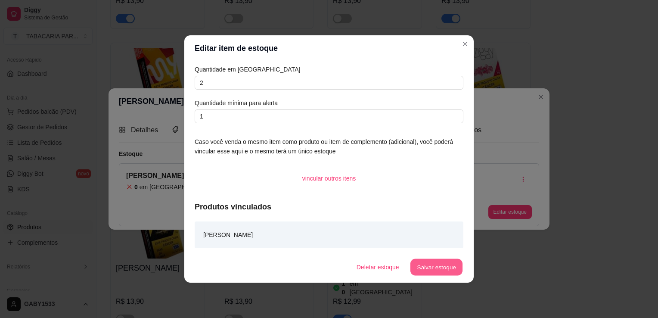
click at [434, 272] on button "Salvar estoque" at bounding box center [436, 267] width 53 height 17
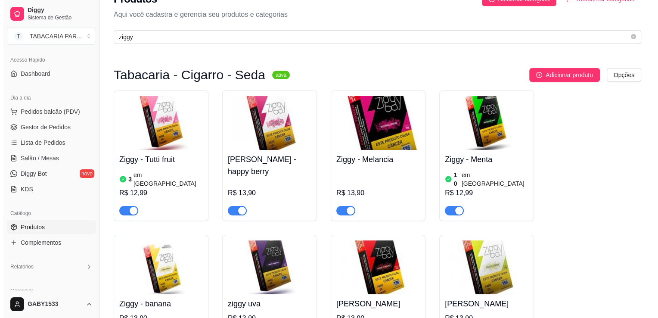
scroll to position [0, 0]
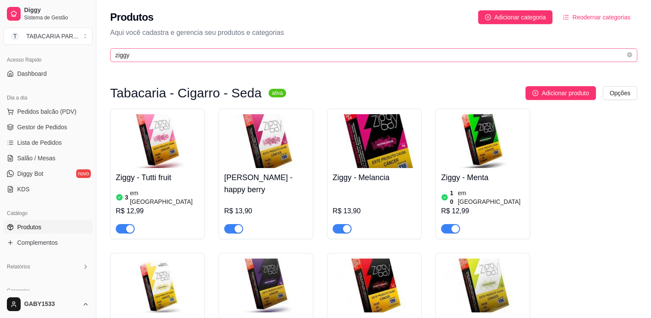
click at [324, 60] on span "ziggy" at bounding box center [373, 55] width 527 height 14
click at [325, 57] on input "ziggy" at bounding box center [370, 54] width 510 height 9
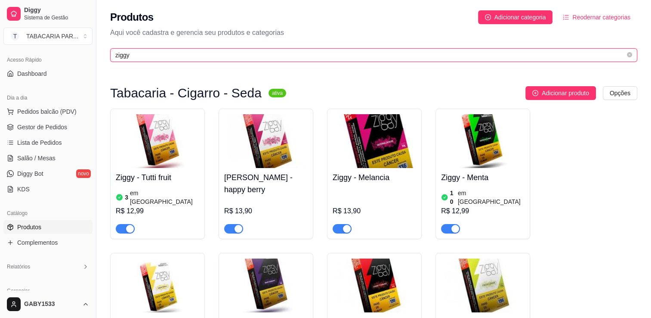
click at [325, 57] on input "ziggy" at bounding box center [370, 54] width 510 height 9
type input "ziggy"
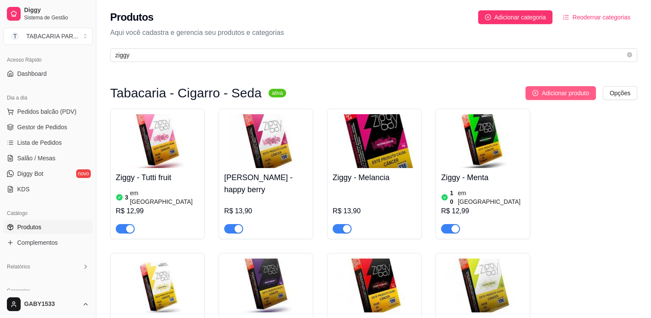
click at [528, 86] on button "Adicionar produto" at bounding box center [561, 93] width 71 height 14
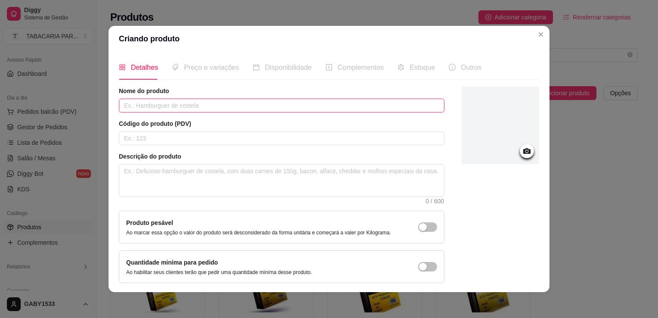
click at [265, 109] on input "text" at bounding box center [281, 106] width 325 height 14
type input "z"
click at [201, 101] on input "Ziggi- Framboesa" at bounding box center [281, 106] width 325 height 14
type input "Ziggi- Framboesa"
click at [523, 150] on icon at bounding box center [526, 151] width 7 height 6
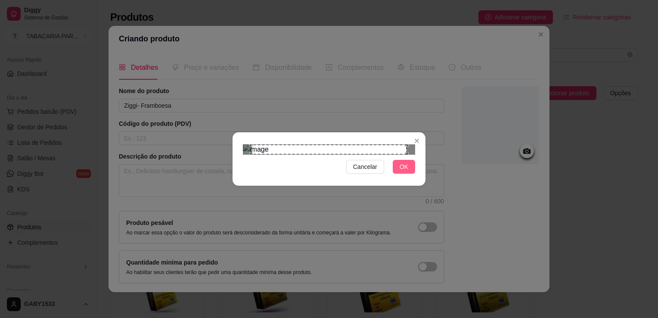
click at [403, 171] on span "OK" at bounding box center [404, 166] width 9 height 9
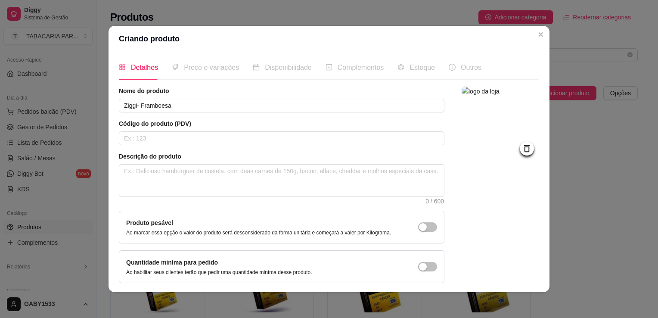
scroll to position [31, 0]
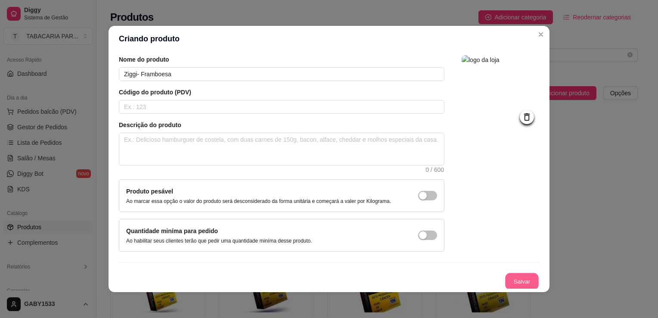
click at [518, 280] on button "Salvar" at bounding box center [522, 281] width 34 height 17
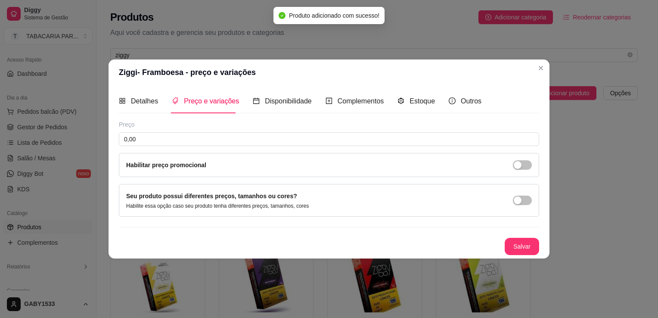
scroll to position [0, 0]
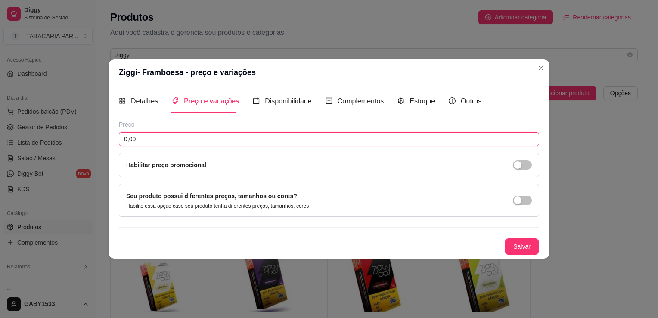
click at [393, 139] on input "0,00" at bounding box center [329, 139] width 420 height 14
type input "12,99"
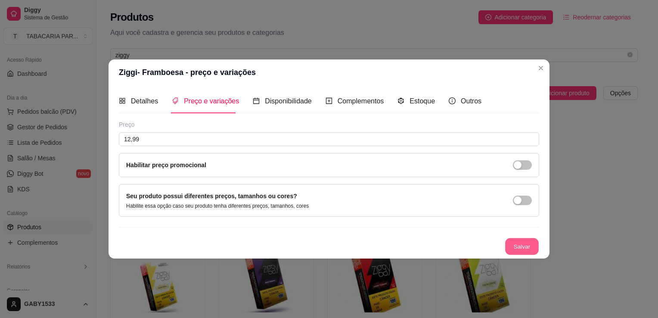
click at [525, 254] on button "Salvar" at bounding box center [522, 246] width 34 height 17
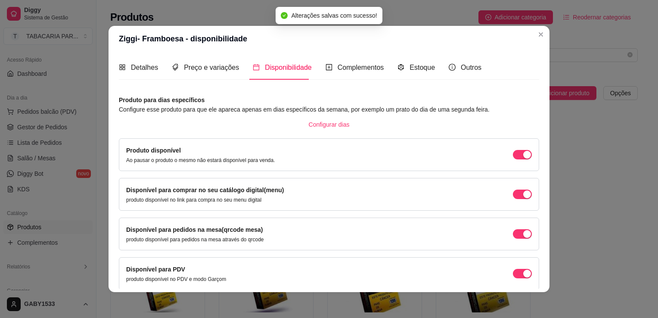
scroll to position [35, 0]
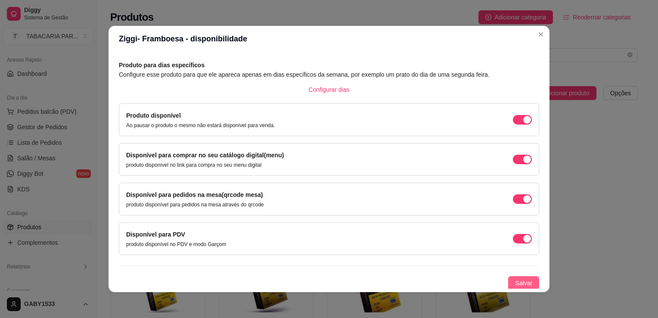
click at [516, 283] on span "Salvar" at bounding box center [523, 282] width 17 height 9
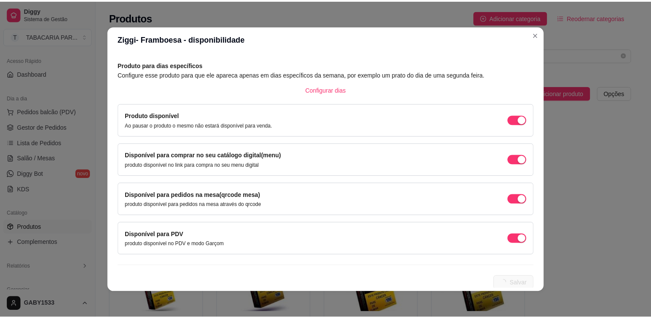
scroll to position [0, 0]
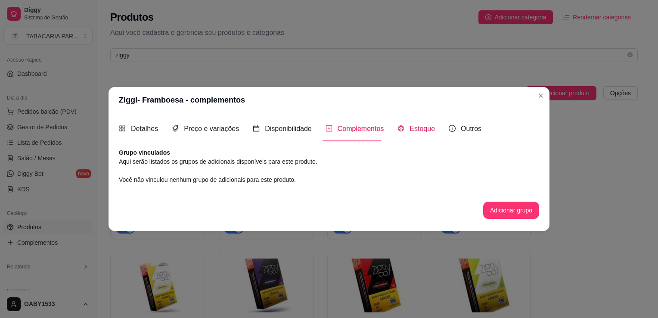
click at [426, 128] on span "Estoque" at bounding box center [421, 128] width 25 height 7
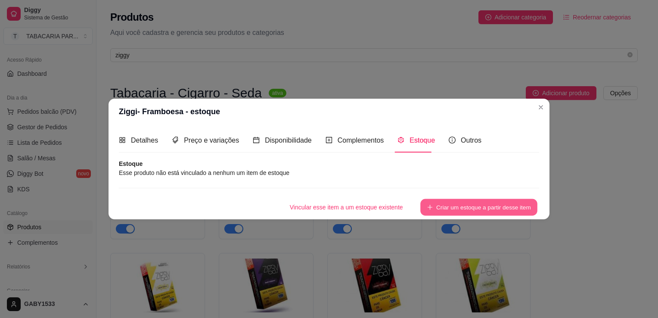
click at [512, 204] on button "Criar um estoque a partir desse item" at bounding box center [478, 207] width 117 height 17
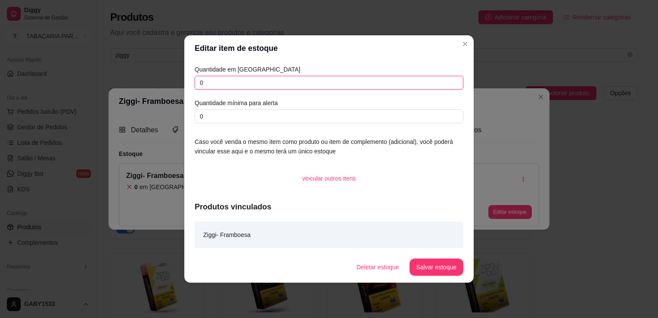
click at [391, 82] on input "0" at bounding box center [329, 83] width 269 height 14
type input "5"
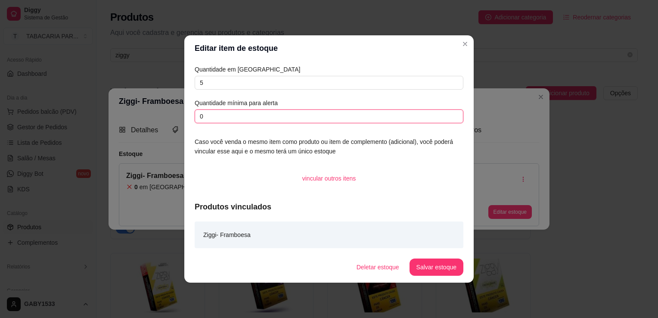
click at [394, 120] on input "0" at bounding box center [329, 116] width 269 height 14
type input "2"
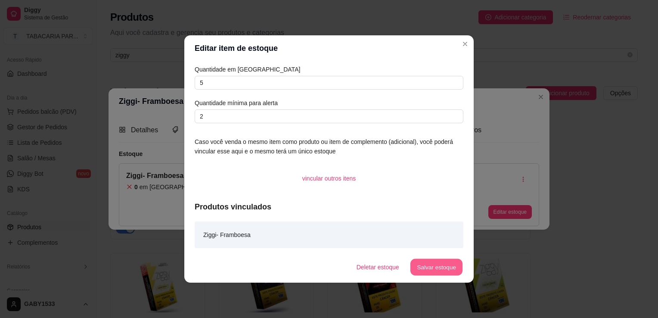
click at [431, 270] on button "Salvar estoque" at bounding box center [436, 267] width 53 height 17
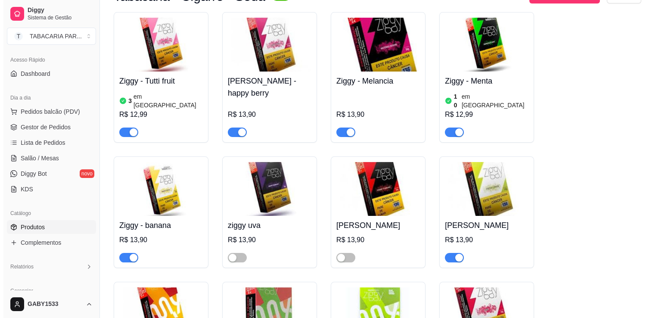
scroll to position [112, 0]
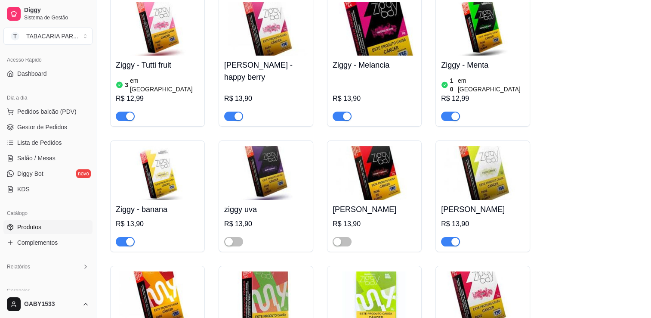
click at [182, 158] on img at bounding box center [158, 173] width 84 height 54
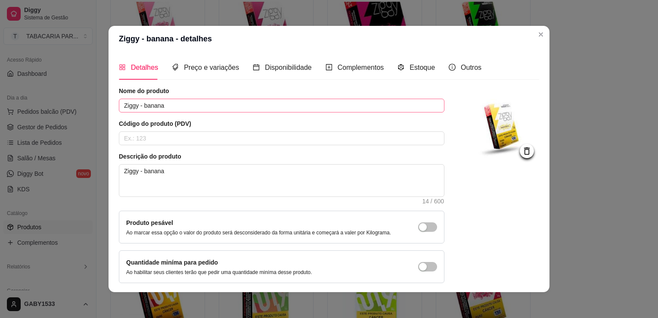
scroll to position [2, 0]
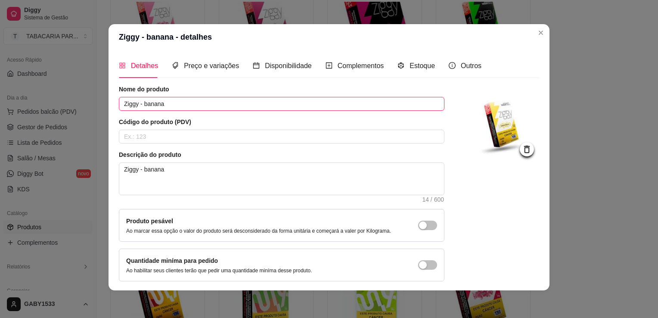
click at [245, 101] on input "Ziggy - banana" at bounding box center [281, 104] width 325 height 14
click at [145, 104] on input "Ziggy - banana" at bounding box center [281, 104] width 325 height 14
click at [176, 103] on input "Ziggy - Banana" at bounding box center [281, 104] width 325 height 14
type input "Ziggy - Banana Tropical"
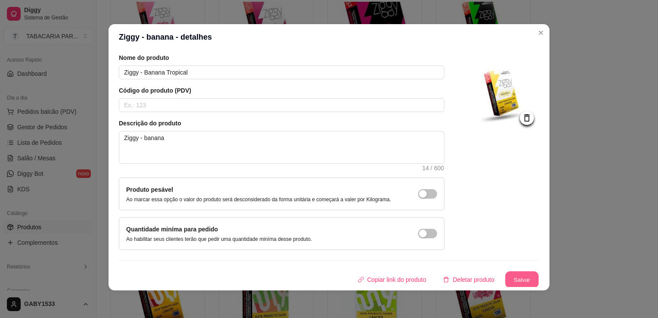
click at [508, 280] on button "Salvar" at bounding box center [522, 279] width 34 height 17
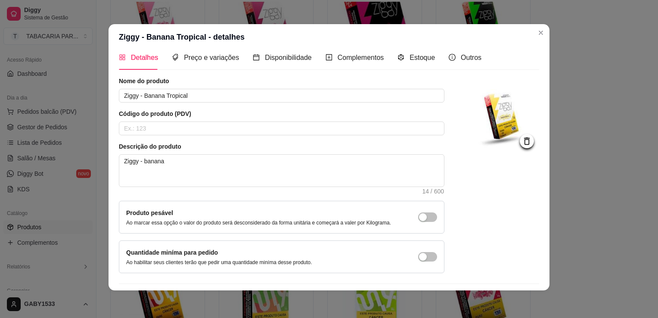
scroll to position [0, 0]
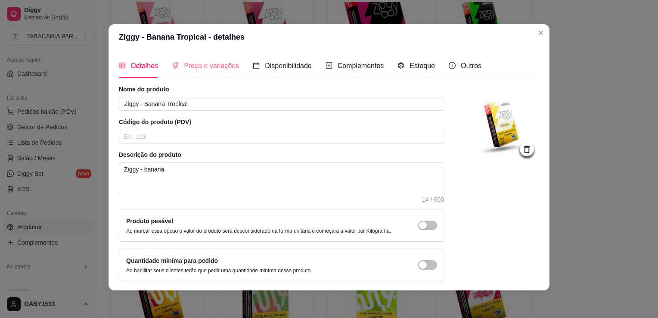
click at [219, 71] on div "Preço e variações" at bounding box center [205, 65] width 67 height 25
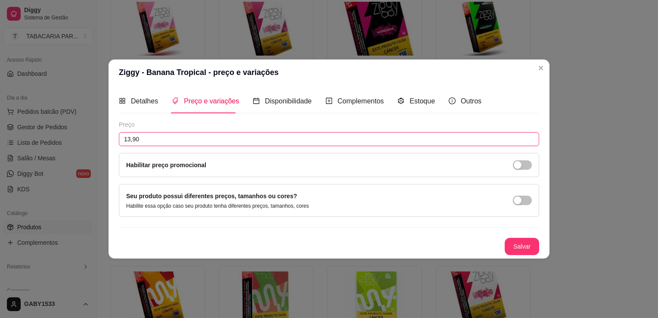
click at [205, 141] on input "13,90" at bounding box center [329, 139] width 420 height 14
type input "12,99"
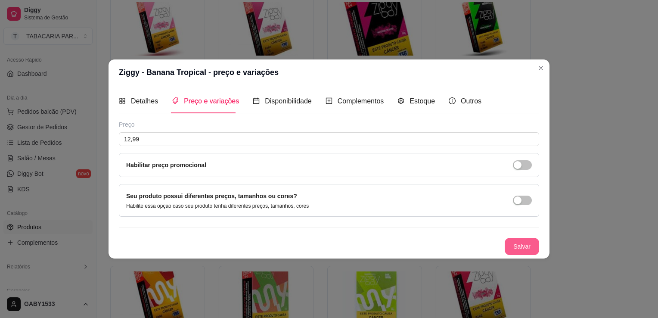
click at [525, 251] on button "Salvar" at bounding box center [522, 246] width 34 height 17
click at [401, 103] on icon "code-sandbox" at bounding box center [400, 100] width 7 height 7
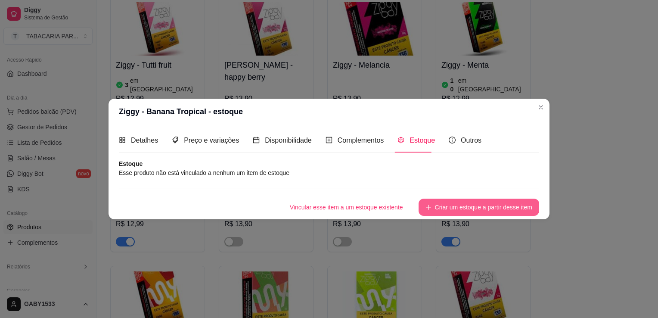
click at [453, 210] on button "Criar um estoque a partir desse item" at bounding box center [478, 206] width 121 height 17
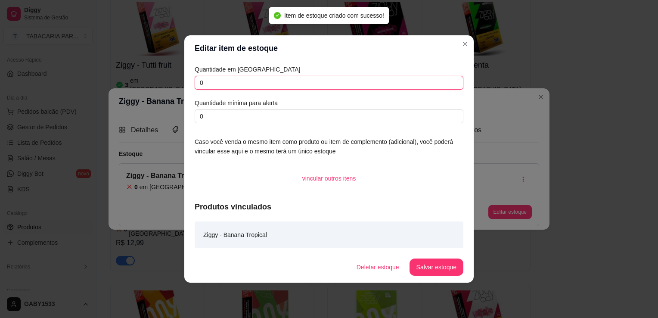
click at [389, 84] on input "0" at bounding box center [329, 83] width 269 height 14
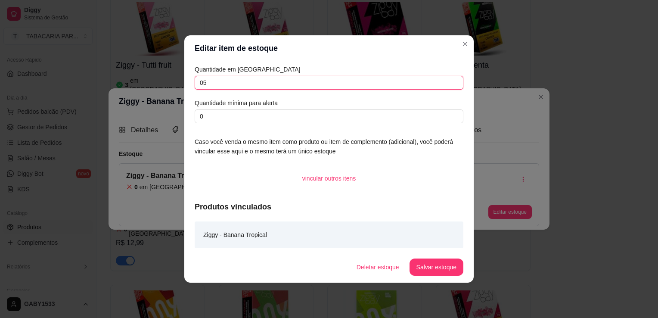
type input "0"
type input "5"
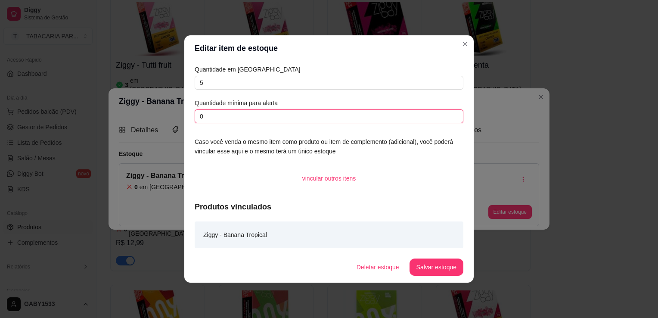
click at [396, 113] on input "0" at bounding box center [329, 116] width 269 height 14
type input "2"
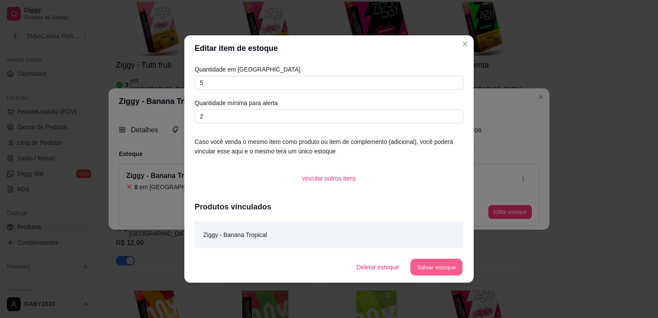
click at [436, 272] on button "Salvar estoque" at bounding box center [436, 267] width 53 height 17
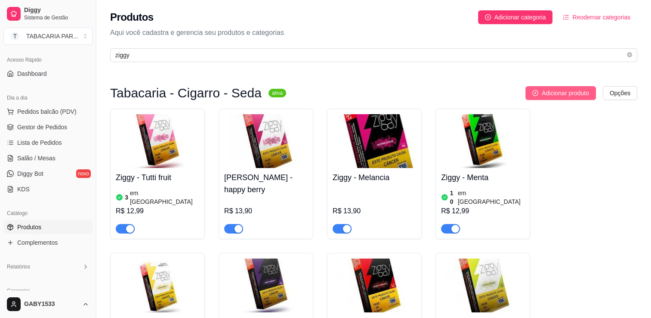
click at [590, 90] on button "Adicionar produto" at bounding box center [561, 93] width 71 height 14
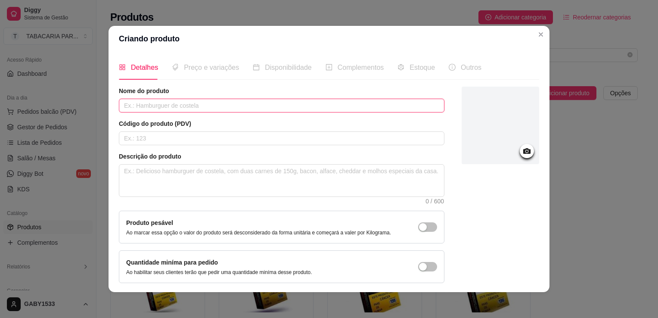
click at [253, 102] on input "text" at bounding box center [281, 106] width 325 height 14
type input "Ziggy- [PERSON_NAME]"
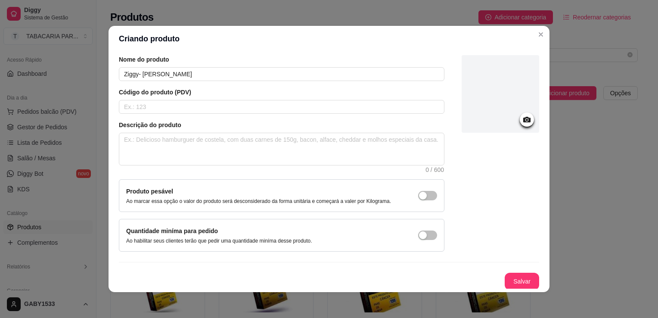
click at [522, 115] on icon at bounding box center [527, 120] width 10 height 10
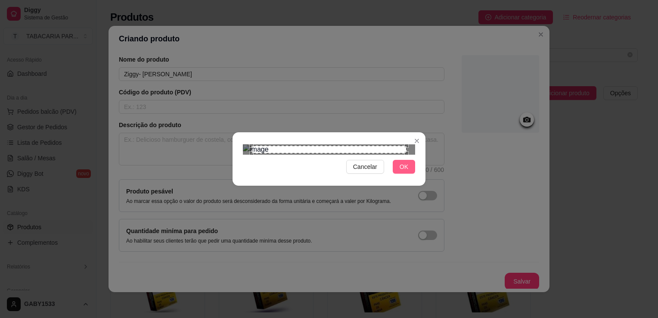
click at [400, 171] on span "OK" at bounding box center [404, 166] width 9 height 9
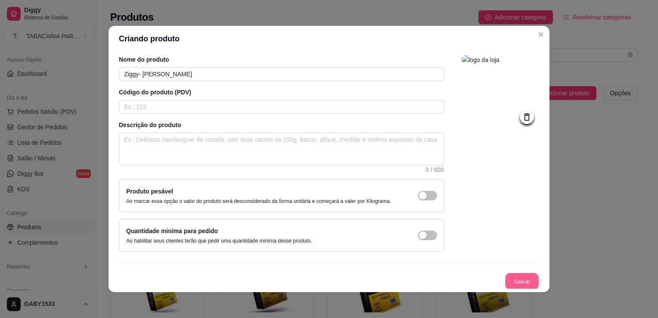
click at [512, 281] on button "Salvar" at bounding box center [522, 281] width 34 height 17
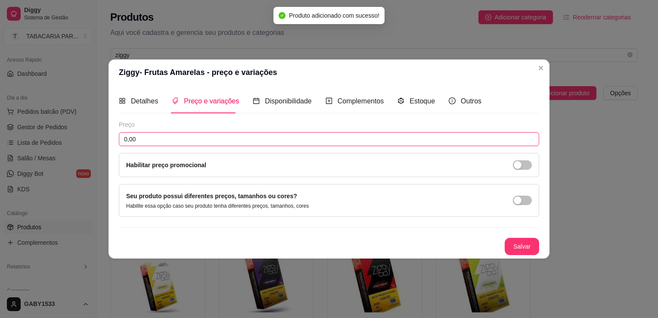
click at [412, 140] on input "0,00" at bounding box center [329, 139] width 420 height 14
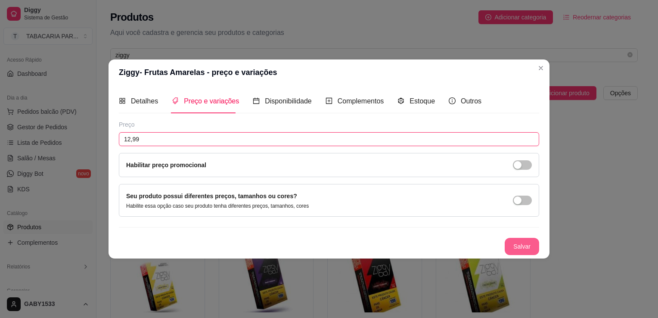
type input "12,99"
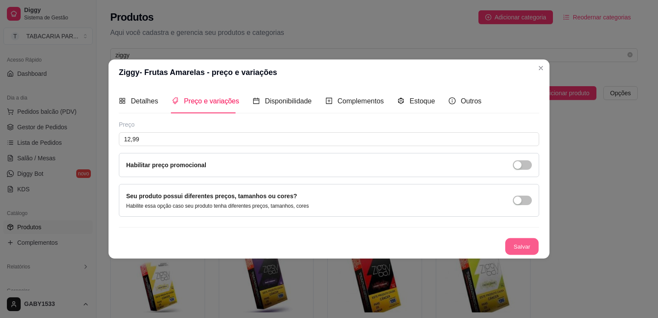
click at [536, 246] on button "Salvar" at bounding box center [522, 246] width 34 height 17
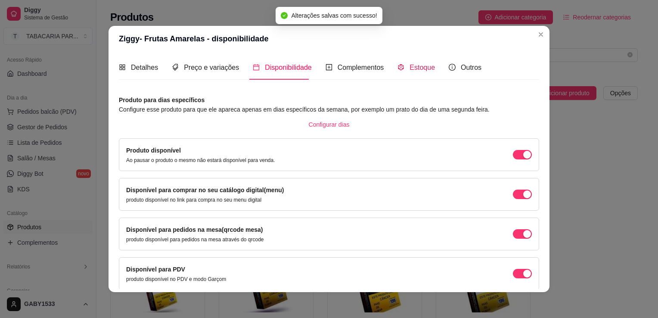
click at [409, 67] on span "Estoque" at bounding box center [421, 67] width 25 height 7
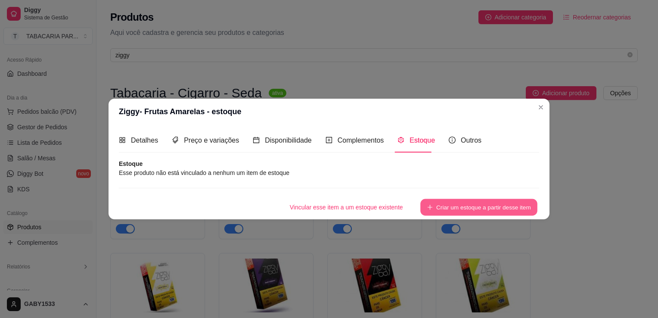
click at [438, 209] on button "Criar um estoque a partir desse item" at bounding box center [478, 207] width 117 height 17
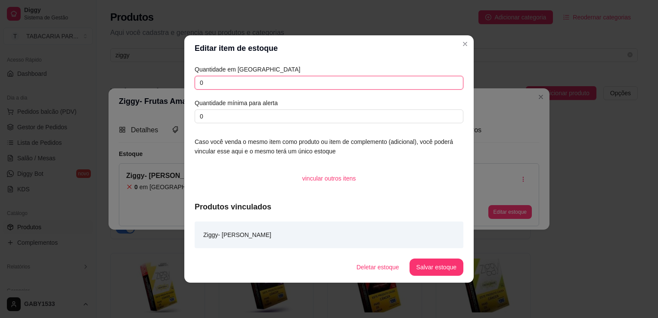
click at [401, 79] on input "0" at bounding box center [329, 83] width 269 height 14
type input "5"
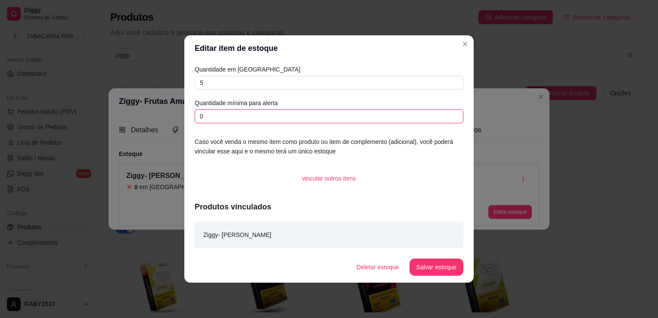
click at [412, 111] on input "0" at bounding box center [329, 116] width 269 height 14
type input "2"
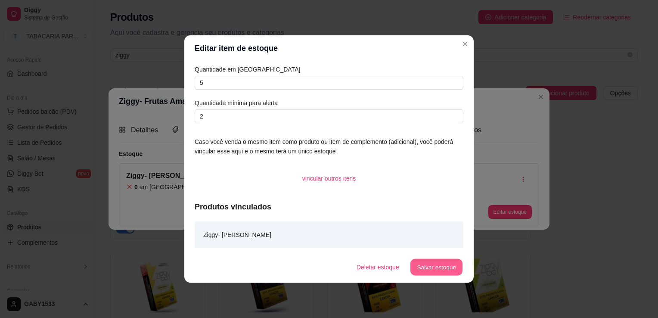
click at [442, 268] on button "Salvar estoque" at bounding box center [436, 267] width 53 height 17
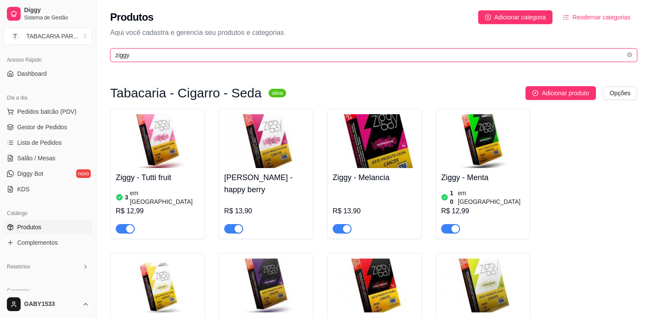
click at [348, 54] on input "ziggy" at bounding box center [370, 54] width 510 height 9
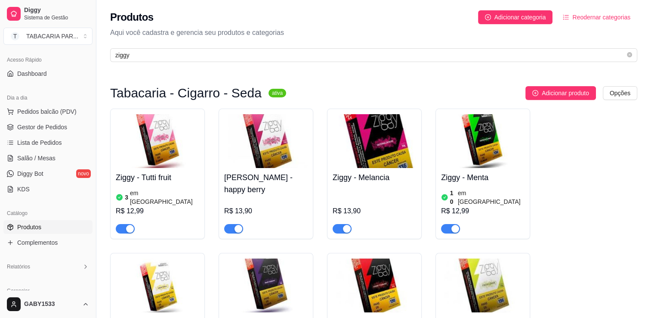
click at [493, 267] on img at bounding box center [483, 285] width 84 height 54
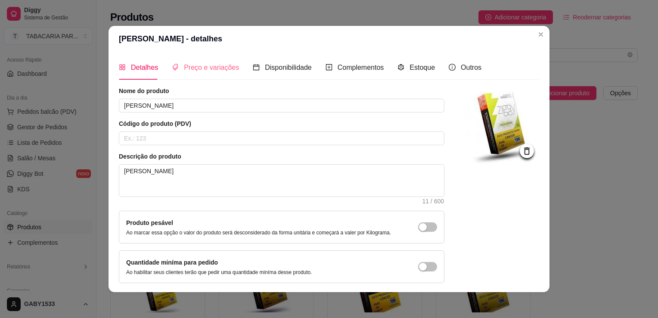
click at [207, 61] on div "Preço e variações" at bounding box center [205, 67] width 67 height 25
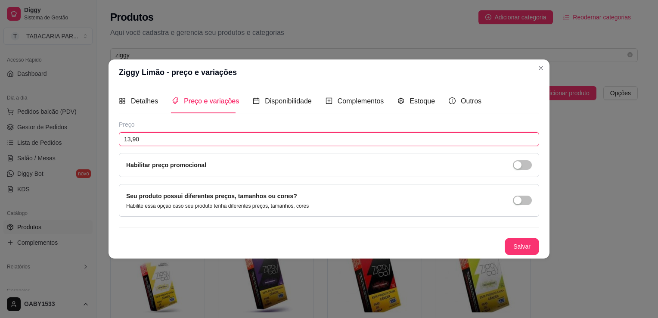
click at [182, 134] on input "13,90" at bounding box center [329, 139] width 420 height 14
type input "12,99"
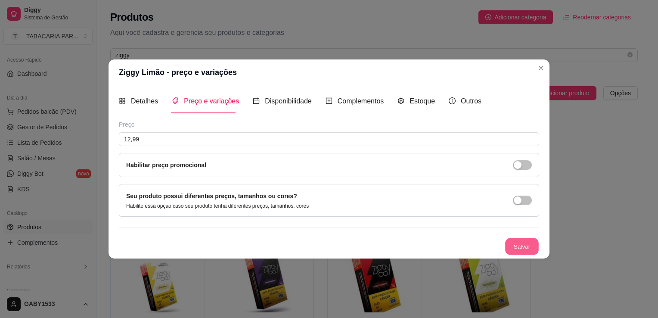
click at [520, 247] on button "Salvar" at bounding box center [522, 246] width 34 height 17
click at [419, 95] on div "Estoque" at bounding box center [415, 101] width 37 height 25
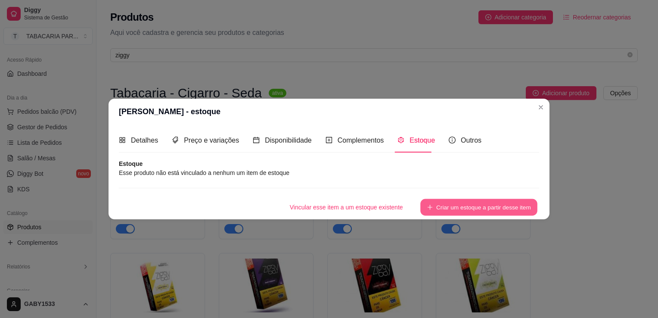
click at [479, 211] on button "Criar um estoque a partir desse item" at bounding box center [478, 207] width 117 height 17
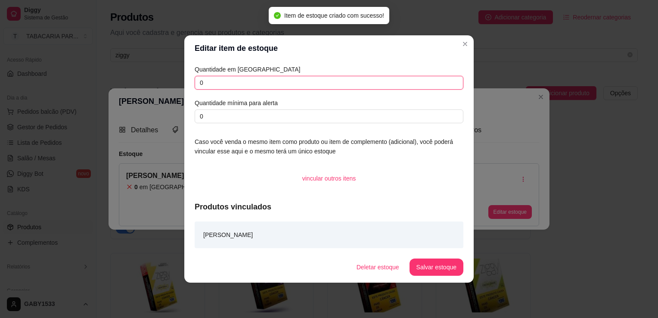
click at [354, 85] on input "0" at bounding box center [329, 83] width 269 height 14
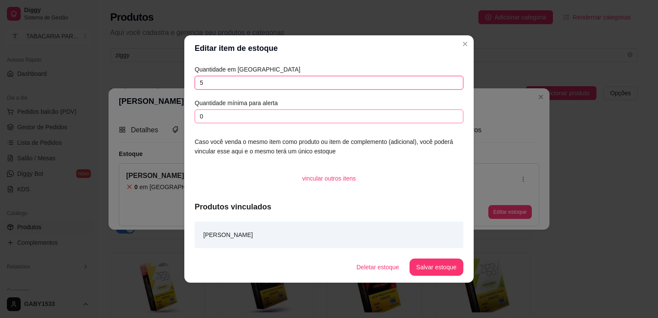
type input "5"
click at [356, 120] on input "0" at bounding box center [329, 116] width 269 height 14
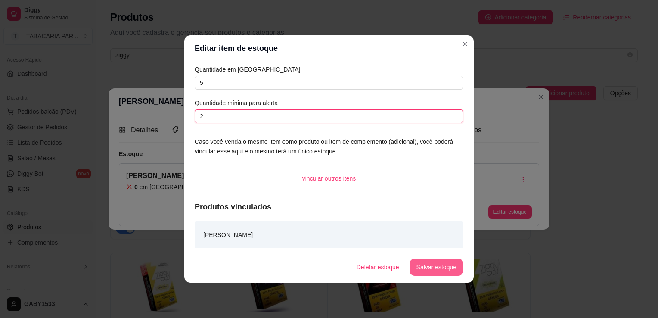
type input "2"
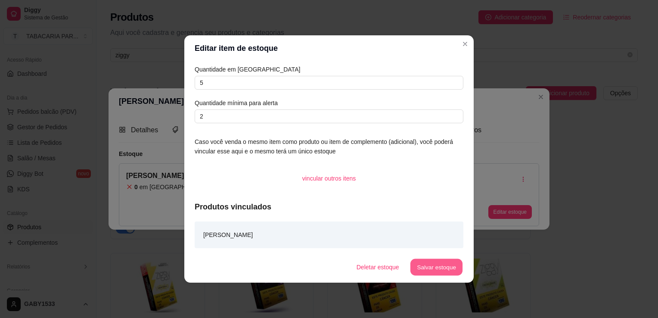
click at [451, 267] on button "Salvar estoque" at bounding box center [436, 267] width 53 height 17
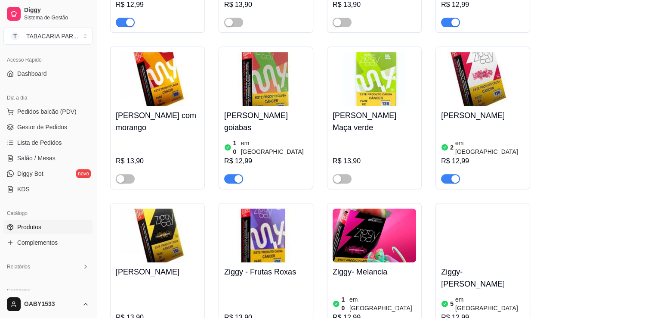
scroll to position [366, 0]
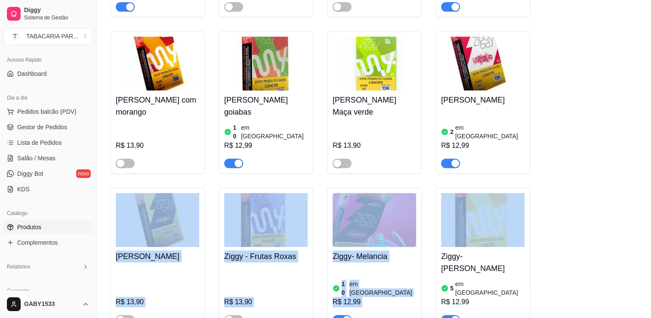
drag, startPoint x: 644, startPoint y: 191, endPoint x: 606, endPoint y: 142, distance: 62.3
click at [606, 142] on div "Tabacaria - Cigarro - Seda ativa Adicionar produto Opções Ziggy - Tutti fruit 3…" at bounding box center [373, 24] width 555 height 647
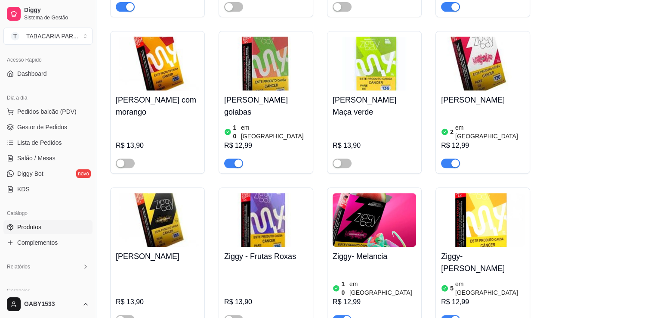
click at [606, 142] on div "Ziggy - Tutti fruit 3 em estoque R$ 12,99 Ziggy - happy berry R$ 13,90 Ziggy - …" at bounding box center [373, 36] width 527 height 587
drag, startPoint x: 606, startPoint y: 142, endPoint x: 642, endPoint y: 161, distance: 41.4
click at [642, 161] on div "Tabacaria - Cigarro - Seda ativa Adicionar produto Opções Ziggy - Tutti fruit 3…" at bounding box center [373, 24] width 555 height 647
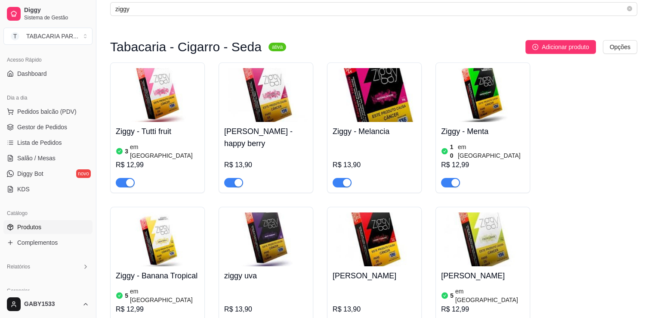
scroll to position [45, 0]
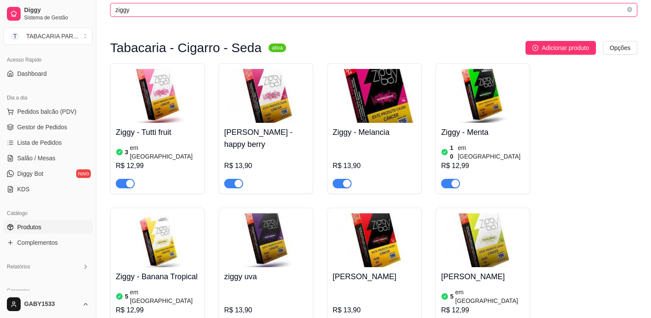
click at [387, 11] on input "ziggy" at bounding box center [370, 9] width 510 height 9
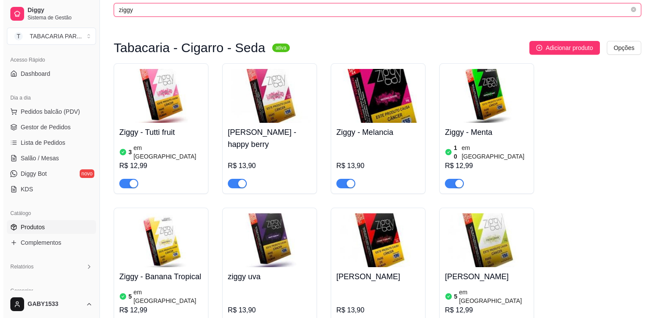
scroll to position [0, 0]
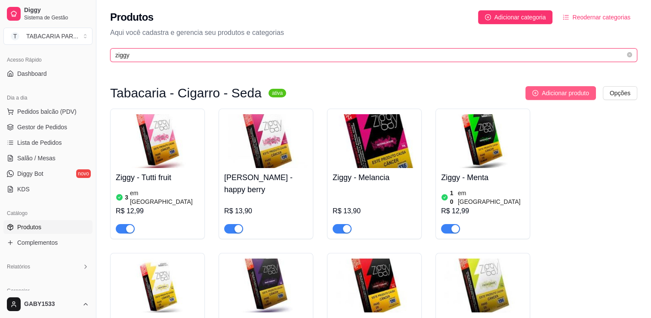
type input "ziggy"
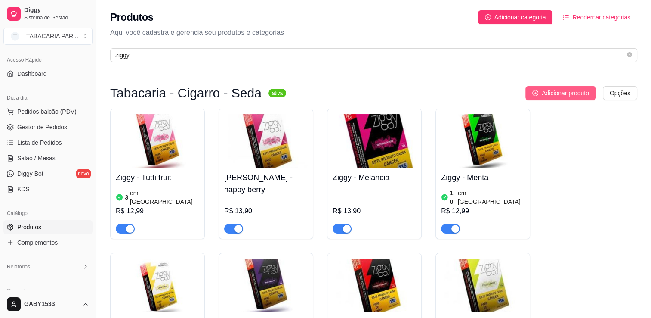
click at [549, 90] on span "Adicionar produto" at bounding box center [565, 92] width 47 height 9
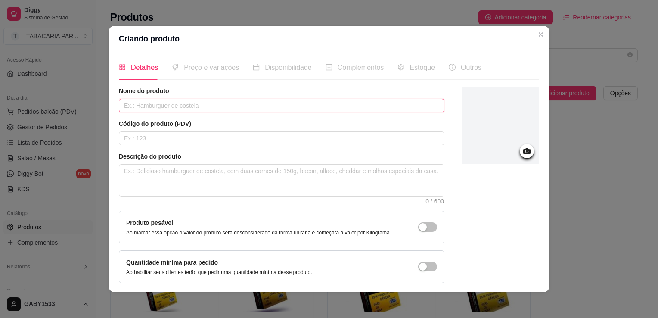
click at [277, 102] on input "text" at bounding box center [281, 106] width 325 height 14
type input "Ziggy- Sorvete de Pistache"
click at [522, 151] on icon at bounding box center [527, 151] width 10 height 10
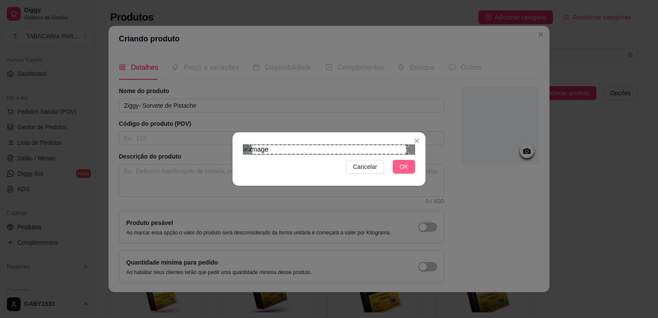
click at [407, 173] on button "OK" at bounding box center [404, 167] width 22 height 14
click at [405, 171] on span "OK" at bounding box center [404, 166] width 9 height 9
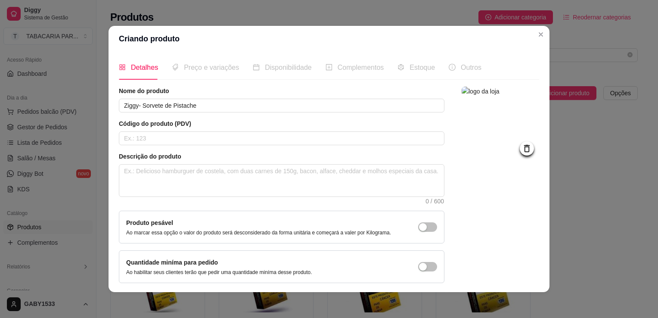
scroll to position [31, 0]
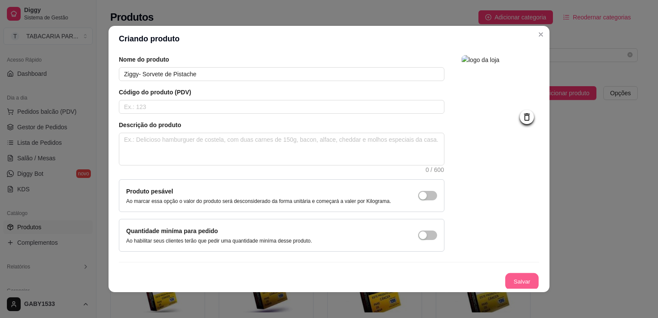
click at [520, 282] on button "Salvar" at bounding box center [522, 281] width 34 height 17
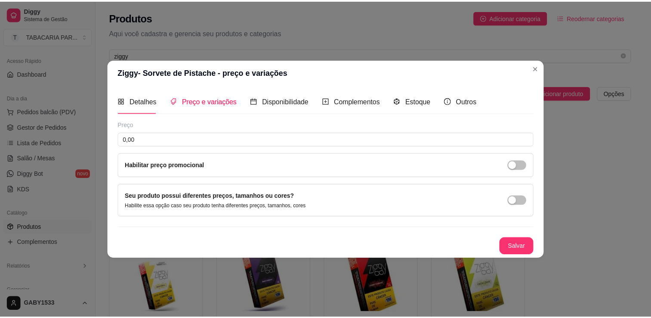
scroll to position [0, 0]
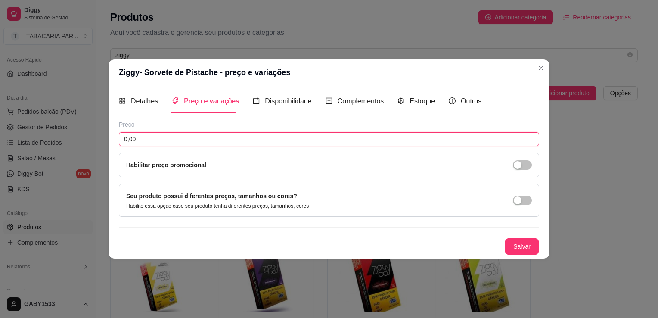
click at [262, 139] on input "0,00" at bounding box center [329, 139] width 420 height 14
type input "12,99"
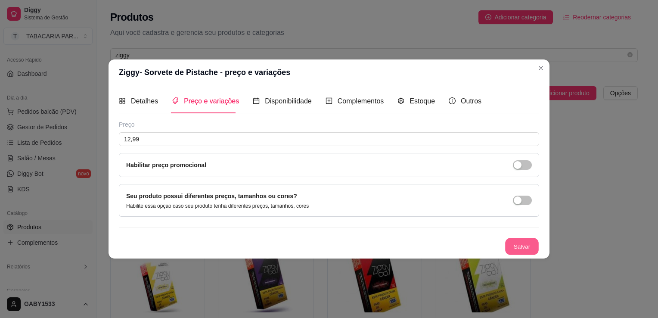
click at [531, 245] on button "Salvar" at bounding box center [522, 246] width 34 height 17
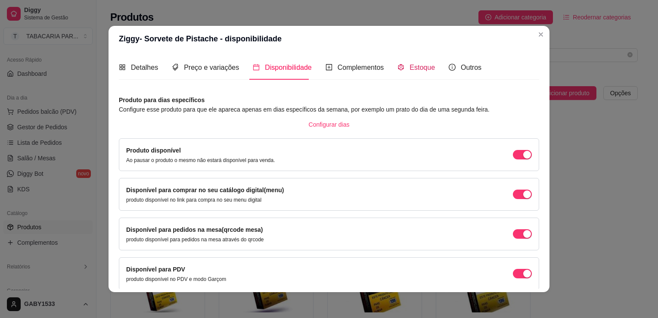
click at [397, 64] on span at bounding box center [400, 67] width 7 height 7
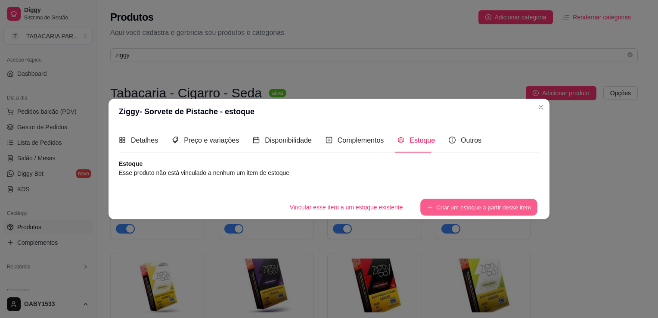
click at [497, 206] on button "Criar um estoque a partir desse item" at bounding box center [478, 207] width 117 height 17
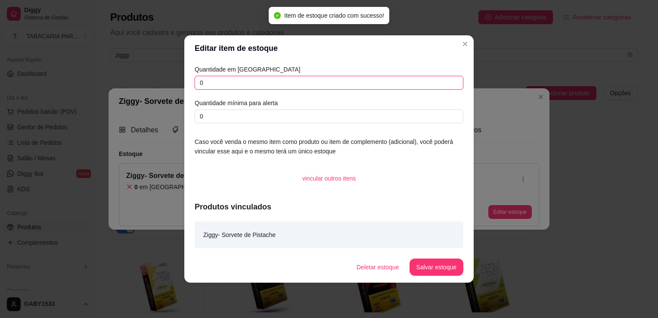
click at [398, 85] on input "0" at bounding box center [329, 83] width 269 height 14
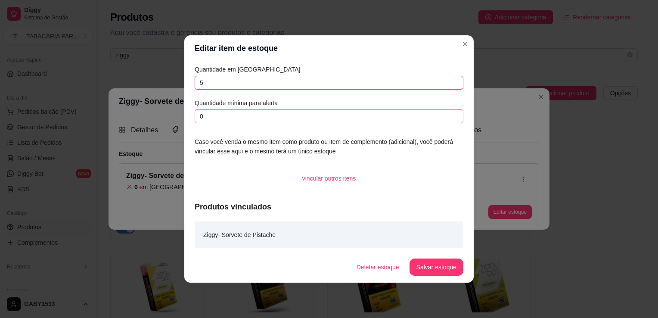
type input "5"
click at [406, 115] on input "0" at bounding box center [329, 116] width 269 height 14
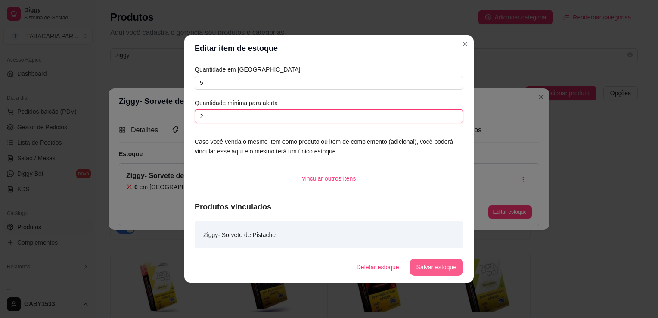
type input "2"
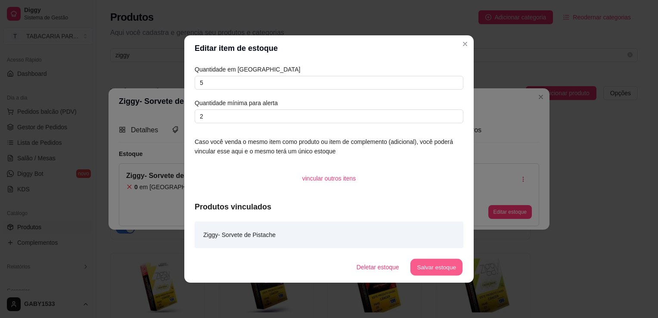
click at [448, 270] on button "Salvar estoque" at bounding box center [436, 267] width 53 height 17
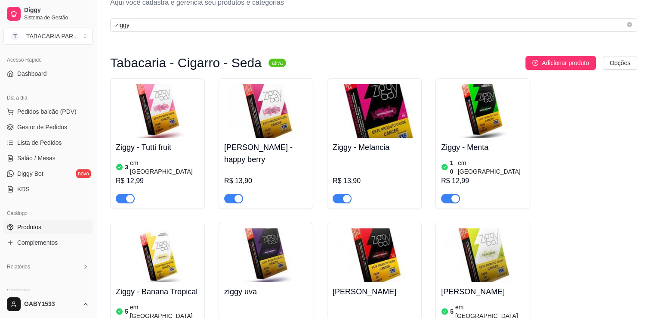
scroll to position [26, 0]
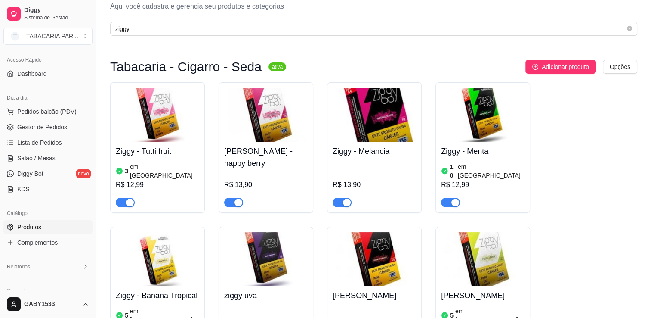
click at [241, 198] on div "button" at bounding box center [239, 202] width 8 height 8
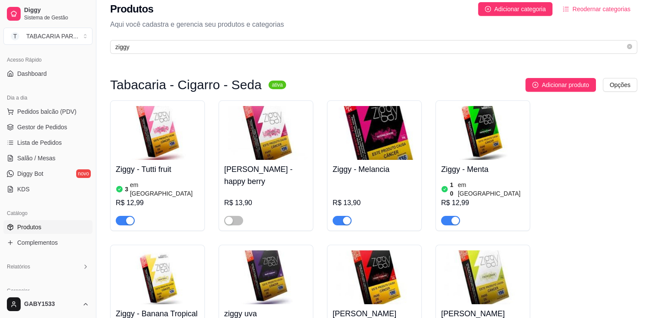
scroll to position [0, 0]
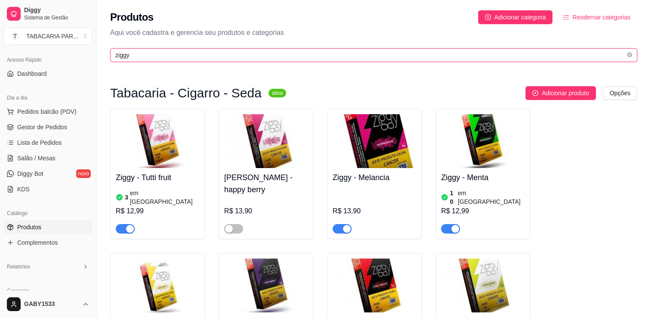
click at [319, 52] on input "ziggy" at bounding box center [370, 54] width 510 height 9
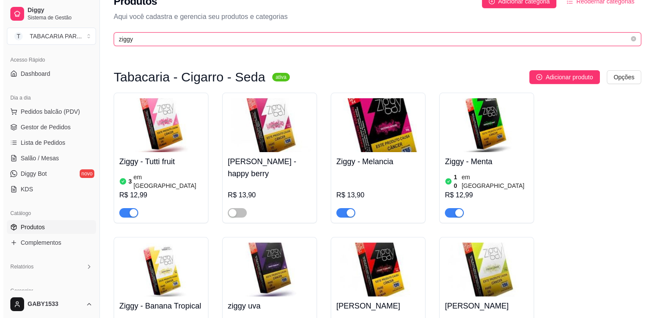
scroll to position [15, 0]
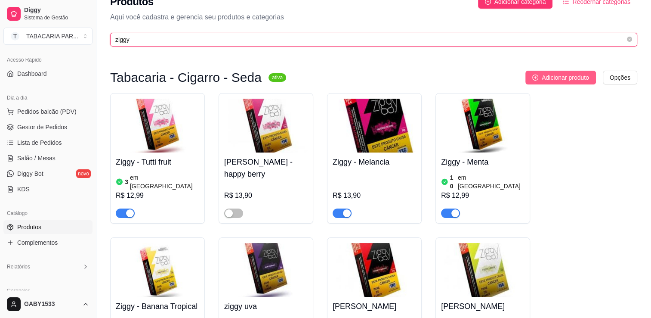
type input "ziggy"
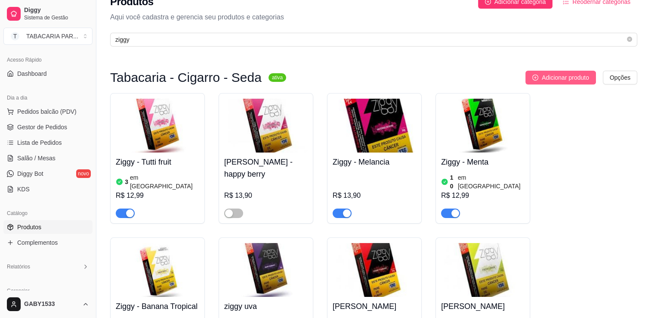
click at [560, 77] on span "Adicionar produto" at bounding box center [565, 77] width 47 height 9
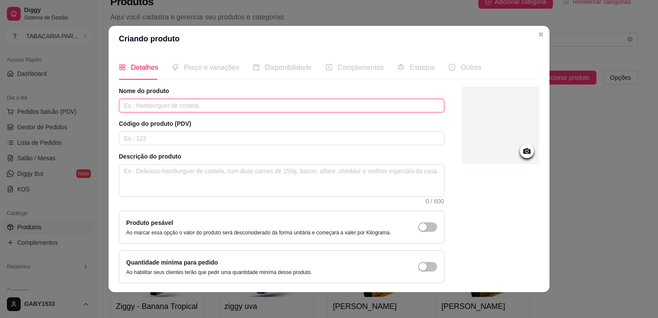
click at [214, 107] on input "text" at bounding box center [281, 106] width 325 height 14
type input "Ziggy- Framboesa"
click at [522, 152] on icon at bounding box center [527, 151] width 10 height 10
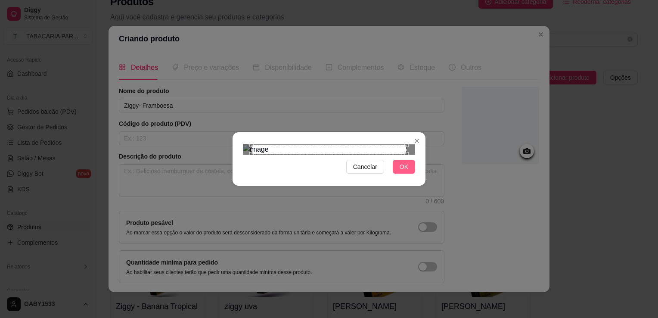
click at [404, 171] on span "OK" at bounding box center [404, 166] width 9 height 9
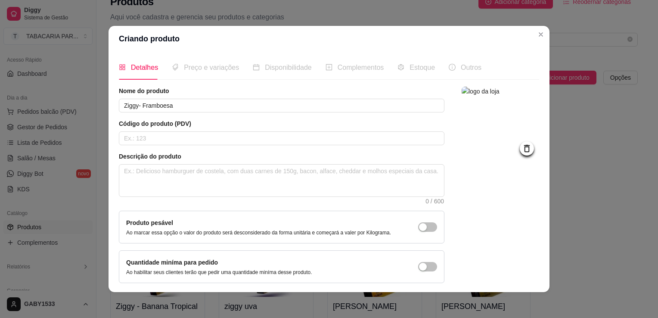
scroll to position [31, 0]
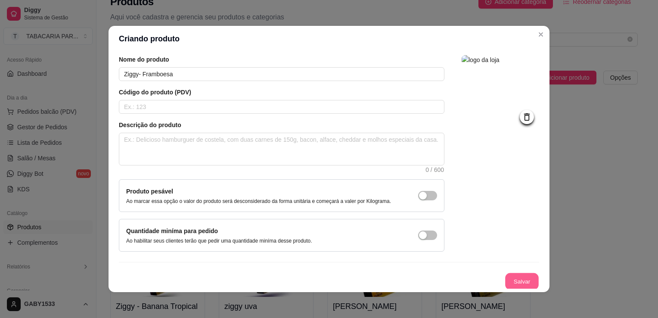
click at [512, 278] on button "Salvar" at bounding box center [522, 281] width 34 height 17
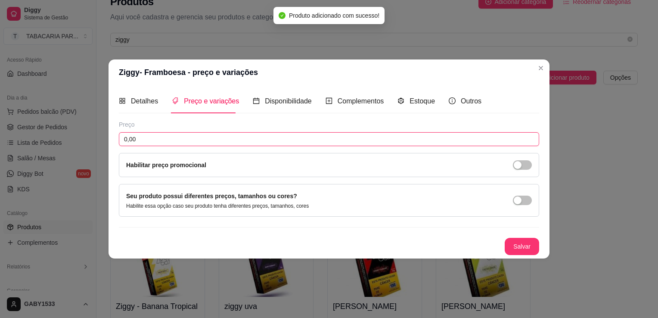
click at [454, 146] on input "0,00" at bounding box center [329, 139] width 420 height 14
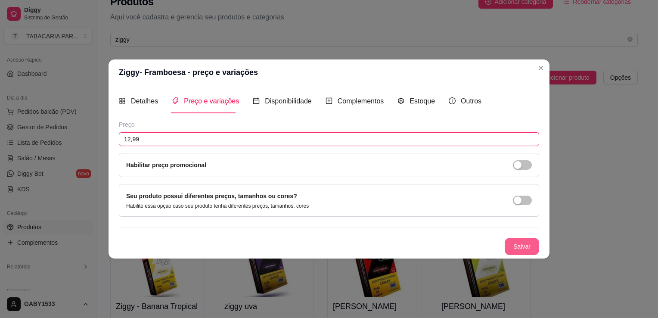
type input "12,99"
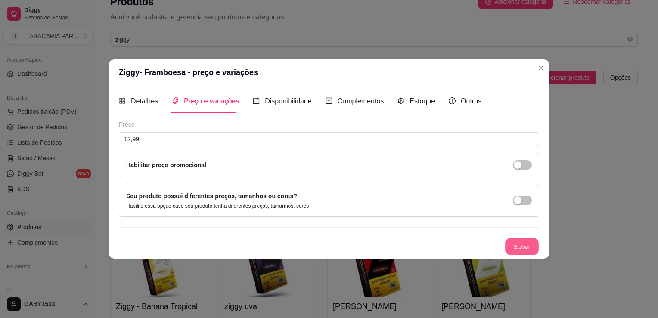
click at [527, 246] on button "Salvar" at bounding box center [522, 246] width 34 height 17
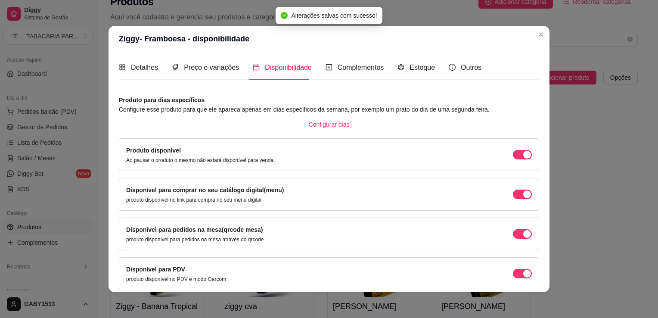
scroll to position [35, 0]
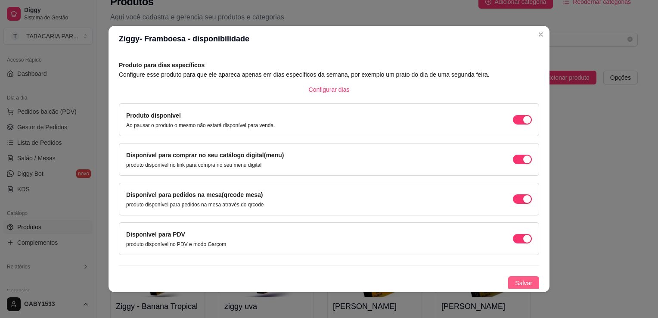
click at [521, 282] on span "Salvar" at bounding box center [523, 282] width 17 height 9
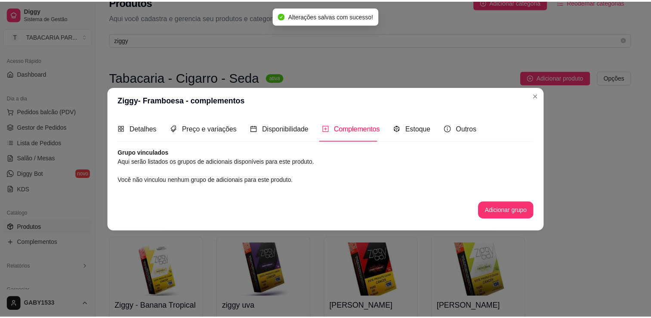
scroll to position [0, 0]
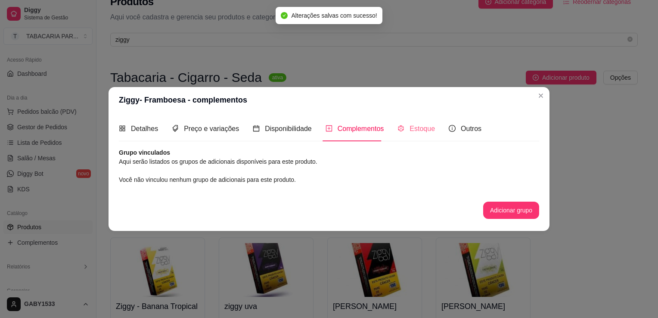
click at [420, 134] on div "Estoque" at bounding box center [415, 128] width 37 height 25
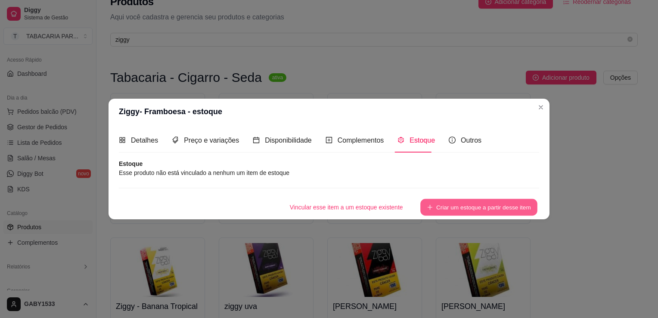
click at [444, 213] on button "Criar um estoque a partir desse item" at bounding box center [478, 207] width 117 height 17
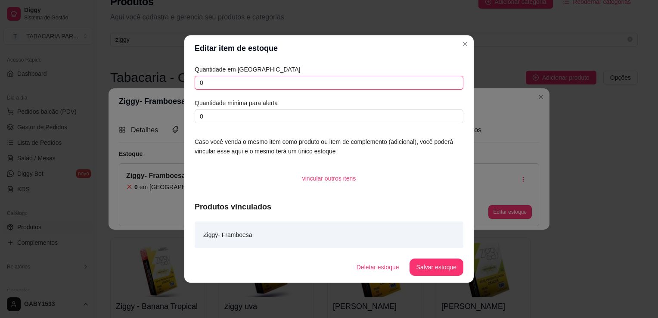
click at [443, 83] on input "0" at bounding box center [329, 83] width 269 height 14
type input "5"
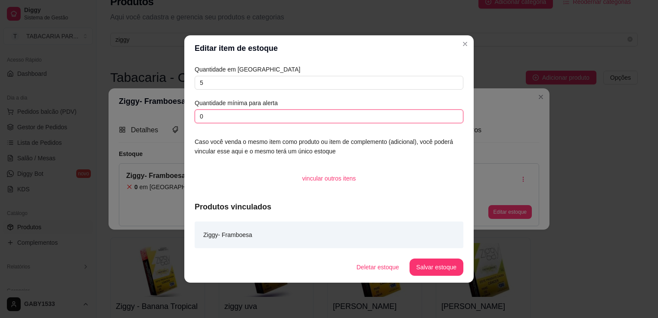
click at [431, 120] on input "0" at bounding box center [329, 116] width 269 height 14
type input "2"
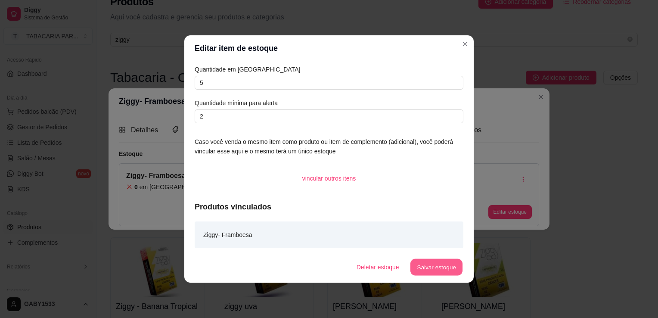
click at [451, 269] on button "Salvar estoque" at bounding box center [436, 267] width 53 height 17
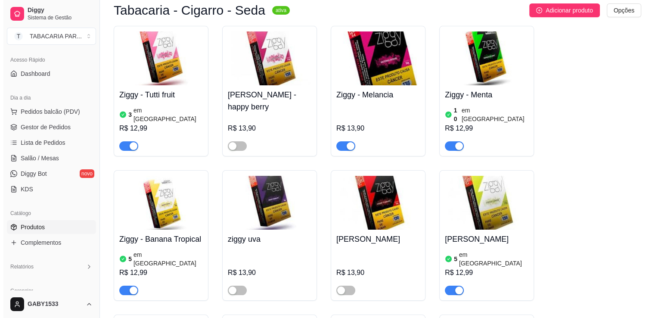
scroll to position [81, 0]
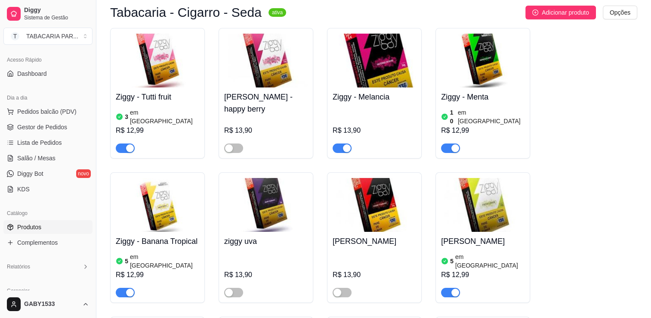
click at [341, 143] on button "button" at bounding box center [342, 147] width 19 height 9
click at [624, 7] on html "Diggy Sistema de Gestão T TABACARIA PAR ... Loja aberta Período gratuito até 23…" at bounding box center [325, 78] width 651 height 318
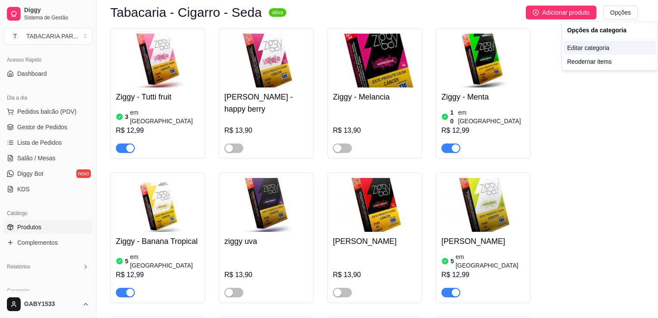
click at [598, 50] on div "Editar categoria" at bounding box center [610, 48] width 92 height 14
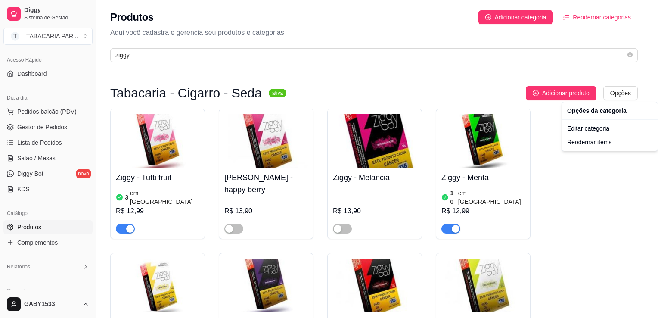
scroll to position [0, 0]
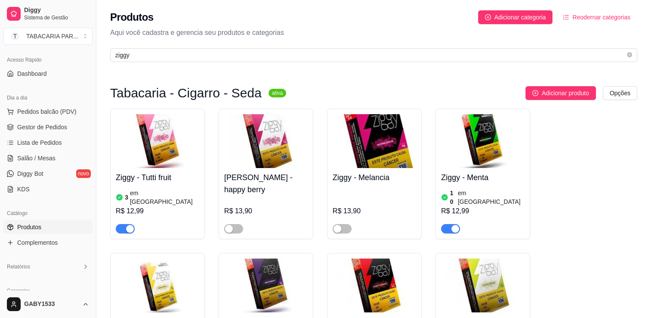
click at [380, 120] on img at bounding box center [375, 141] width 84 height 54
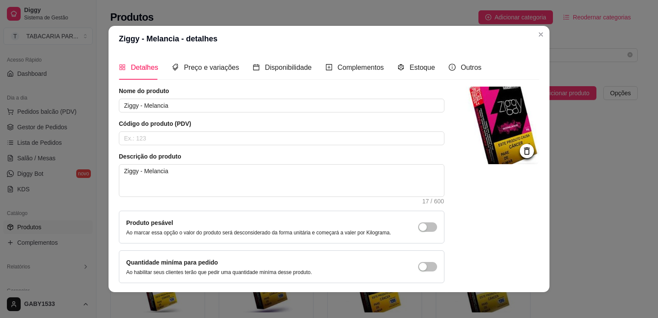
scroll to position [31, 0]
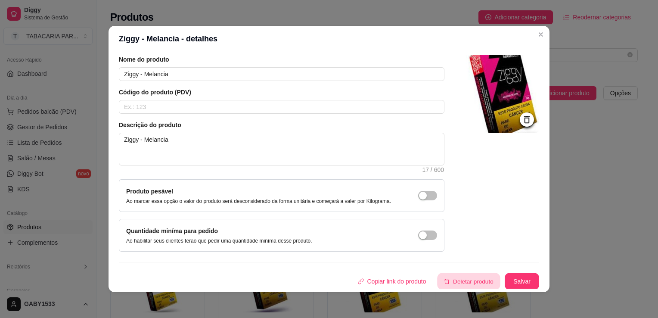
click at [445, 283] on button "Deletar produto" at bounding box center [468, 281] width 63 height 17
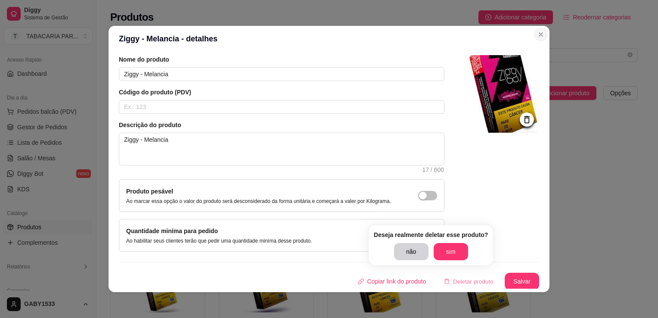
click at [539, 35] on icon "Close" at bounding box center [540, 34] width 7 height 7
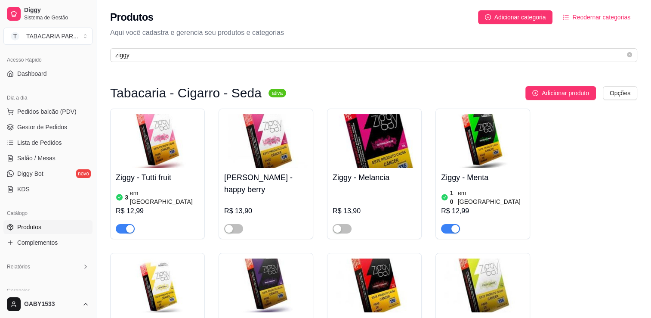
click at [289, 181] on h4 "[PERSON_NAME] - happy berry" at bounding box center [266, 183] width 84 height 24
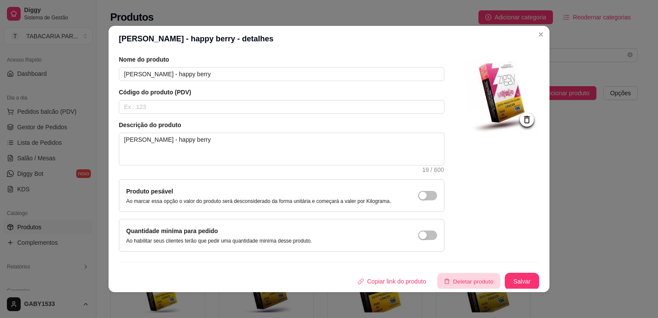
click at [444, 279] on button "Deletar produto" at bounding box center [468, 281] width 63 height 17
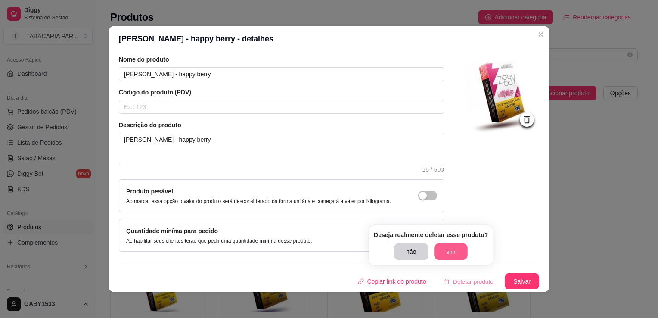
click at [452, 253] on button "sim" at bounding box center [451, 251] width 34 height 17
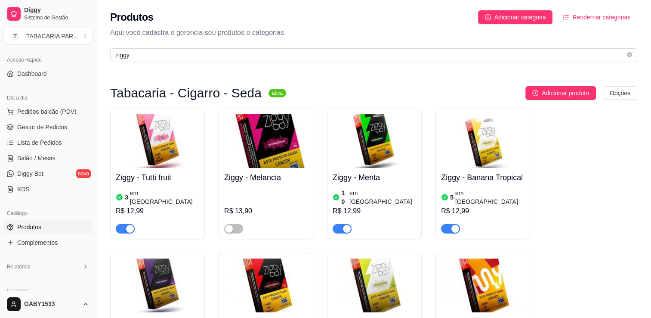
click at [281, 184] on div "Ziggy - Melancia R$ 13,90" at bounding box center [266, 200] width 84 height 65
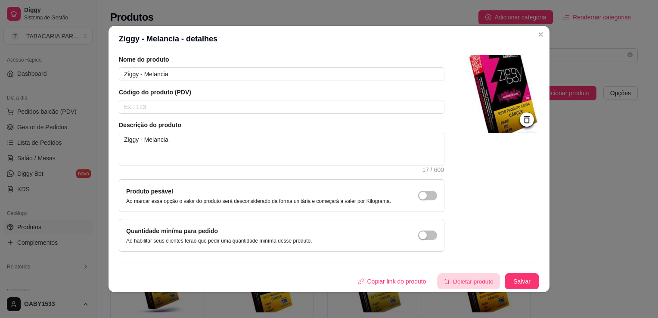
click at [467, 282] on button "Deletar produto" at bounding box center [468, 281] width 63 height 17
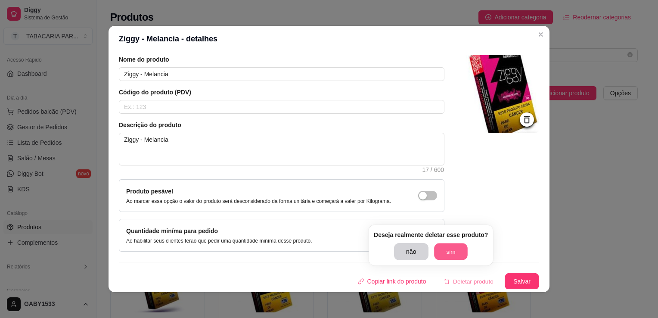
click at [446, 251] on button "sim" at bounding box center [451, 251] width 34 height 17
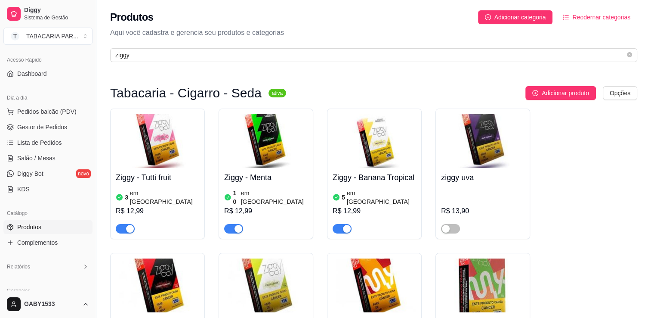
click at [459, 180] on h4 "ziggy uva" at bounding box center [483, 177] width 84 height 12
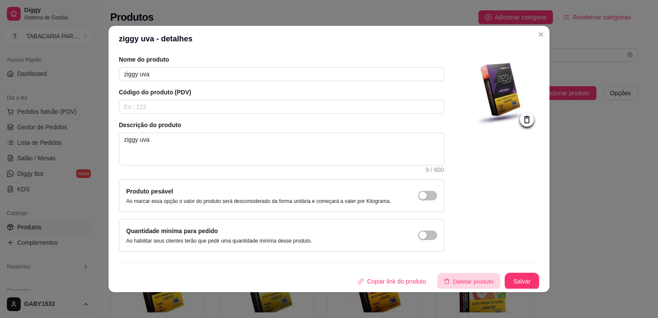
click at [468, 276] on button "Deletar produto" at bounding box center [468, 281] width 63 height 17
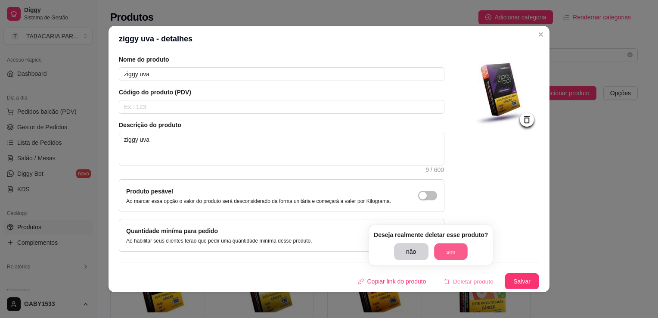
click at [458, 249] on button "sim" at bounding box center [451, 251] width 34 height 17
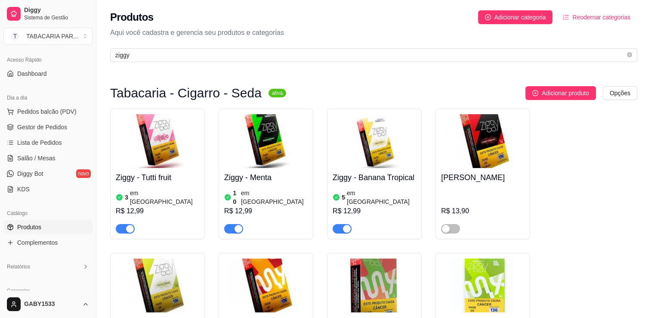
click at [458, 193] on div "R$ 13,90" at bounding box center [483, 210] width 84 height 46
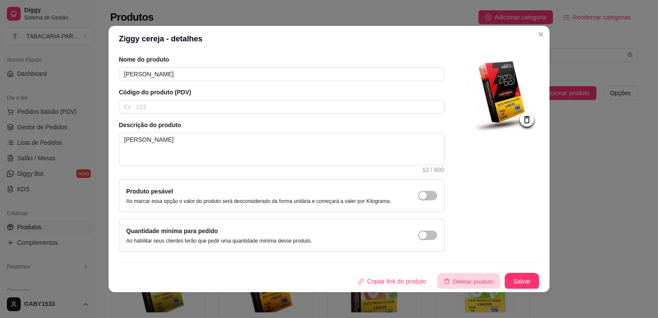
click at [472, 283] on button "Deletar produto" at bounding box center [468, 281] width 63 height 17
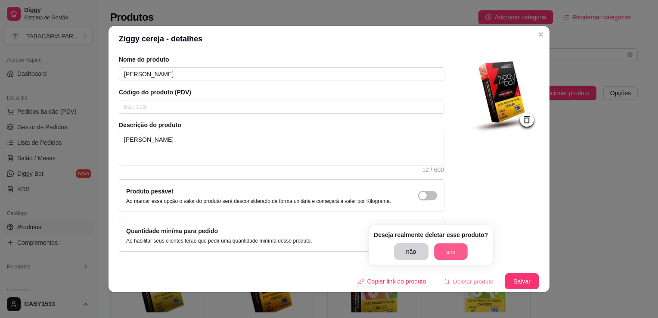
click at [456, 251] on button "sim" at bounding box center [451, 251] width 34 height 17
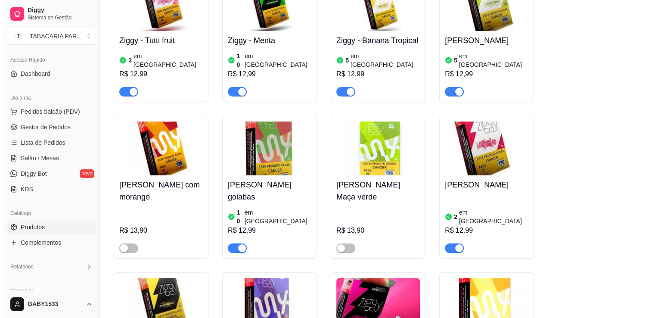
scroll to position [139, 0]
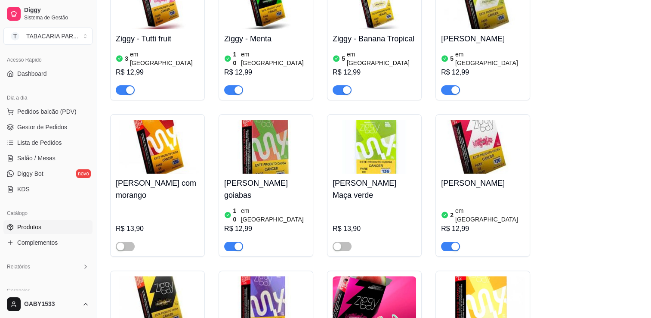
click at [385, 135] on img at bounding box center [375, 147] width 84 height 54
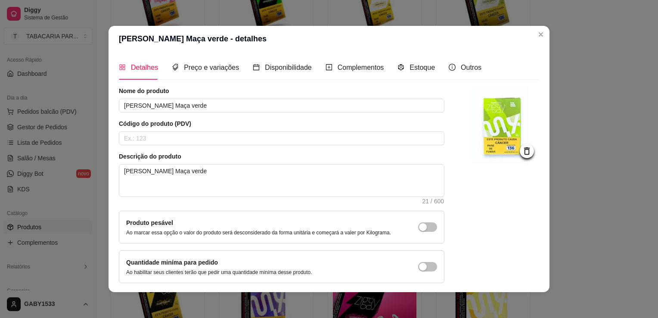
scroll to position [31, 0]
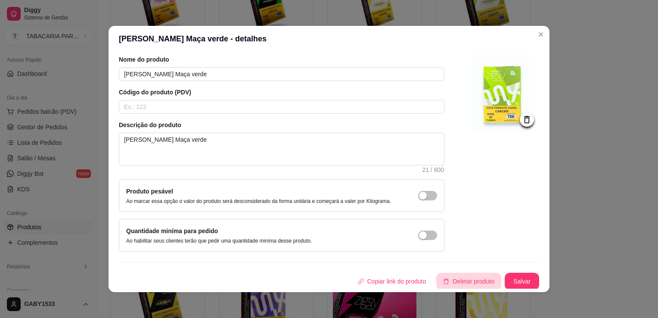
click at [481, 276] on button "Deletar produto" at bounding box center [468, 281] width 65 height 17
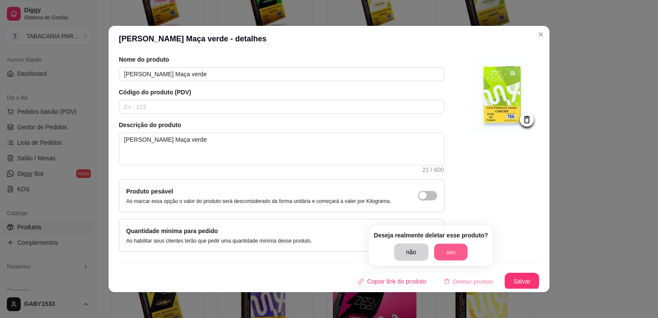
click at [443, 249] on button "sim" at bounding box center [451, 252] width 34 height 17
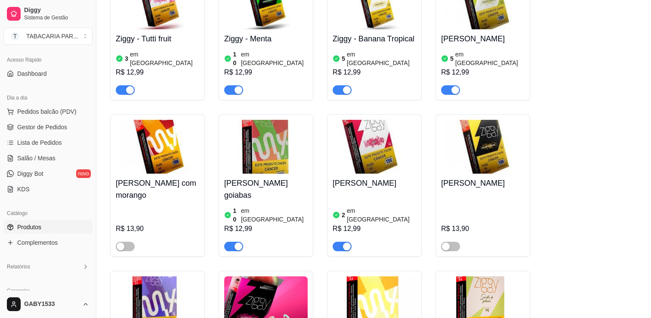
click at [463, 177] on h4 "[PERSON_NAME]" at bounding box center [483, 183] width 84 height 12
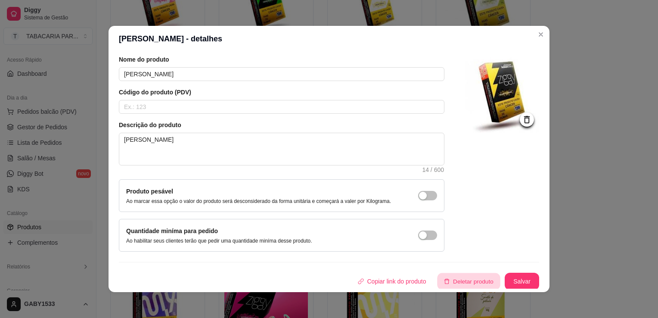
click at [468, 281] on button "Deletar produto" at bounding box center [468, 281] width 63 height 17
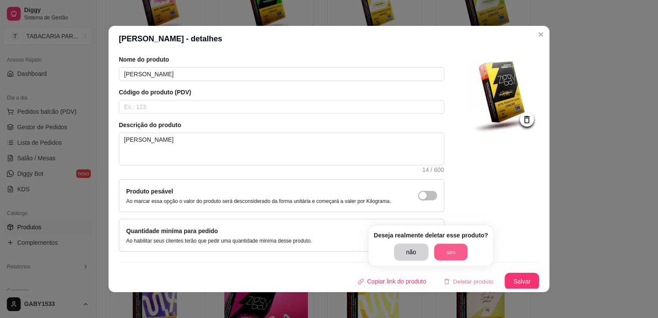
click at [447, 245] on button "sim" at bounding box center [451, 252] width 34 height 17
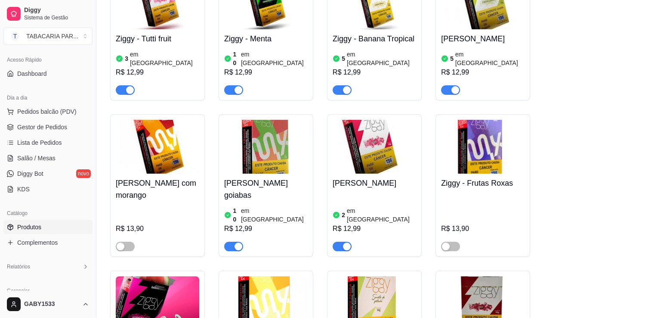
click at [487, 152] on img at bounding box center [483, 147] width 84 height 54
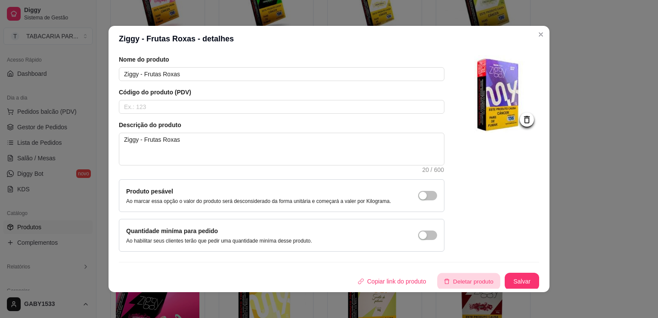
click at [461, 288] on button "Deletar produto" at bounding box center [468, 281] width 63 height 17
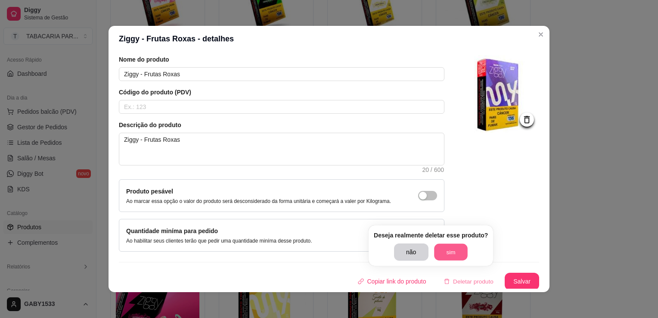
click at [455, 249] on button "sim" at bounding box center [451, 252] width 34 height 17
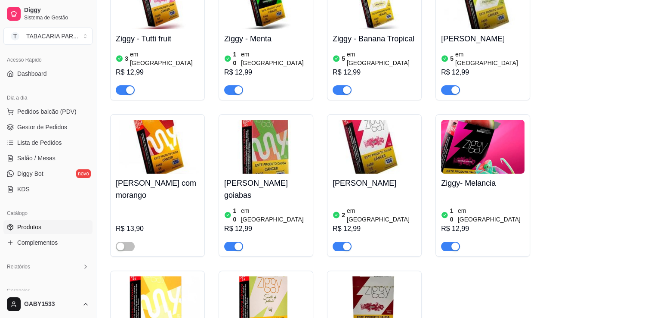
click at [165, 234] on div at bounding box center [158, 242] width 84 height 17
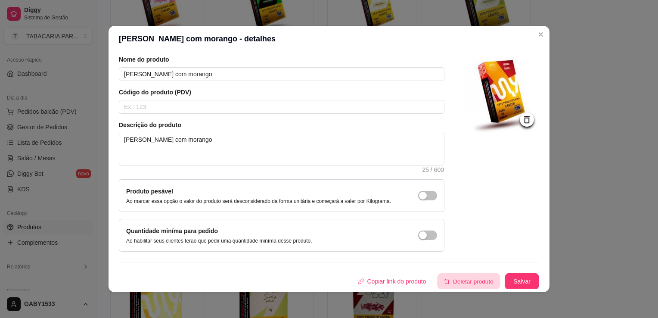
click at [465, 280] on button "Deletar produto" at bounding box center [468, 281] width 63 height 17
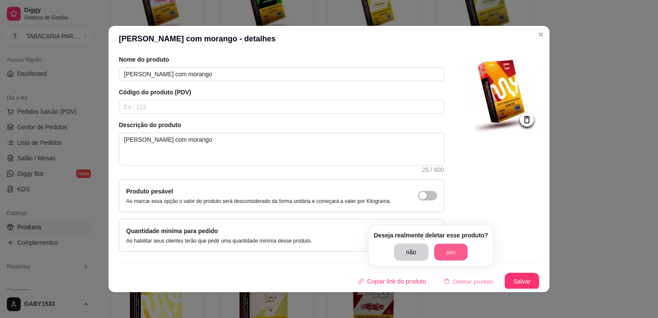
click at [460, 252] on button "sim" at bounding box center [451, 252] width 34 height 17
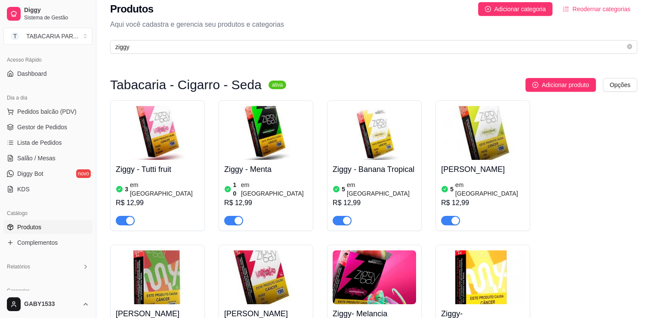
scroll to position [7, 0]
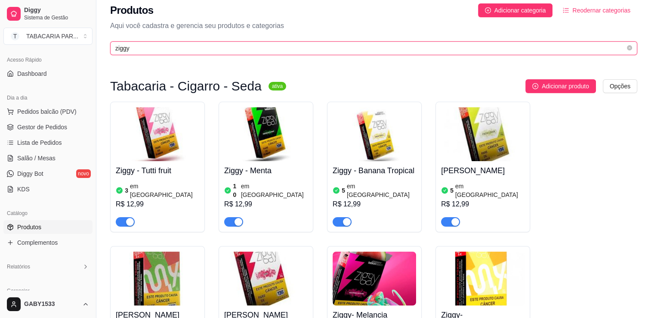
click at [307, 47] on input "ziggy" at bounding box center [370, 47] width 510 height 9
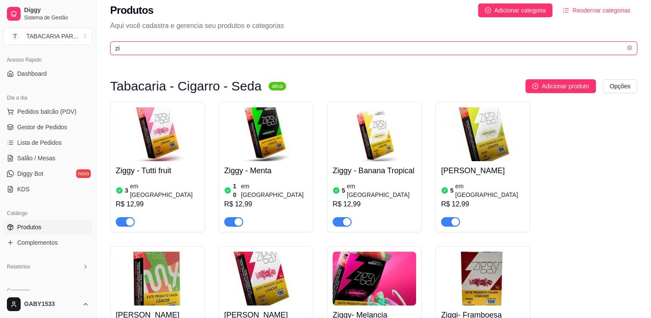
type input "z"
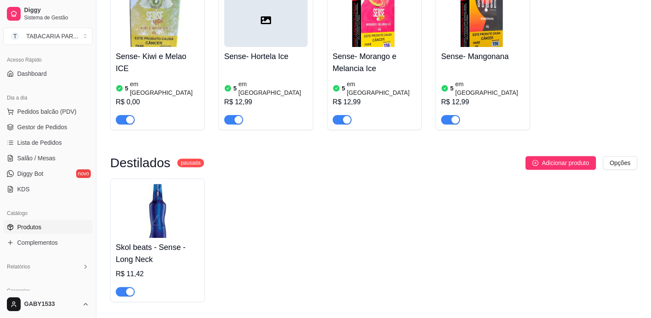
scroll to position [288, 0]
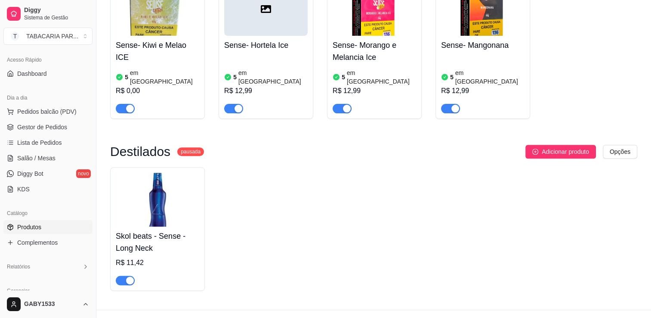
type input "sense"
click at [131, 276] on div "button" at bounding box center [130, 280] width 8 height 8
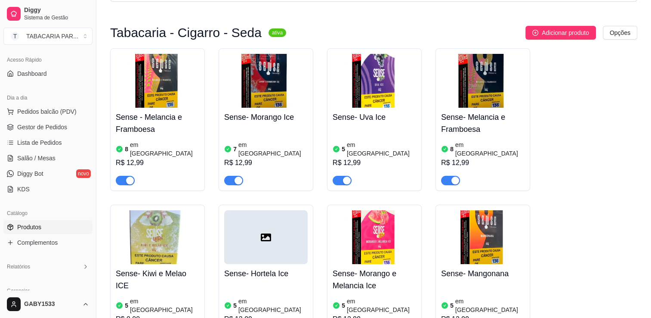
scroll to position [0, 0]
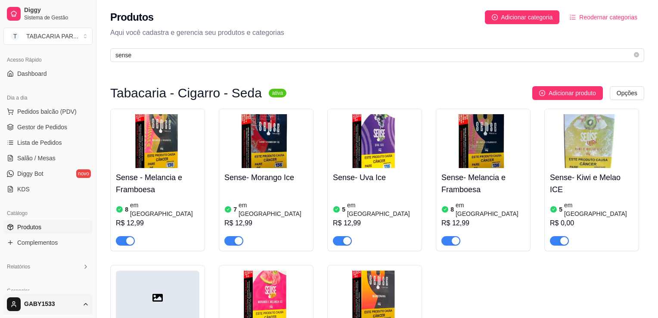
click at [65, 309] on html "Diggy Sistema de Gestão T TABACARIA PAR ... Loja aberta Período gratuito até 23…" at bounding box center [329, 159] width 658 height 318
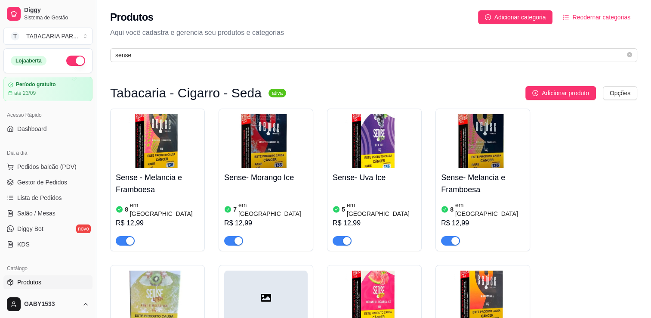
drag, startPoint x: 91, startPoint y: 171, endPoint x: 102, endPoint y: 110, distance: 61.6
click at [102, 110] on html "Diggy Sistema de Gestão T TABACARIA PAR ... Loja aberta Período gratuito até 23…" at bounding box center [325, 159] width 651 height 318
click at [54, 222] on link "Diggy Bot novo" at bounding box center [47, 229] width 89 height 14
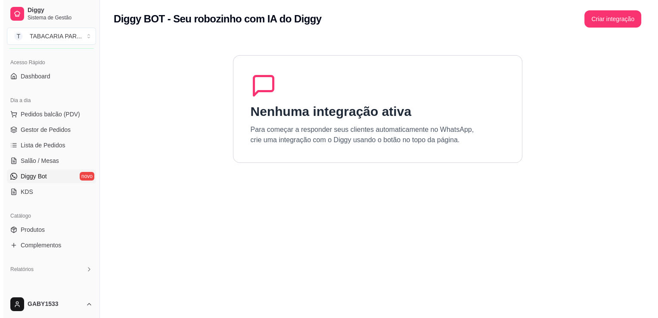
scroll to position [51, 0]
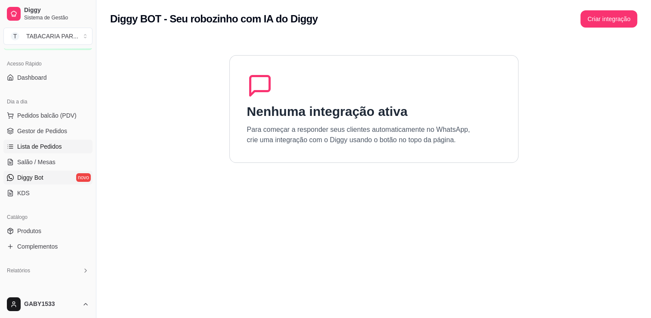
click at [57, 147] on span "Lista de Pedidos" at bounding box center [39, 146] width 45 height 9
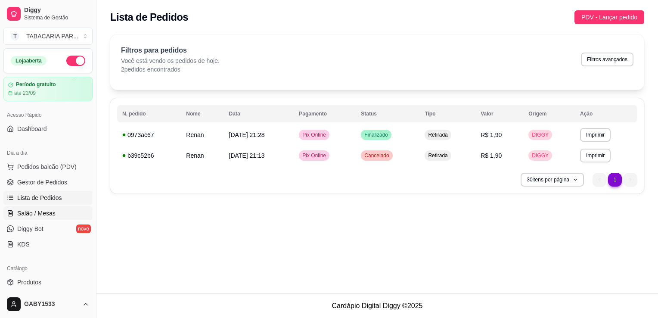
click at [46, 212] on span "Salão / Mesas" at bounding box center [36, 213] width 38 height 9
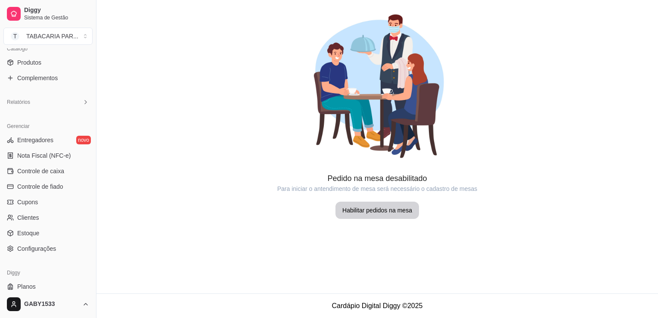
scroll to position [241, 0]
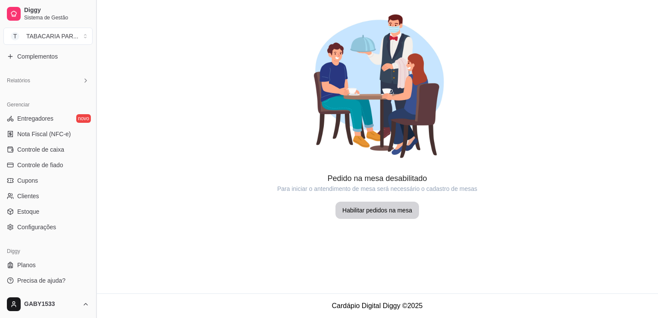
drag, startPoint x: 93, startPoint y: 189, endPoint x: 93, endPoint y: 206, distance: 17.2
click at [93, 206] on button "Toggle Sidebar" at bounding box center [96, 159] width 7 height 318
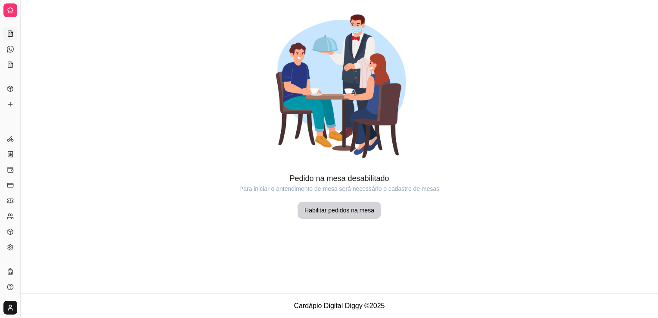
scroll to position [68, 0]
click at [7, 116] on span "Relatórios" at bounding box center [18, 115] width 23 height 7
click at [8, 127] on div "Gerenciar" at bounding box center [9, 125] width 13 height 14
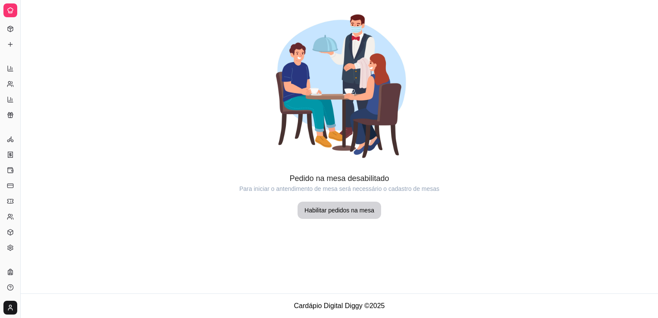
click at [8, 127] on div "Gerenciar" at bounding box center [9, 125] width 13 height 14
drag, startPoint x: 8, startPoint y: 127, endPoint x: 5, endPoint y: 8, distance: 118.8
click at [5, 8] on div at bounding box center [10, 10] width 14 height 14
click at [37, 214] on div "Pedido na mesa desabilitado Para iniciar o antendimento de mesa será necessário…" at bounding box center [339, 195] width 637 height 46
click at [21, 230] on button "Toggle Sidebar" at bounding box center [20, 159] width 7 height 318
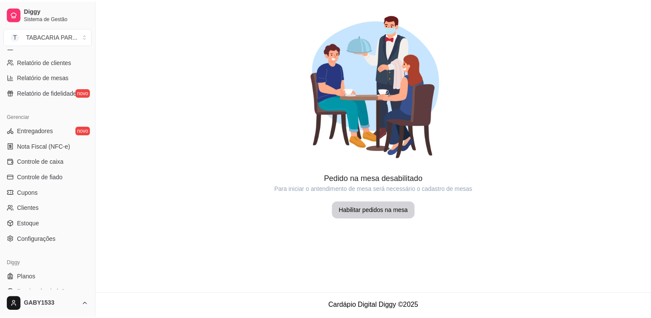
scroll to position [300, 0]
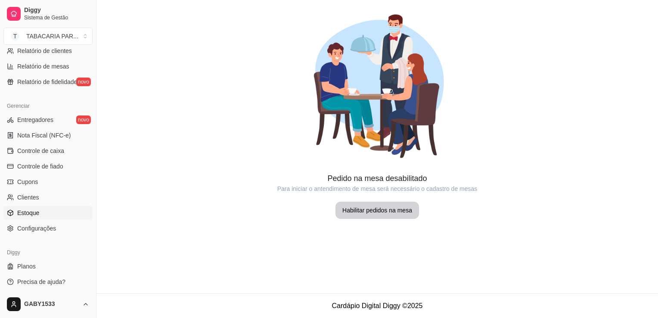
click at [49, 211] on link "Estoque" at bounding box center [47, 213] width 89 height 14
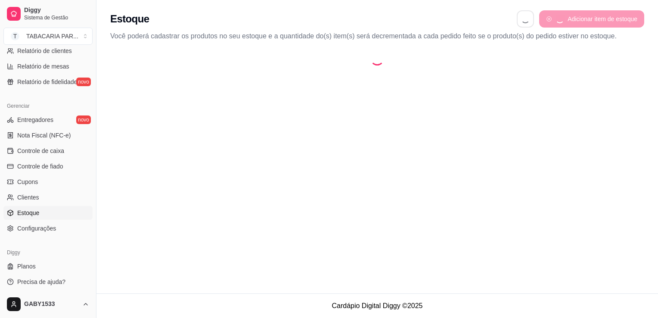
select select "QUANTITY_ORDER"
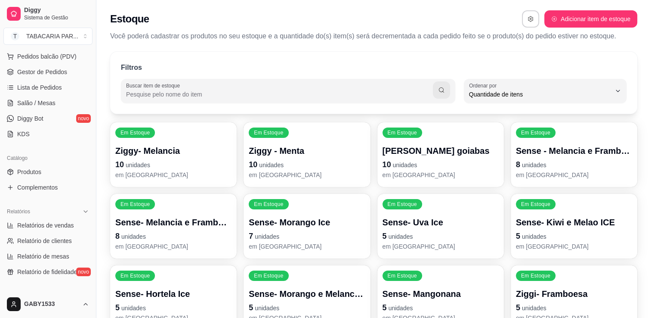
scroll to position [110, 0]
click at [52, 170] on link "Produtos" at bounding box center [47, 172] width 89 height 14
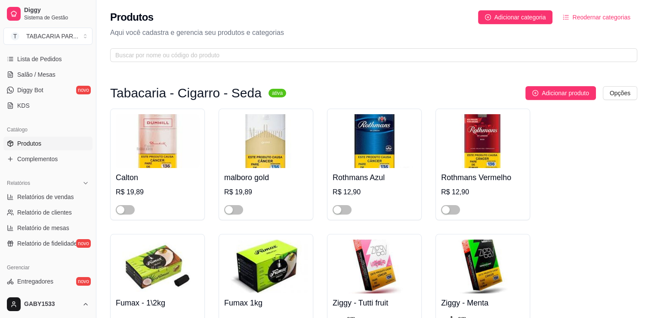
scroll to position [144, 0]
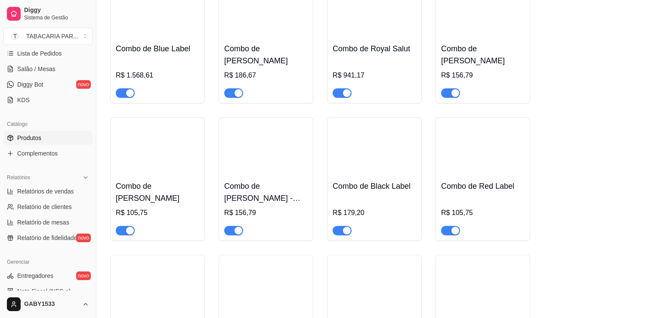
scroll to position [3461, 0]
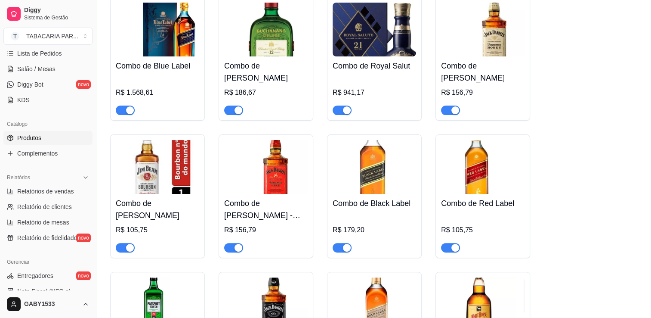
click at [374, 140] on img at bounding box center [375, 167] width 84 height 54
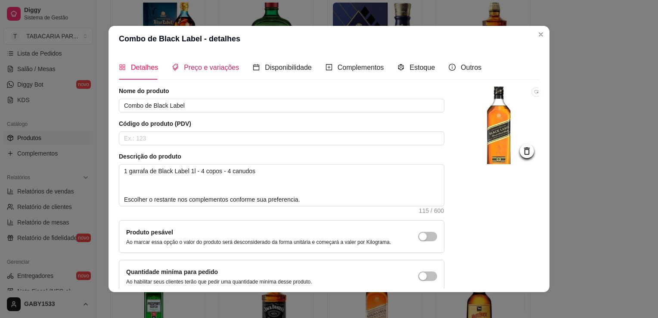
click at [207, 69] on span "Preço e variações" at bounding box center [211, 67] width 55 height 7
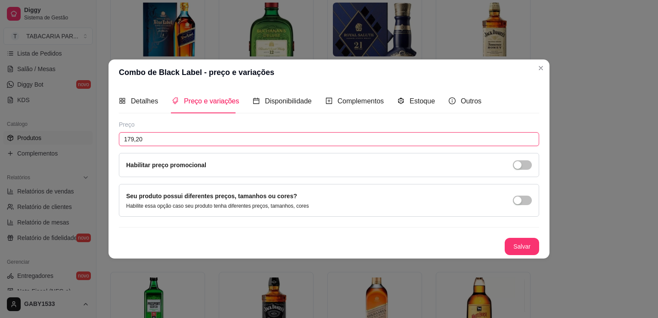
click at [168, 140] on input "179,20" at bounding box center [329, 139] width 420 height 14
type input "178,00"
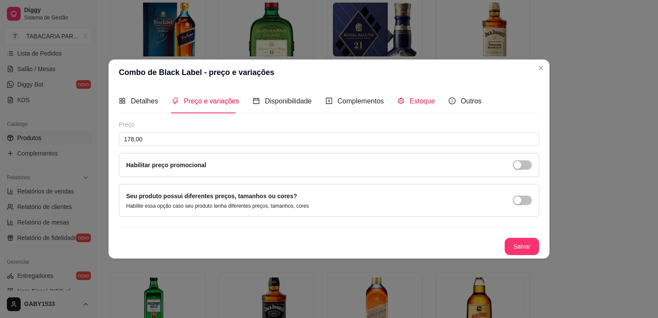
click at [427, 103] on span "Estoque" at bounding box center [421, 100] width 25 height 7
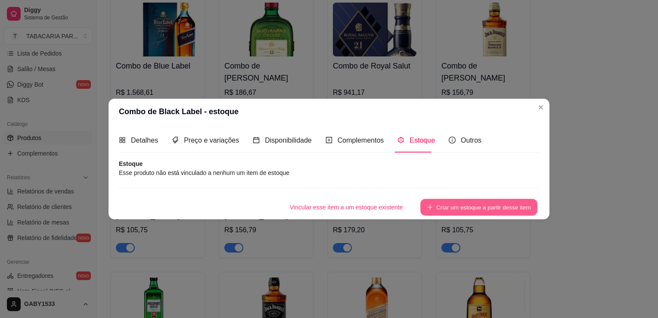
click at [449, 210] on button "Criar um estoque a partir desse item" at bounding box center [478, 207] width 117 height 17
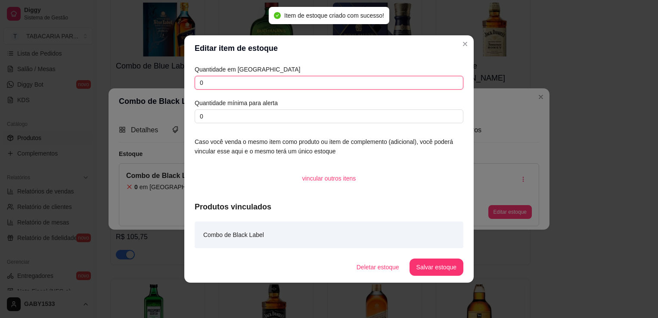
click at [333, 85] on input "0" at bounding box center [329, 83] width 269 height 14
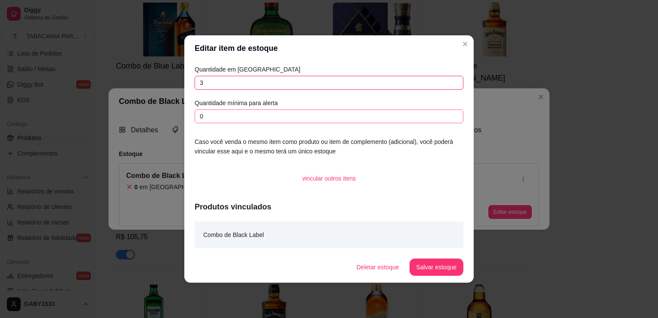
type input "3"
click at [328, 120] on input "0" at bounding box center [329, 116] width 269 height 14
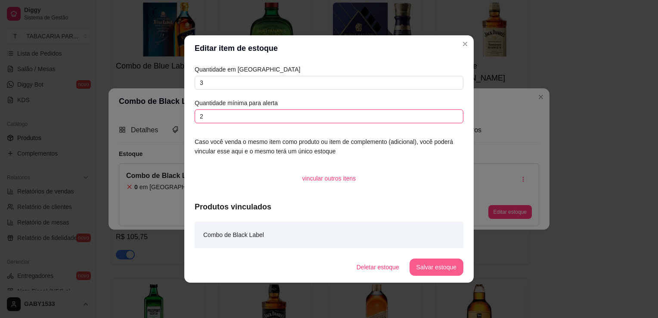
type input "2"
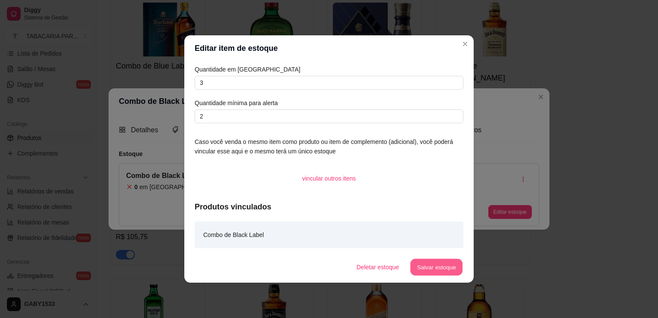
click at [449, 268] on button "Salvar estoque" at bounding box center [436, 267] width 53 height 17
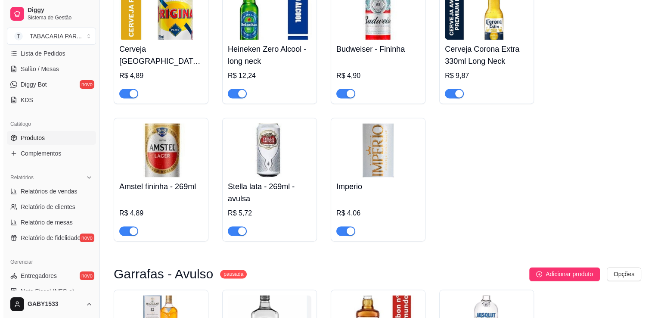
scroll to position [4288, 0]
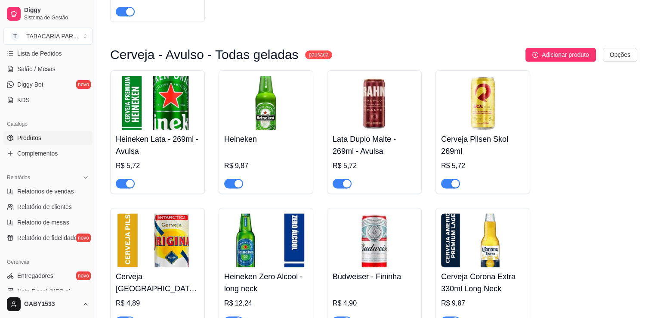
click at [198, 161] on div "R$ 5,72" at bounding box center [158, 166] width 84 height 10
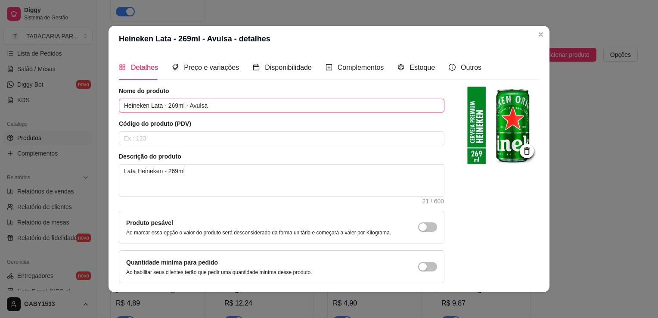
click at [173, 105] on input "Heineken Lata - 269ml - Avulsa" at bounding box center [281, 106] width 325 height 14
type input "Heineken Lata - 265ml - Avulsa"
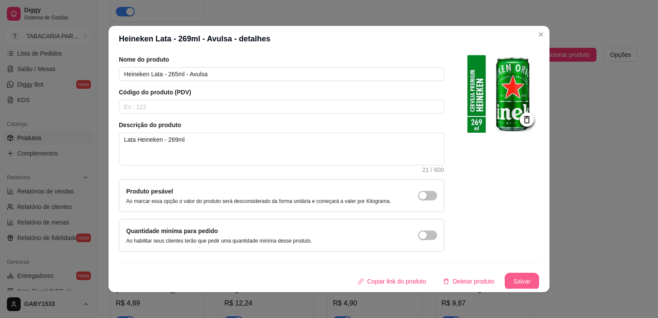
click at [517, 279] on button "Salvar" at bounding box center [522, 281] width 34 height 17
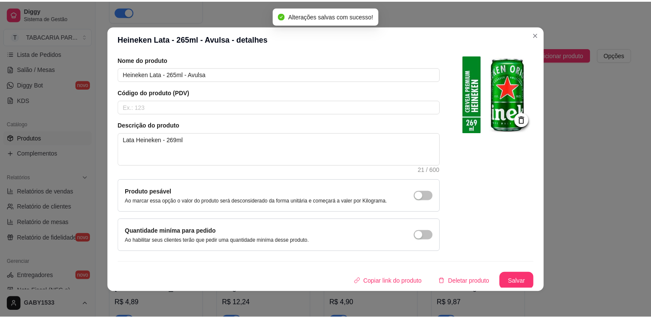
scroll to position [0, 0]
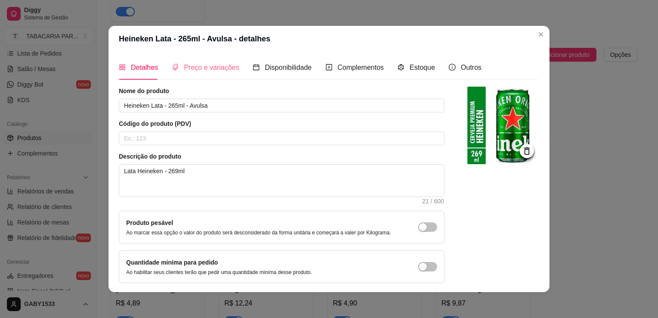
click at [215, 73] on div "Preço e variações" at bounding box center [205, 67] width 67 height 25
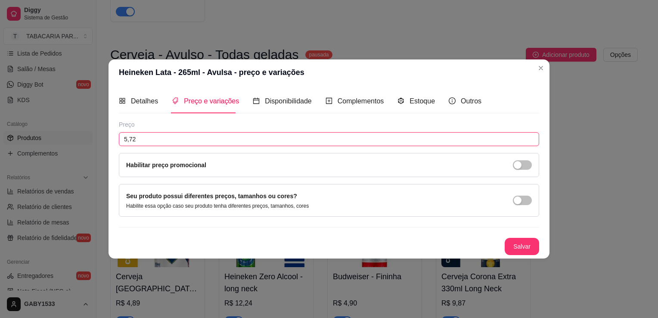
click at [224, 137] on input "5,72" at bounding box center [329, 139] width 420 height 14
type input "5,99"
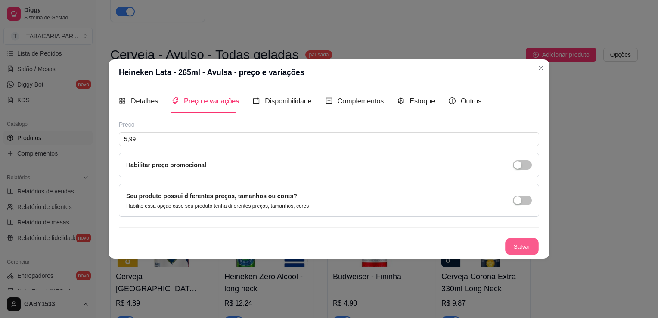
click at [520, 248] on button "Salvar" at bounding box center [522, 246] width 34 height 17
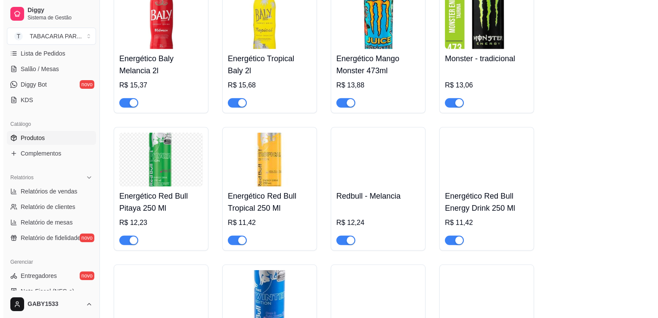
scroll to position [2307, 0]
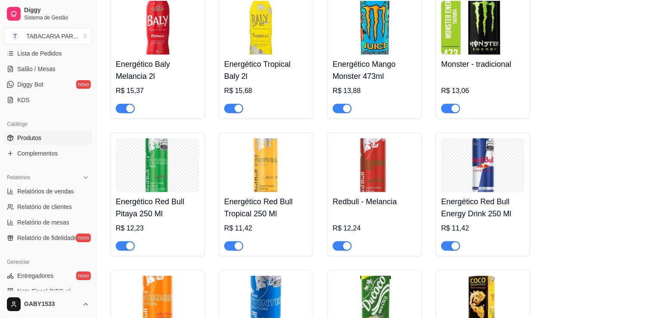
click at [502, 195] on h4 "Energético Red Bull Energy Drink 250 Ml" at bounding box center [483, 207] width 84 height 24
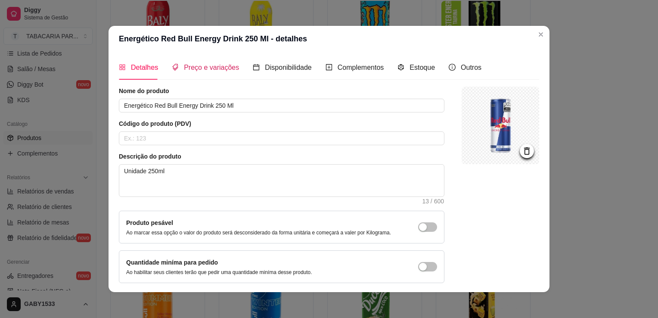
click at [211, 64] on span "Preço e variações" at bounding box center [211, 67] width 55 height 7
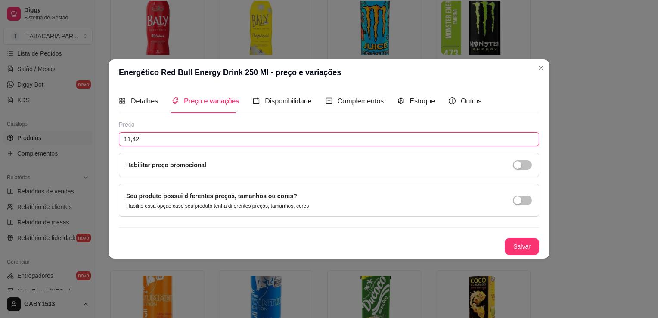
click at [161, 140] on input "11,42" at bounding box center [329, 139] width 420 height 14
click at [161, 140] on input "0,00" at bounding box center [329, 139] width 420 height 14
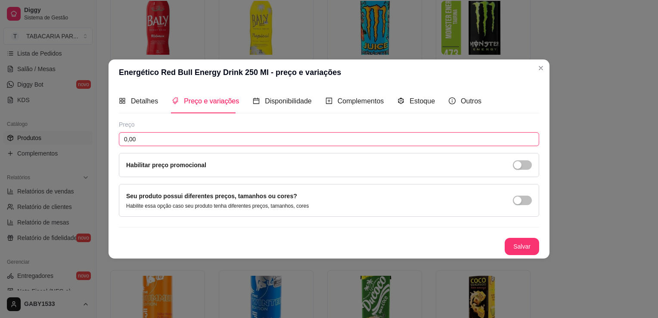
click at [161, 140] on input "0,00" at bounding box center [329, 139] width 420 height 14
click at [163, 141] on input "0,00" at bounding box center [329, 139] width 420 height 14
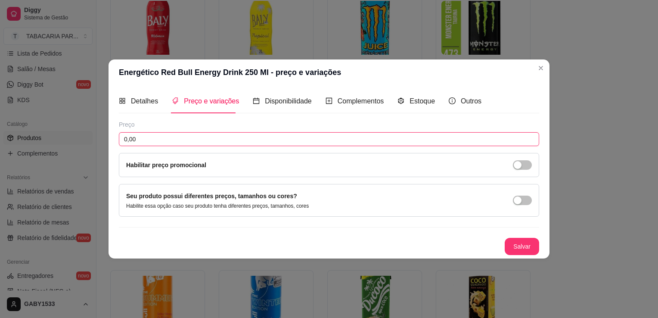
click at [163, 141] on input "0,00" at bounding box center [329, 139] width 420 height 14
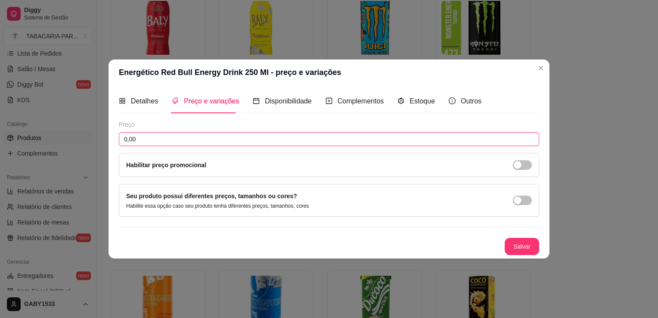
click at [163, 141] on input "0,00" at bounding box center [329, 139] width 420 height 14
type input "0,00"
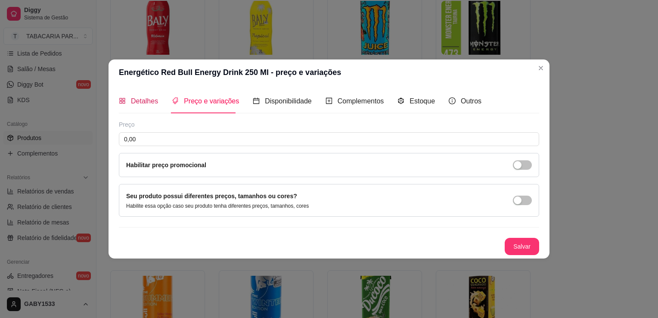
click at [143, 101] on span "Detalhes" at bounding box center [144, 100] width 27 height 7
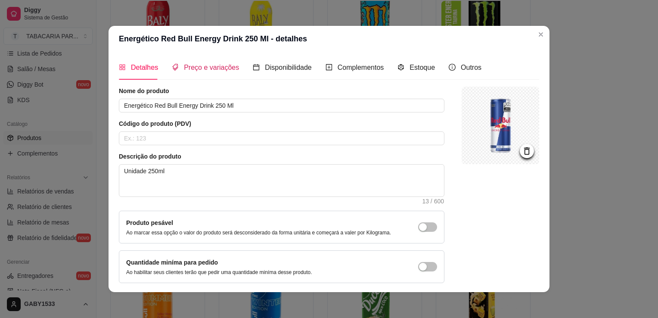
click at [203, 65] on span "Preço e variações" at bounding box center [211, 67] width 55 height 7
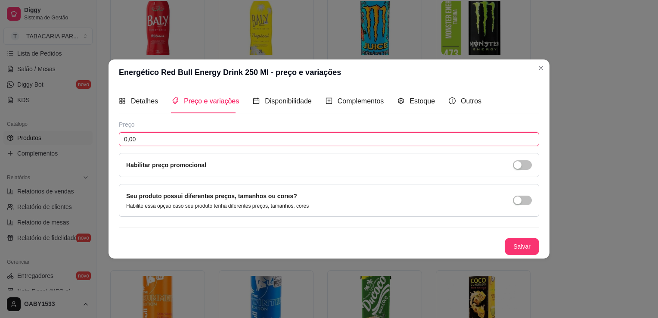
click at [233, 140] on input "0,00" at bounding box center [329, 139] width 420 height 14
click at [230, 137] on input "0,00" at bounding box center [329, 139] width 420 height 14
